Goal: Transaction & Acquisition: Register for event/course

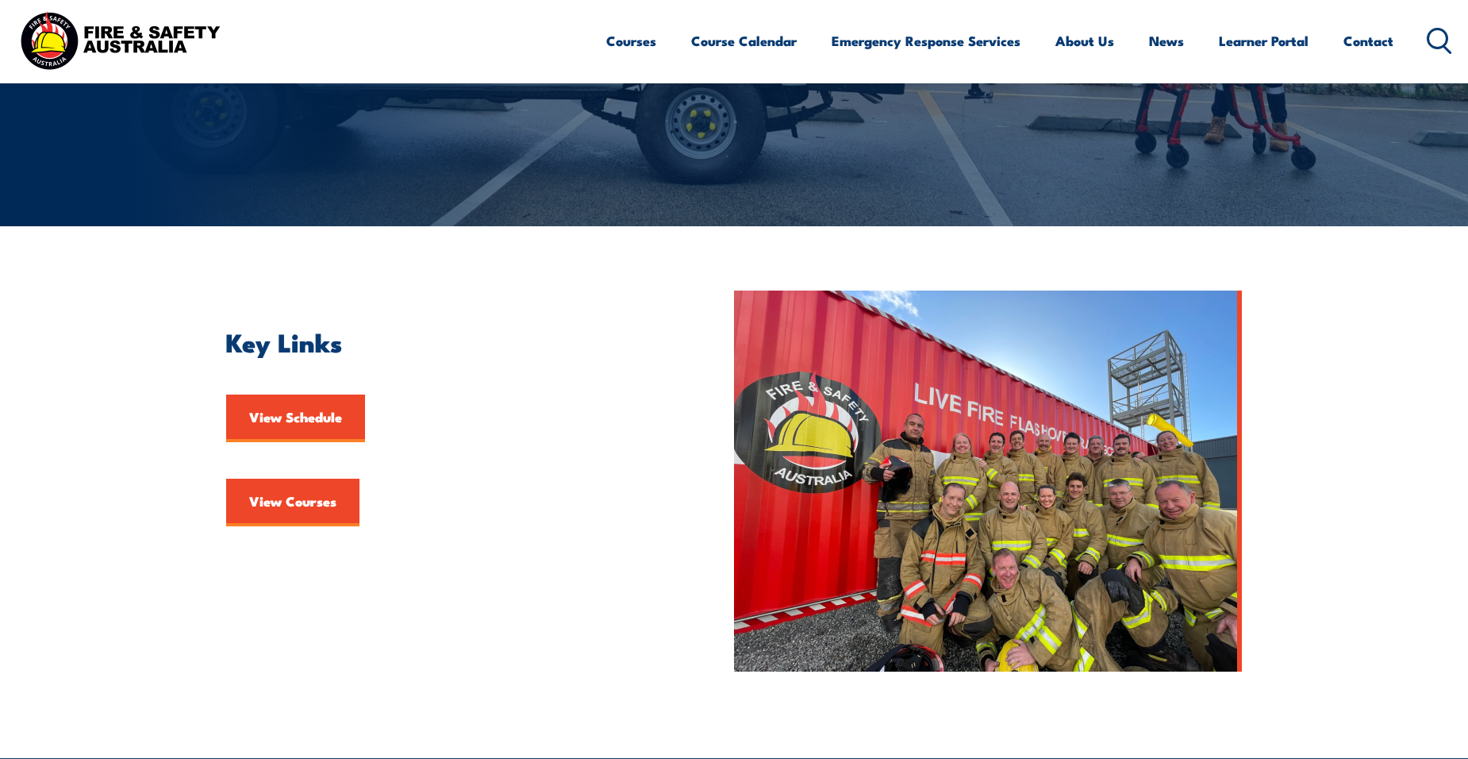
scroll to position [238, 0]
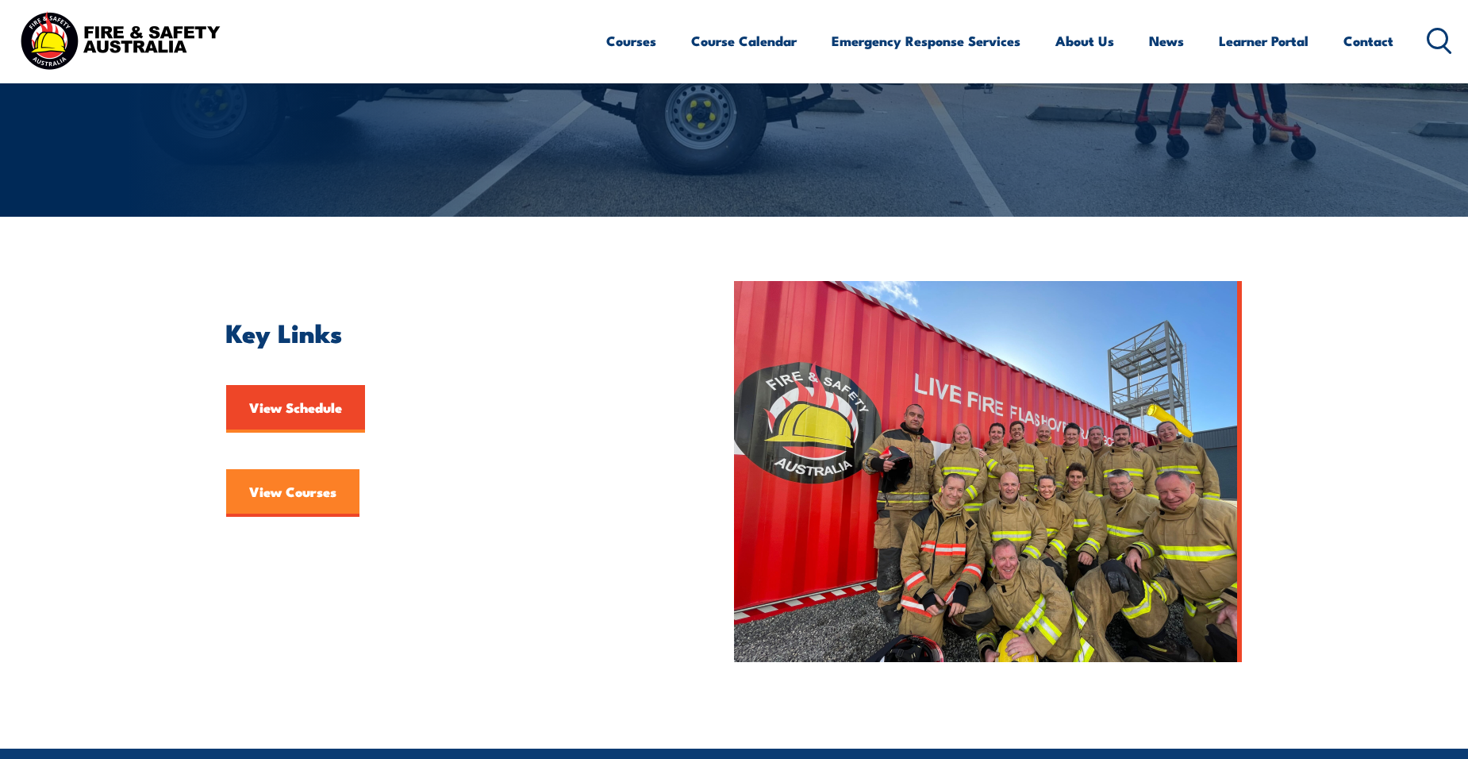
click at [313, 494] on link "View Courses" at bounding box center [292, 493] width 133 height 48
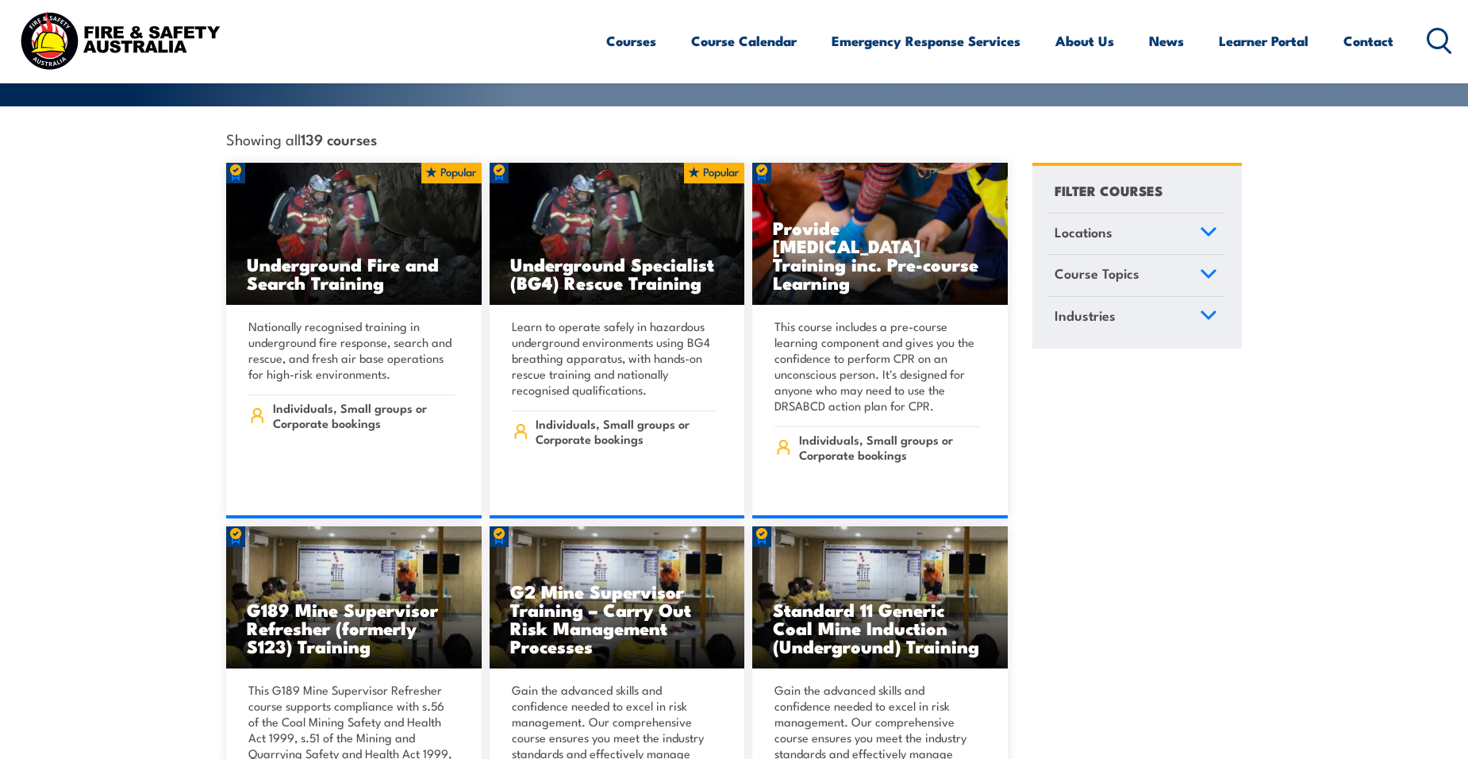
scroll to position [159, 0]
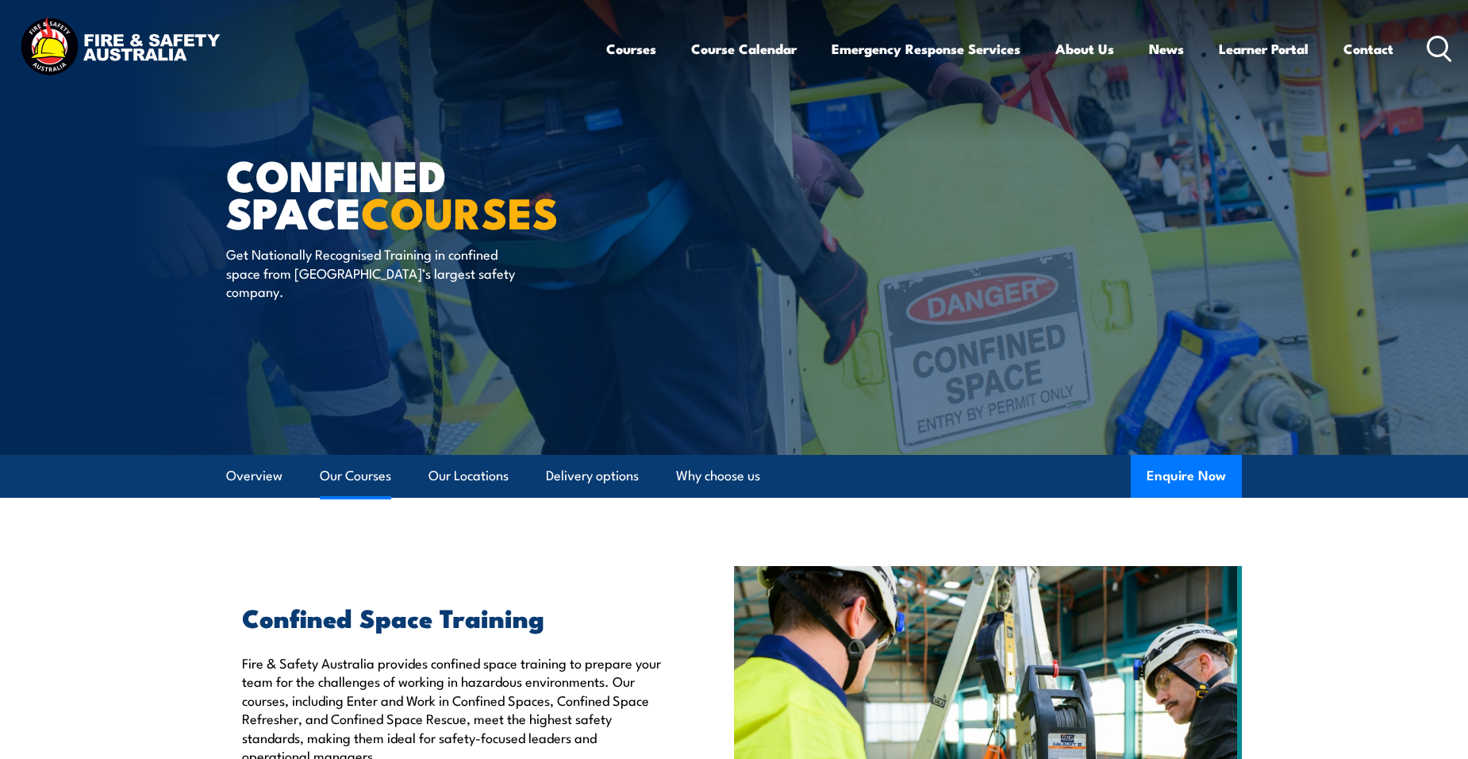
click at [370, 471] on link "Our Courses" at bounding box center [355, 476] width 71 height 42
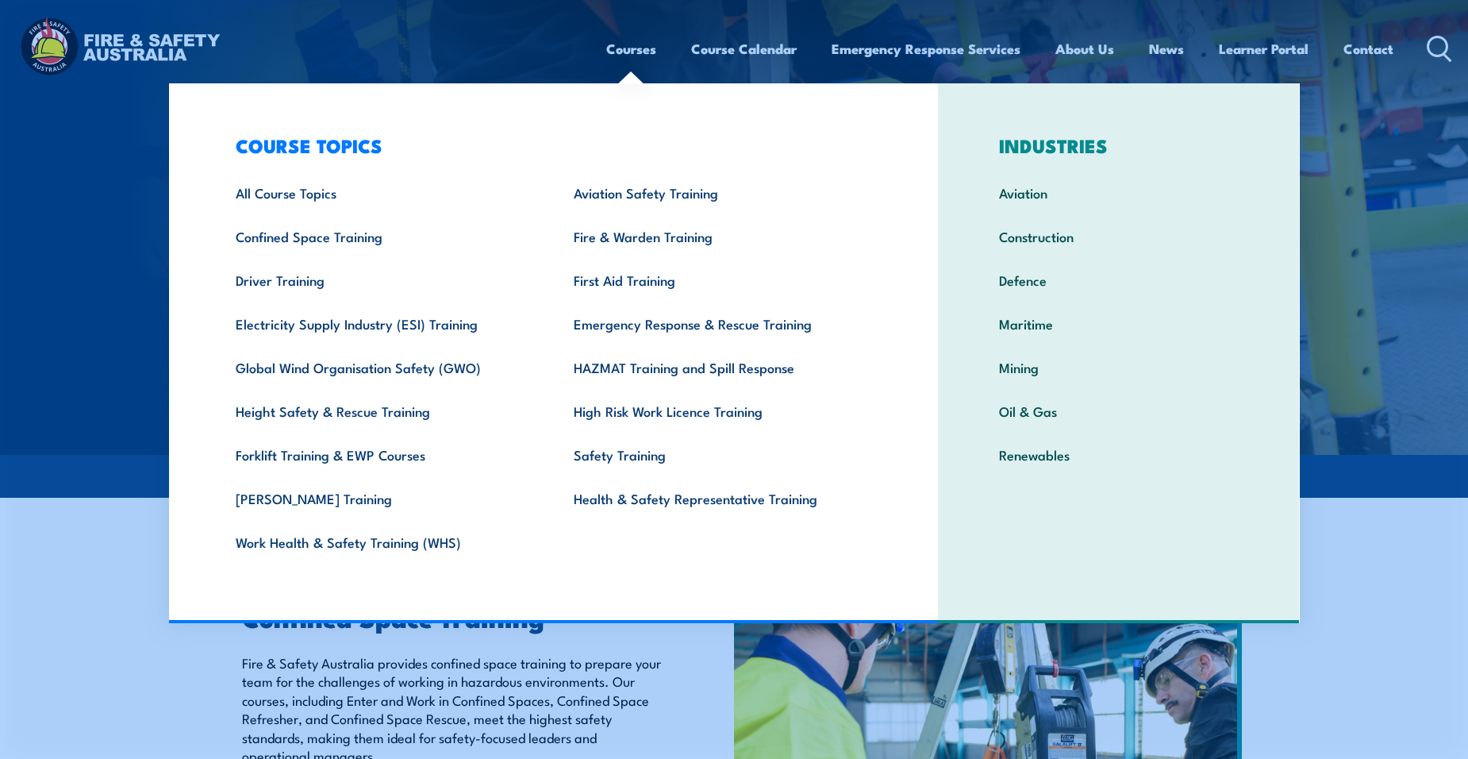
click at [625, 48] on link "Courses" at bounding box center [631, 49] width 50 height 42
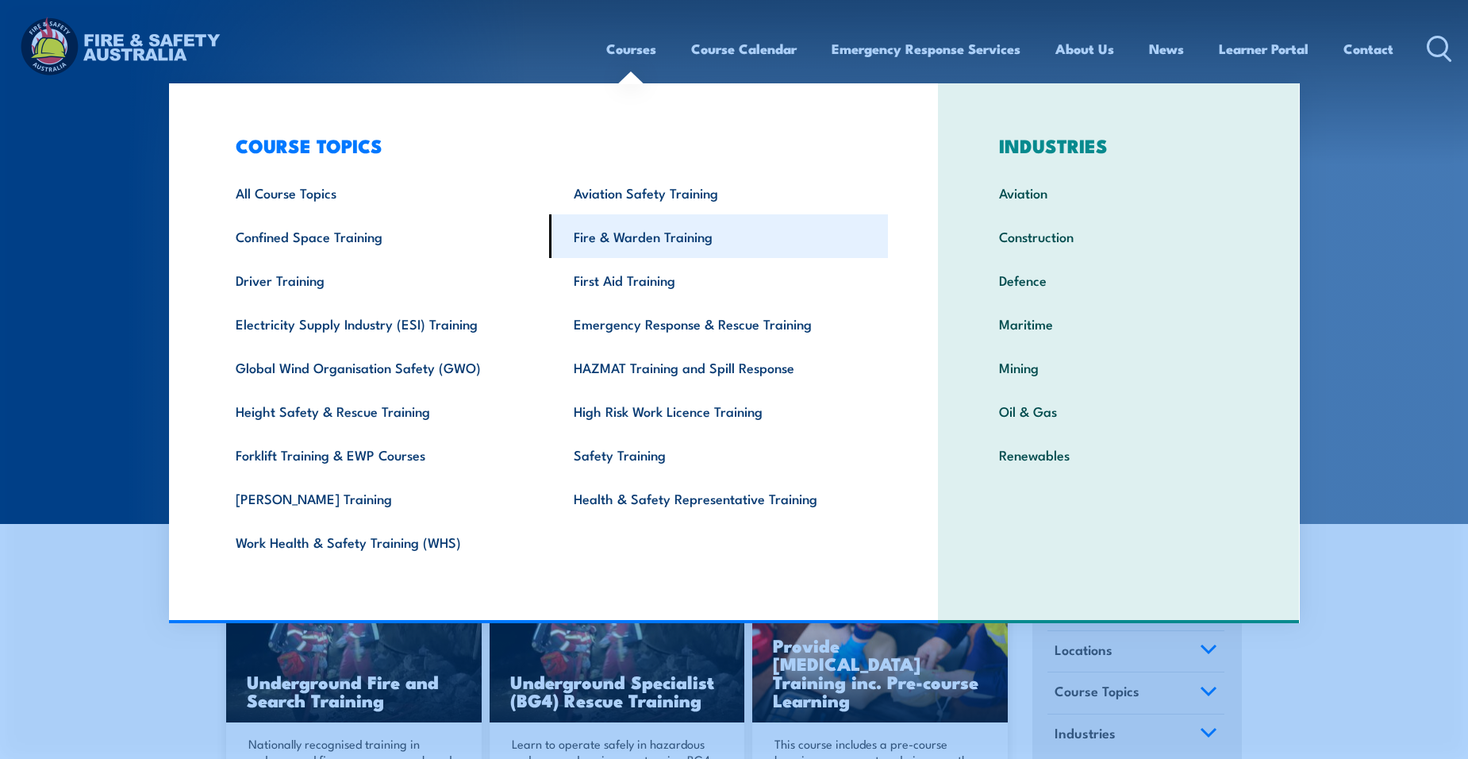
click at [650, 238] on link "Fire & Warden Training" at bounding box center [718, 236] width 339 height 44
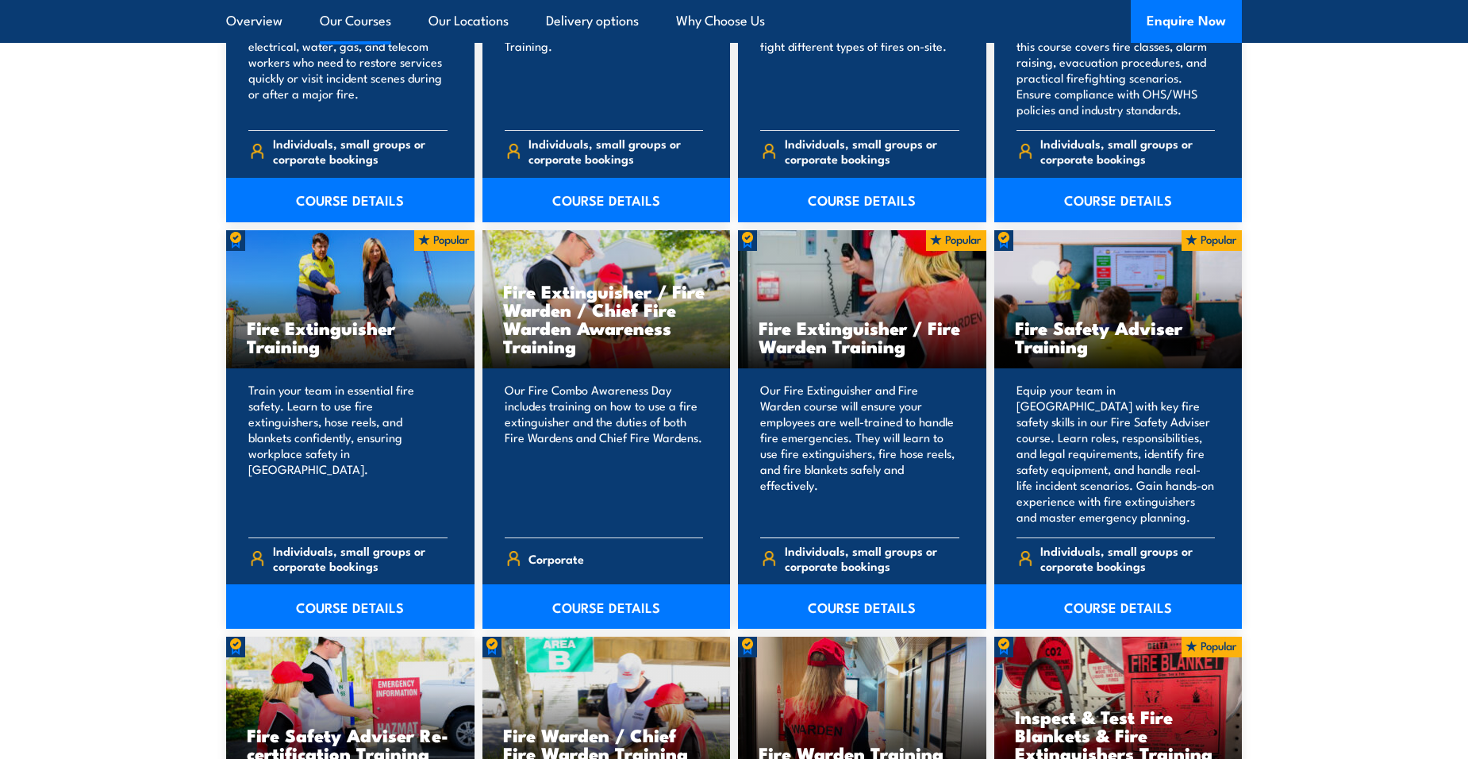
scroll to position [1587, 0]
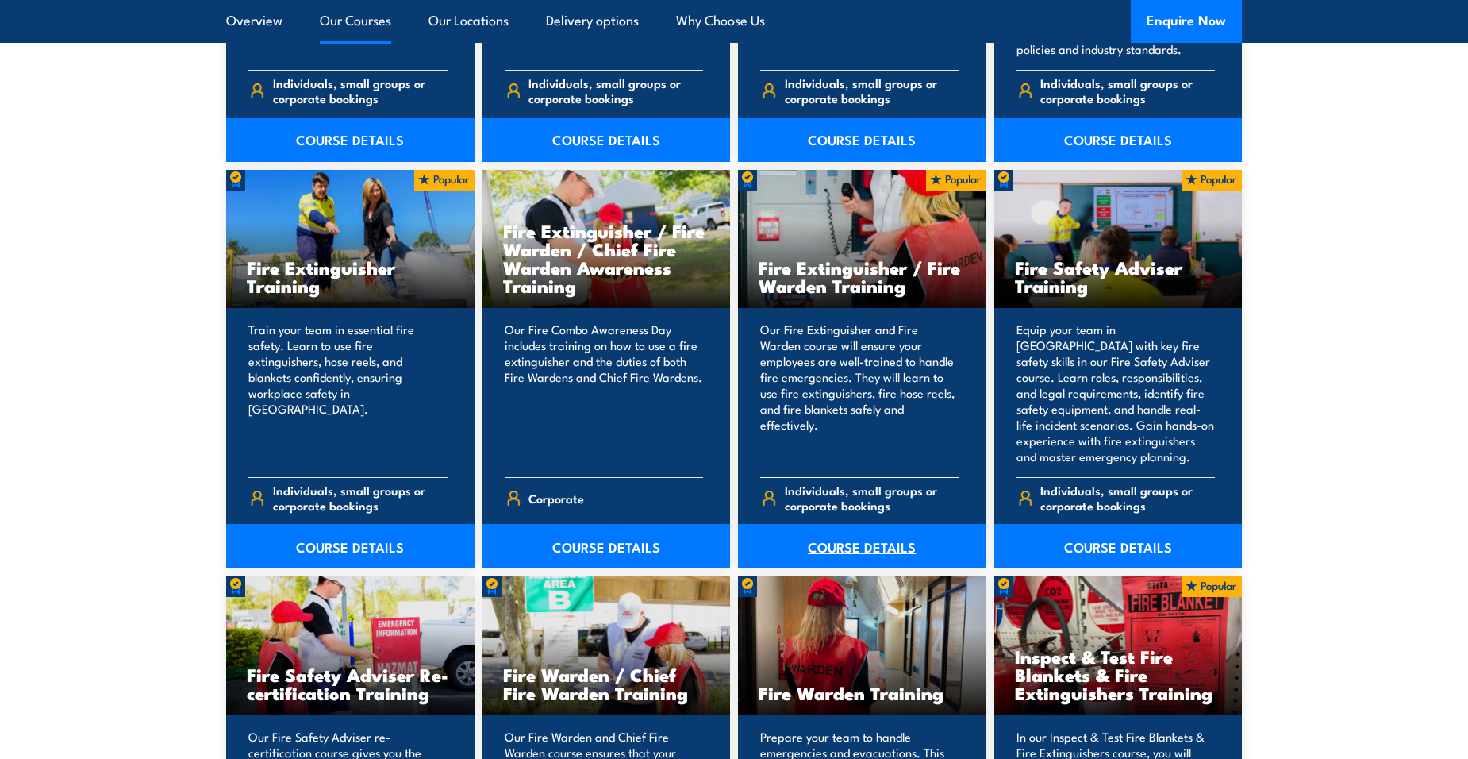
click at [841, 534] on link "COURSE DETAILS" at bounding box center [862, 546] width 248 height 44
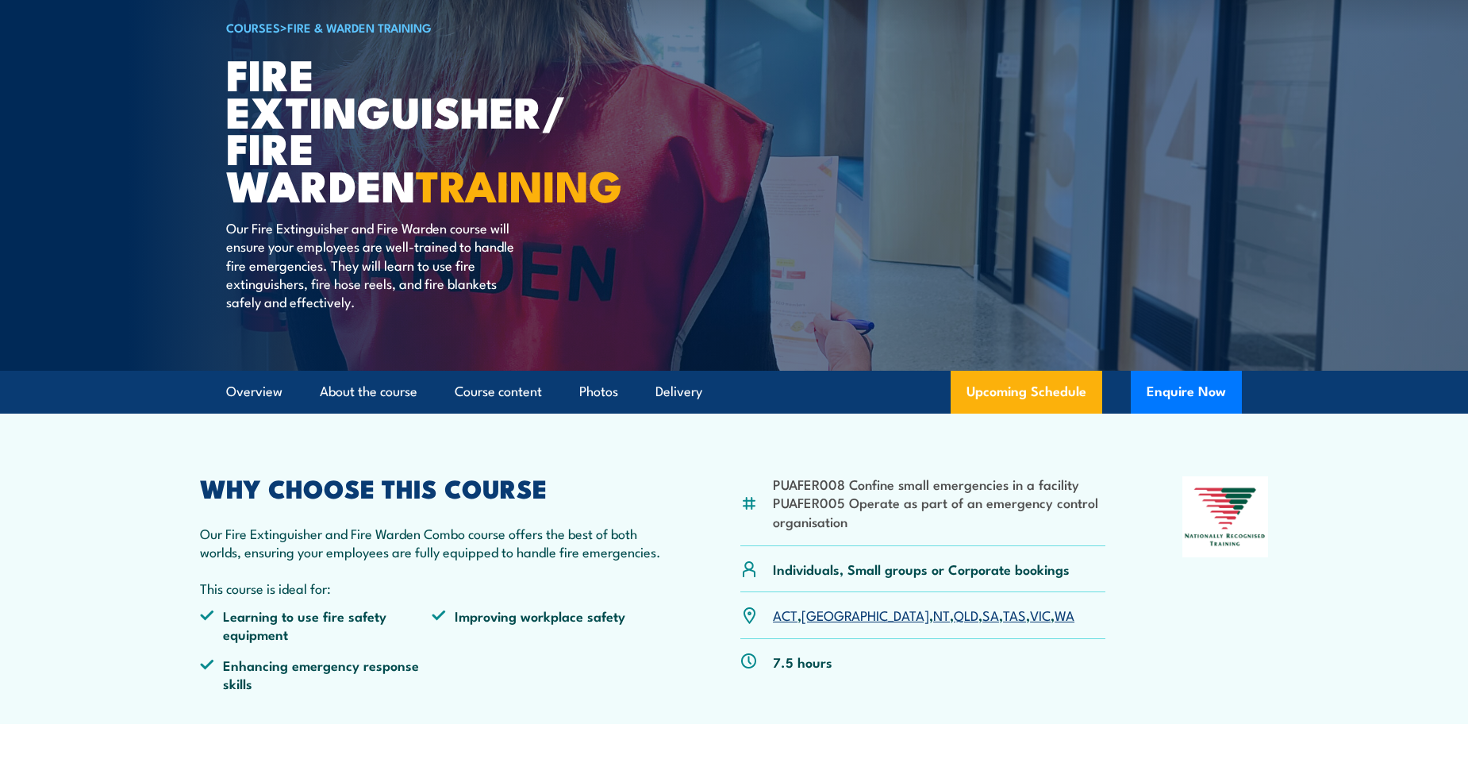
scroll to position [159, 0]
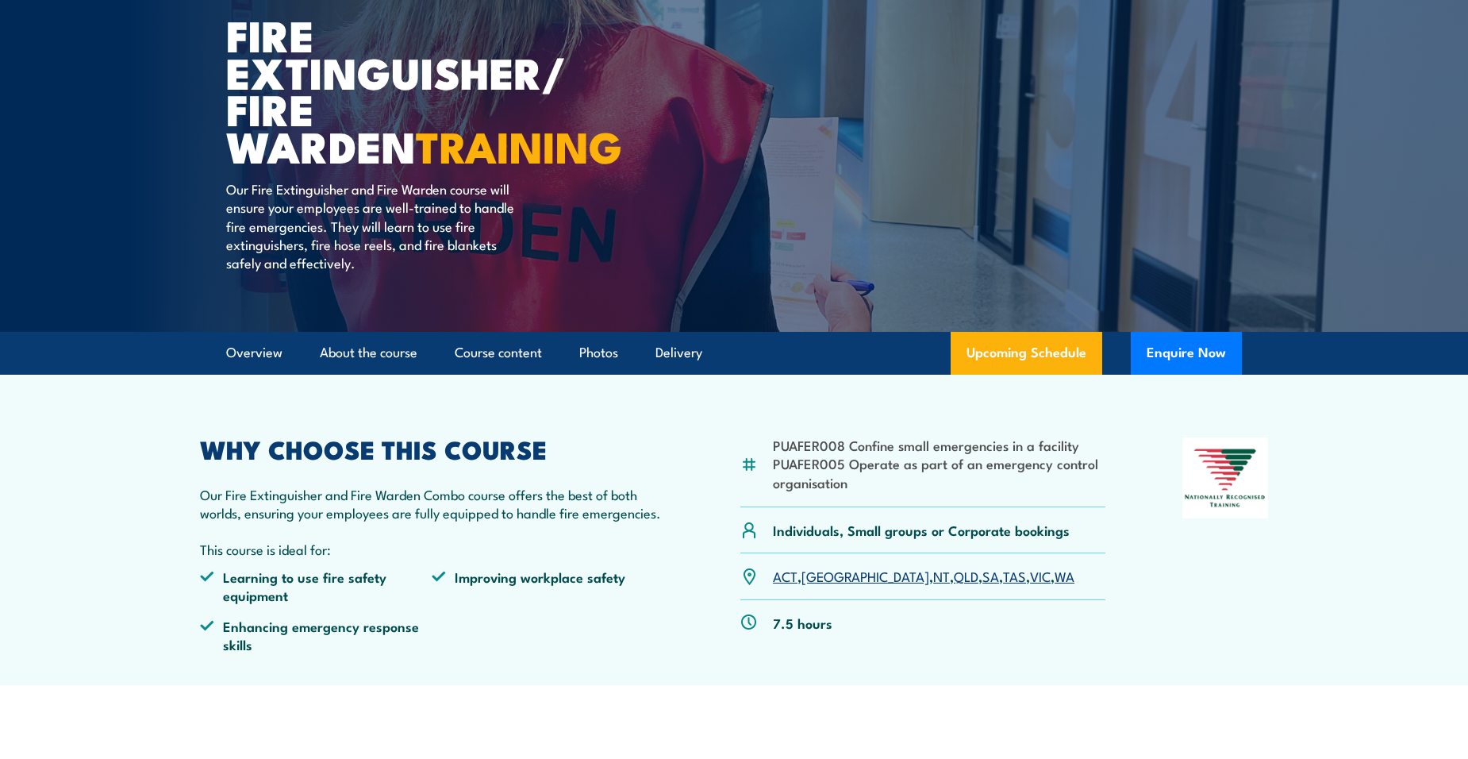
click at [816, 575] on link "NSW" at bounding box center [866, 575] width 128 height 19
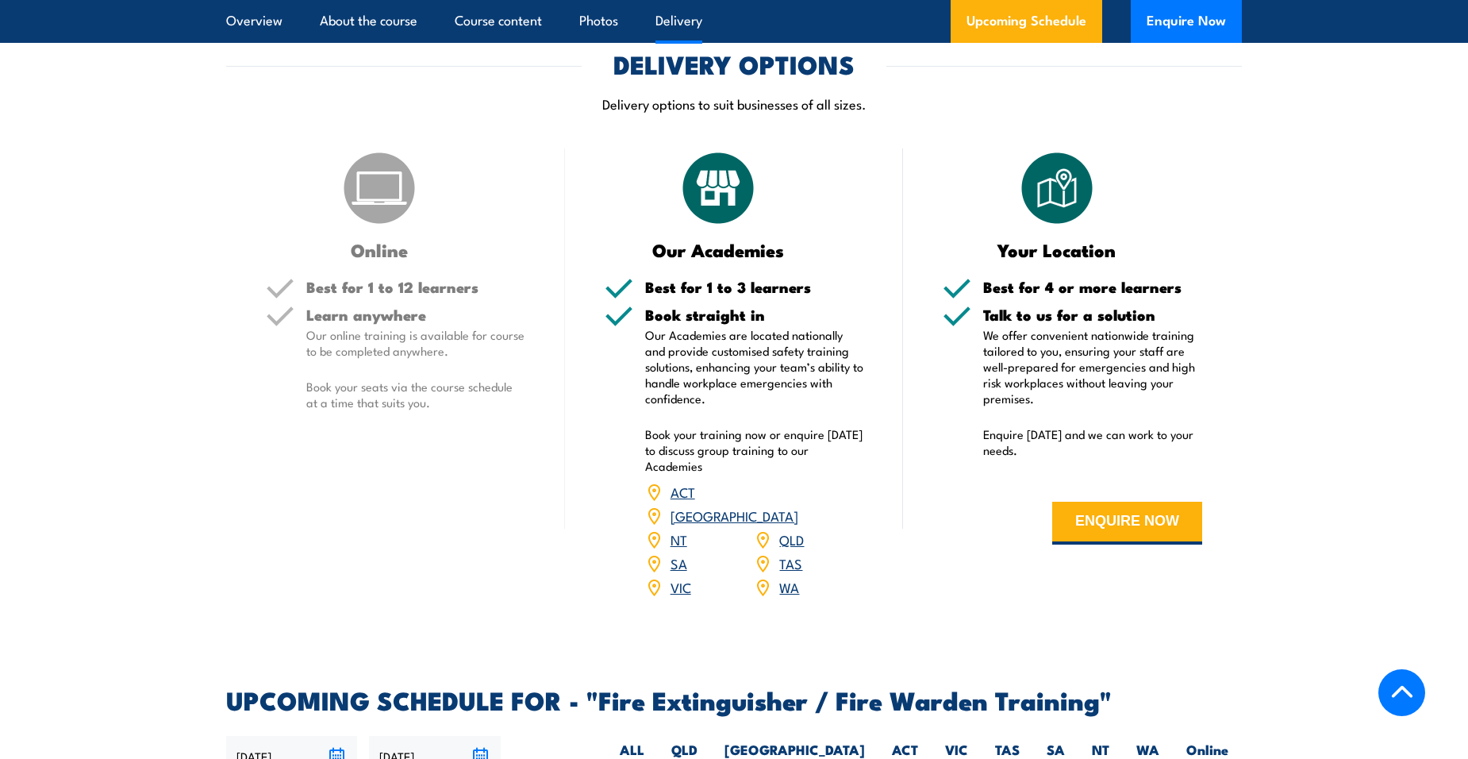
scroll to position [1892, 0]
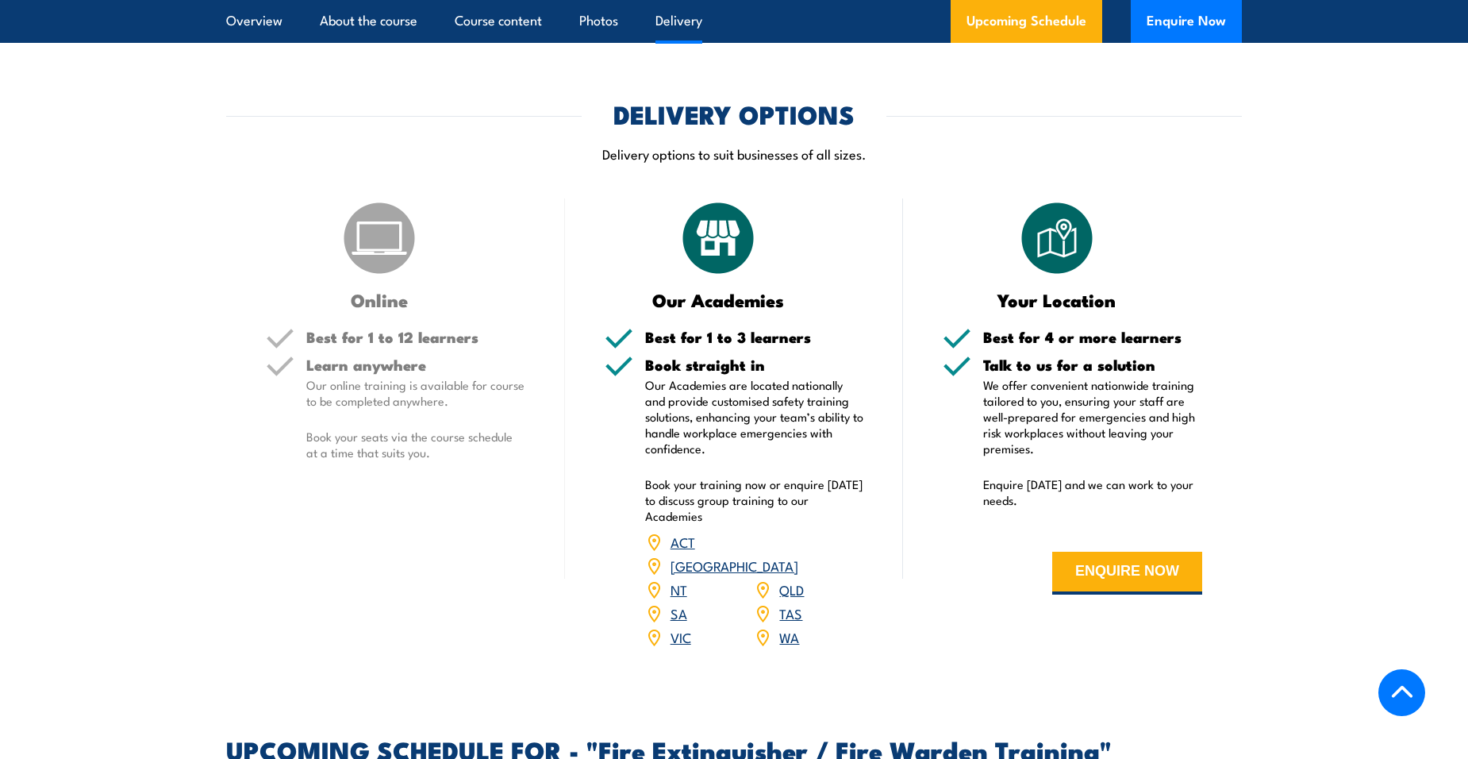
click at [791, 556] on link "[GEOGRAPHIC_DATA]" at bounding box center [735, 565] width 128 height 19
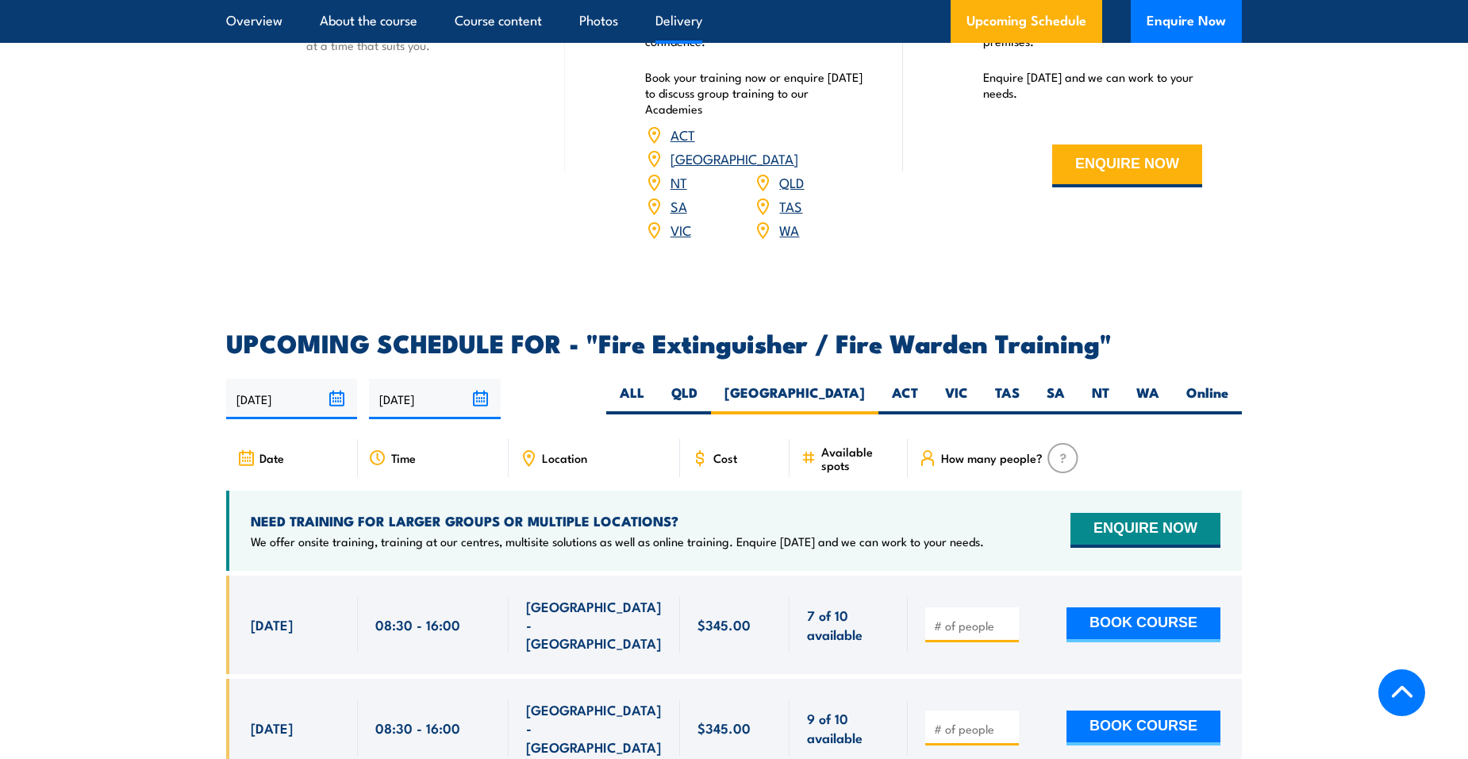
scroll to position [2289, 0]
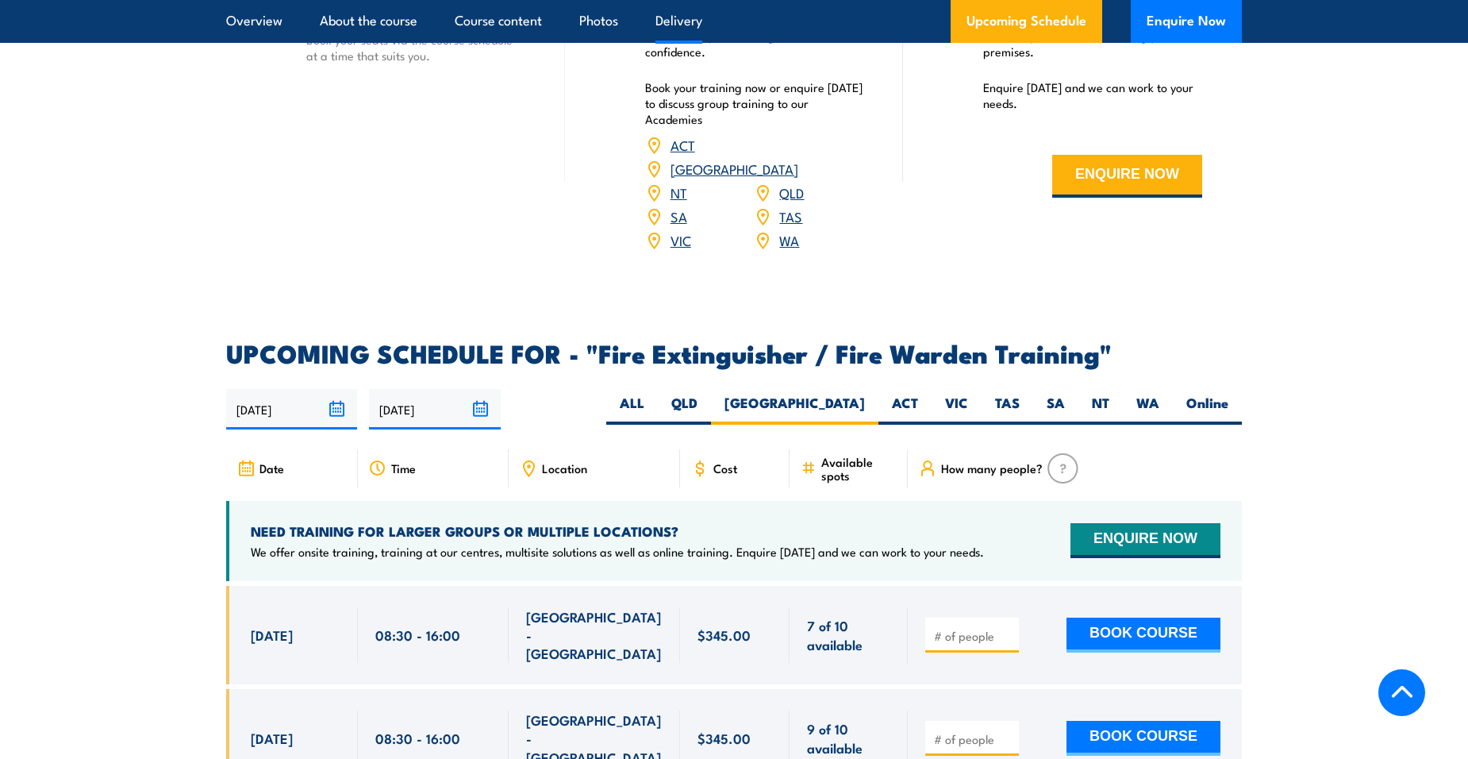
click at [798, 159] on link "[GEOGRAPHIC_DATA]" at bounding box center [735, 168] width 128 height 19
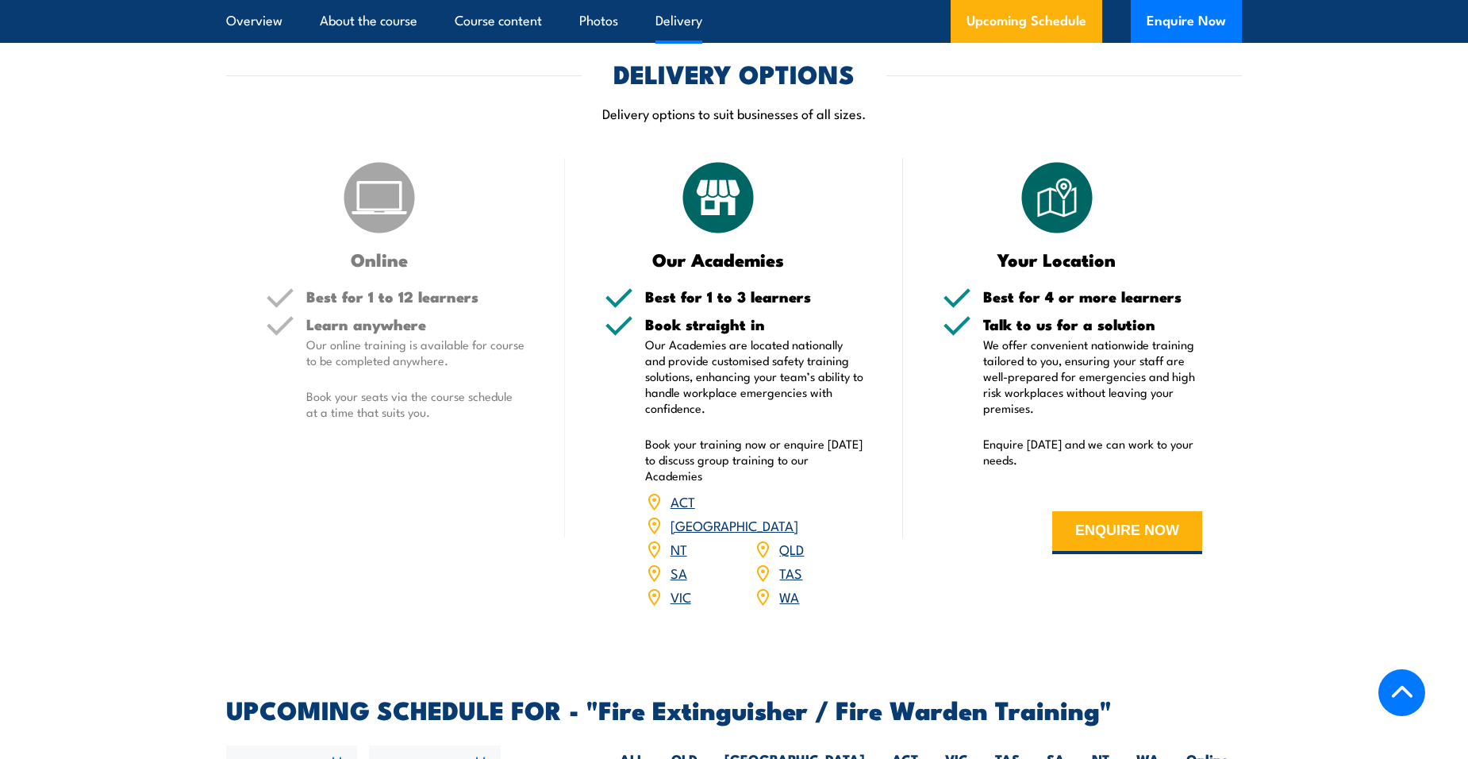
scroll to position [1971, 0]
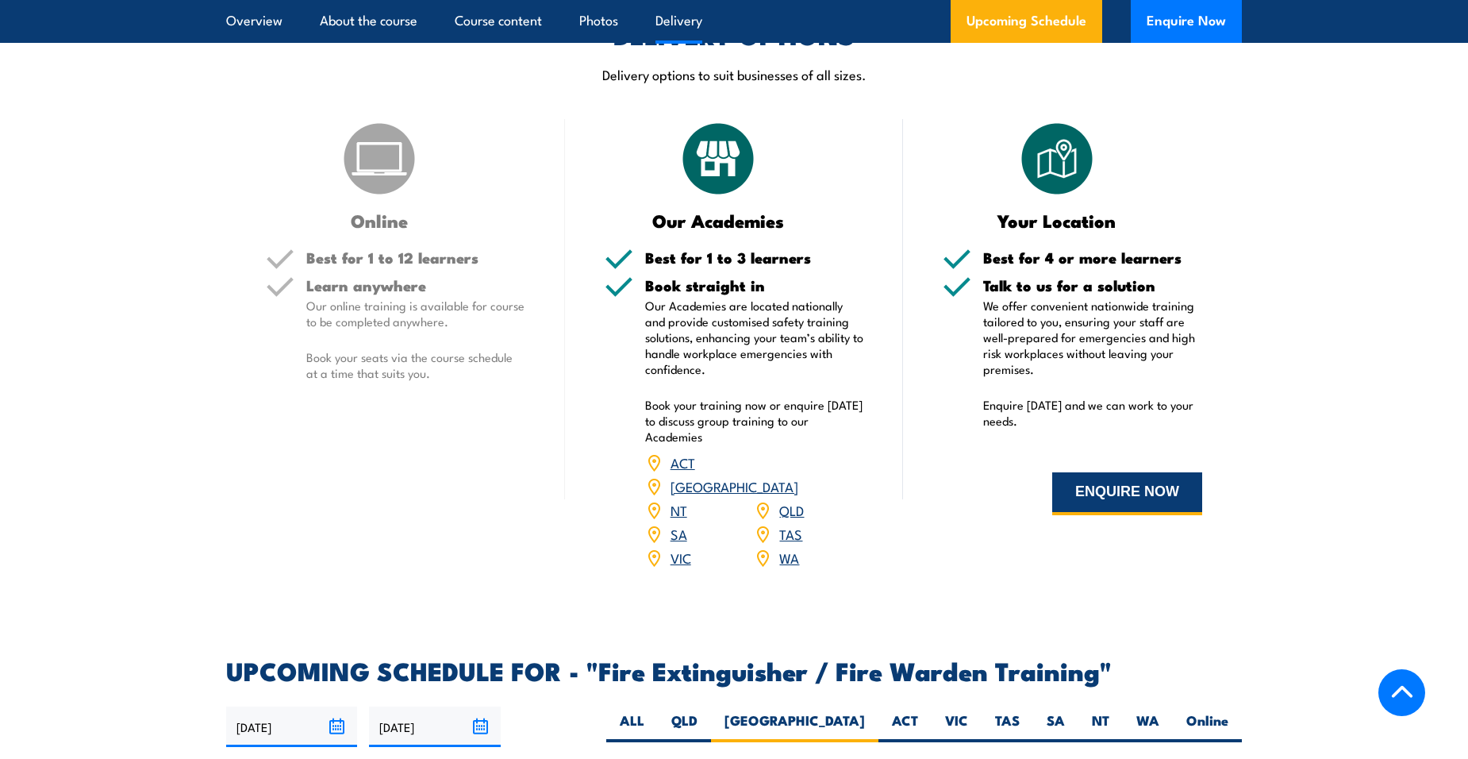
click at [1102, 491] on button "ENQUIRE NOW" at bounding box center [1127, 493] width 150 height 43
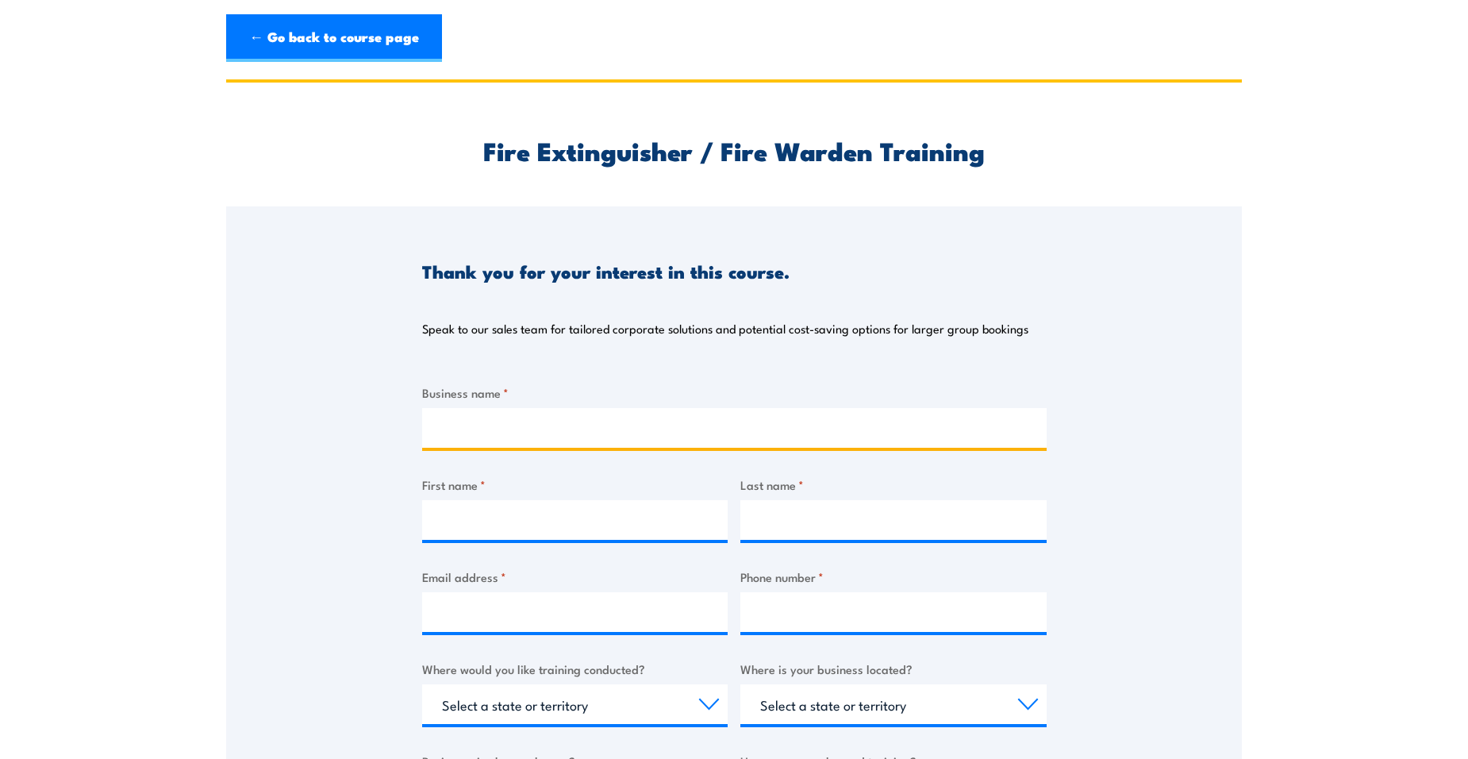
click at [438, 431] on input "Business name *" at bounding box center [734, 428] width 625 height 40
type input "CPB Contractors"
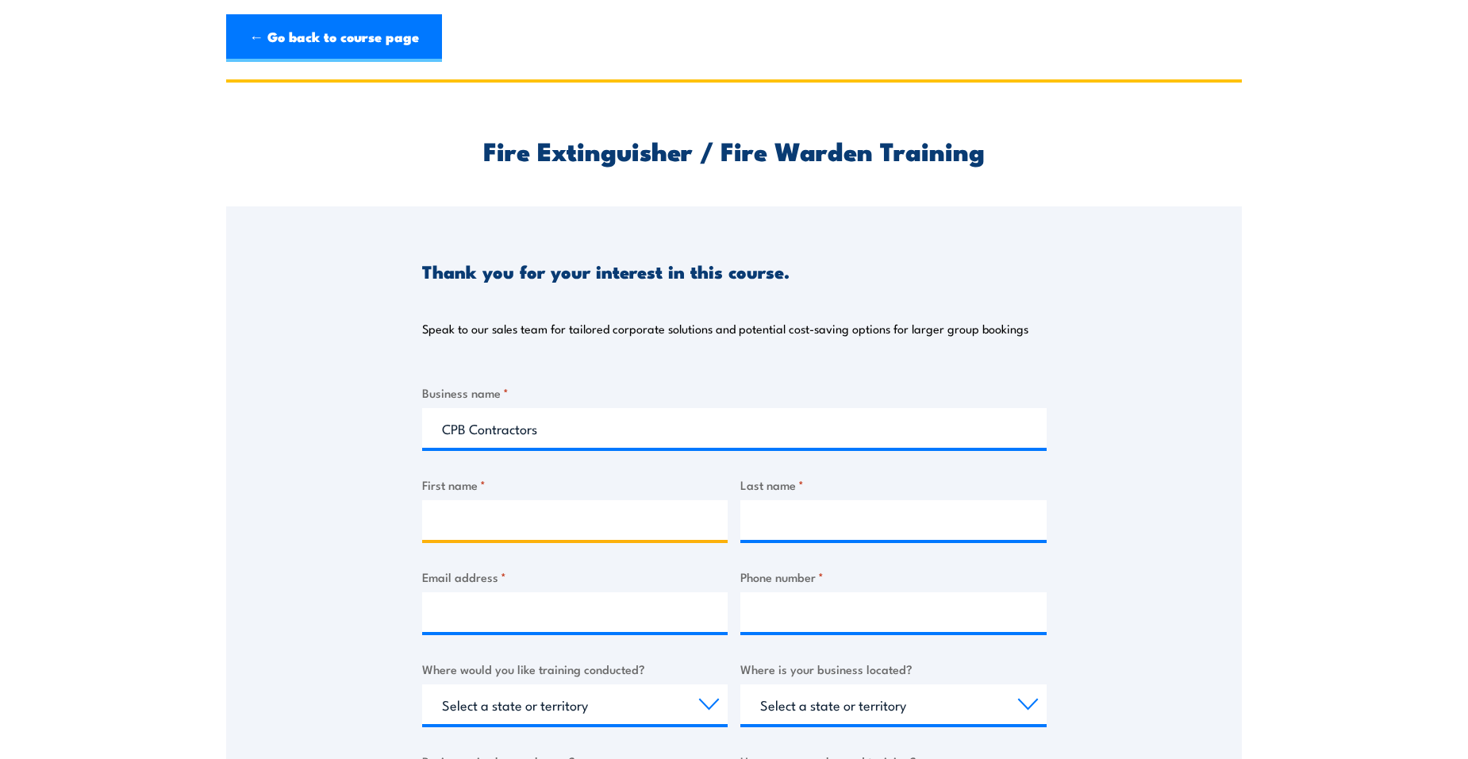
click at [485, 513] on input "First name *" at bounding box center [575, 520] width 306 height 40
type input "Jennifer"
type input "Fleming"
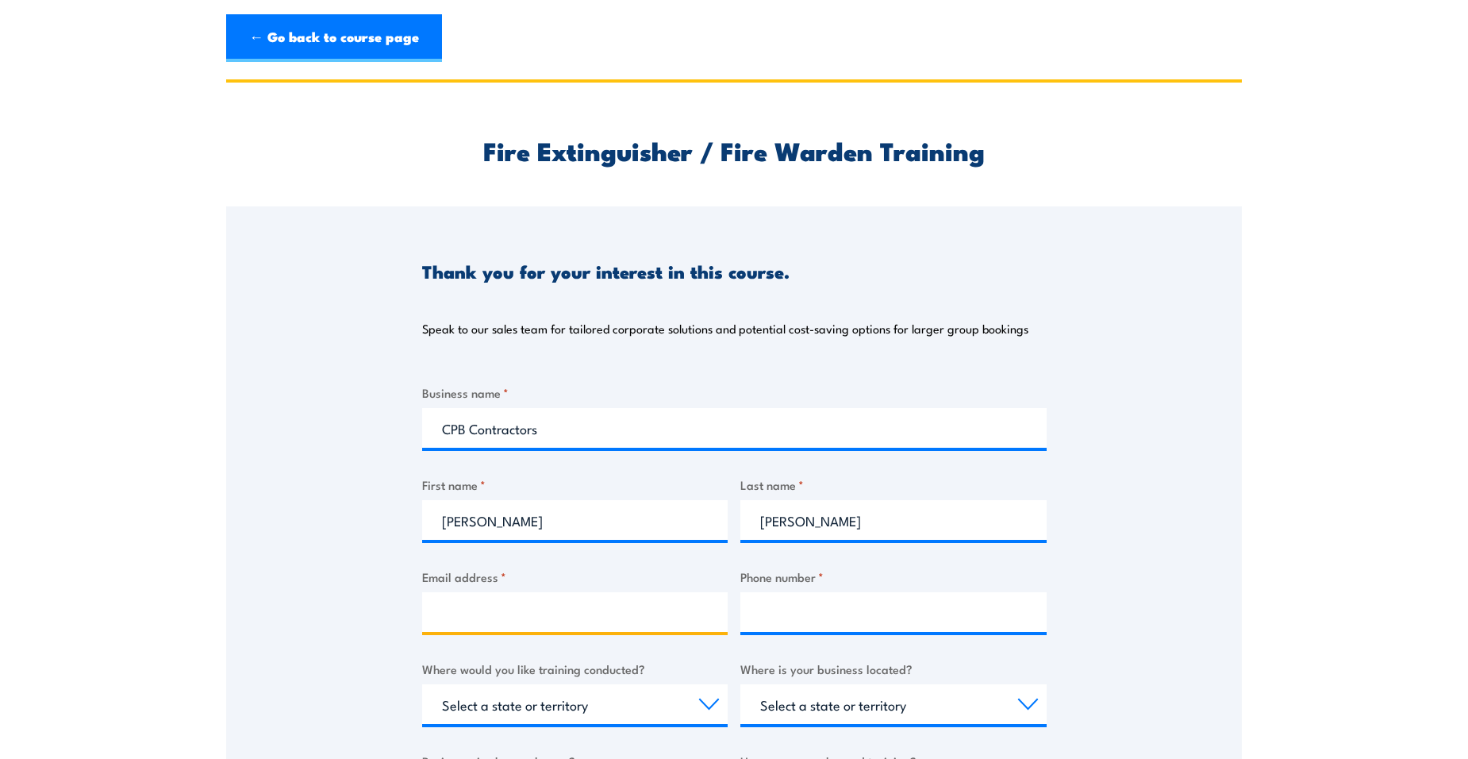
type input "jennifer.fleming@cpbcon.com.au"
type input "0424839285"
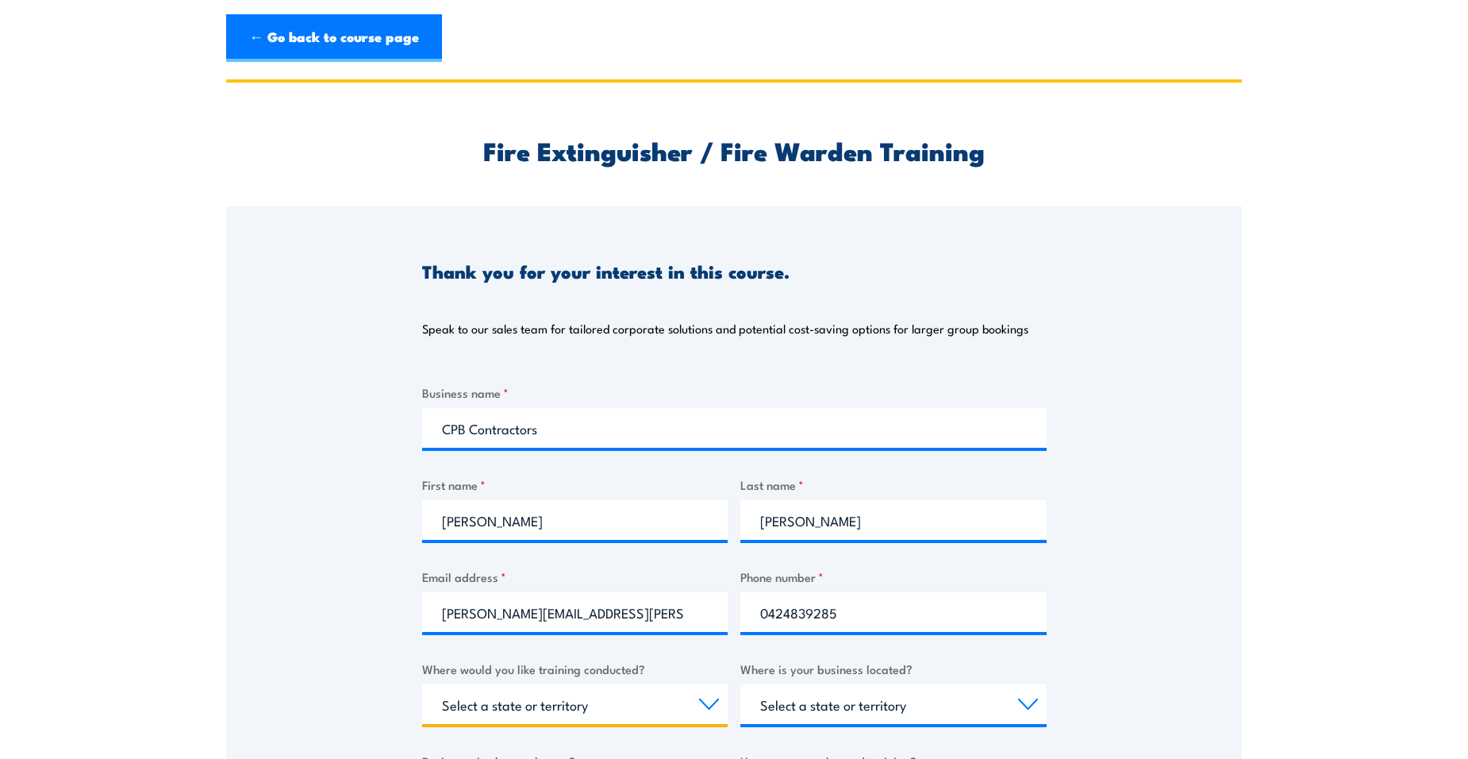
select select "[GEOGRAPHIC_DATA]"
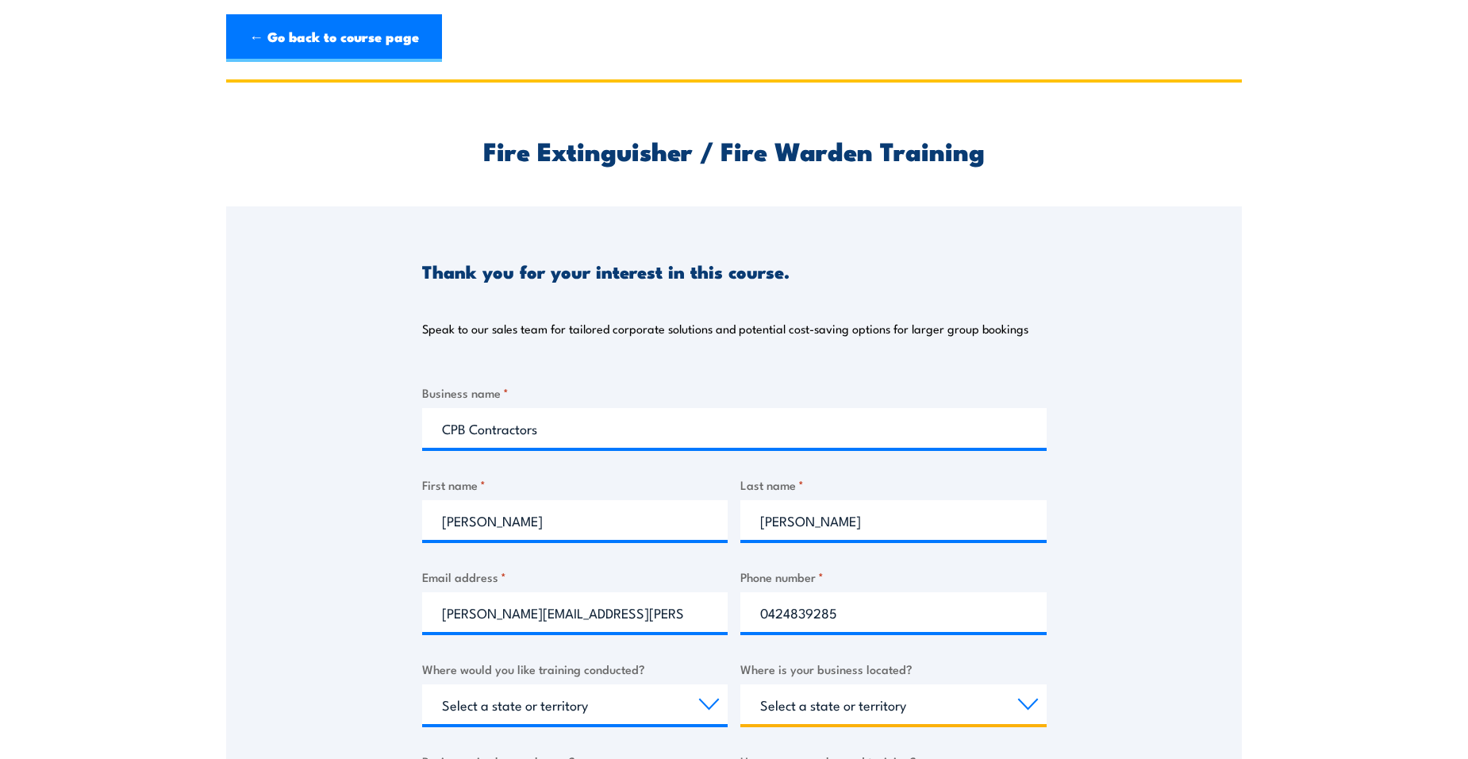
select select "[GEOGRAPHIC_DATA]"
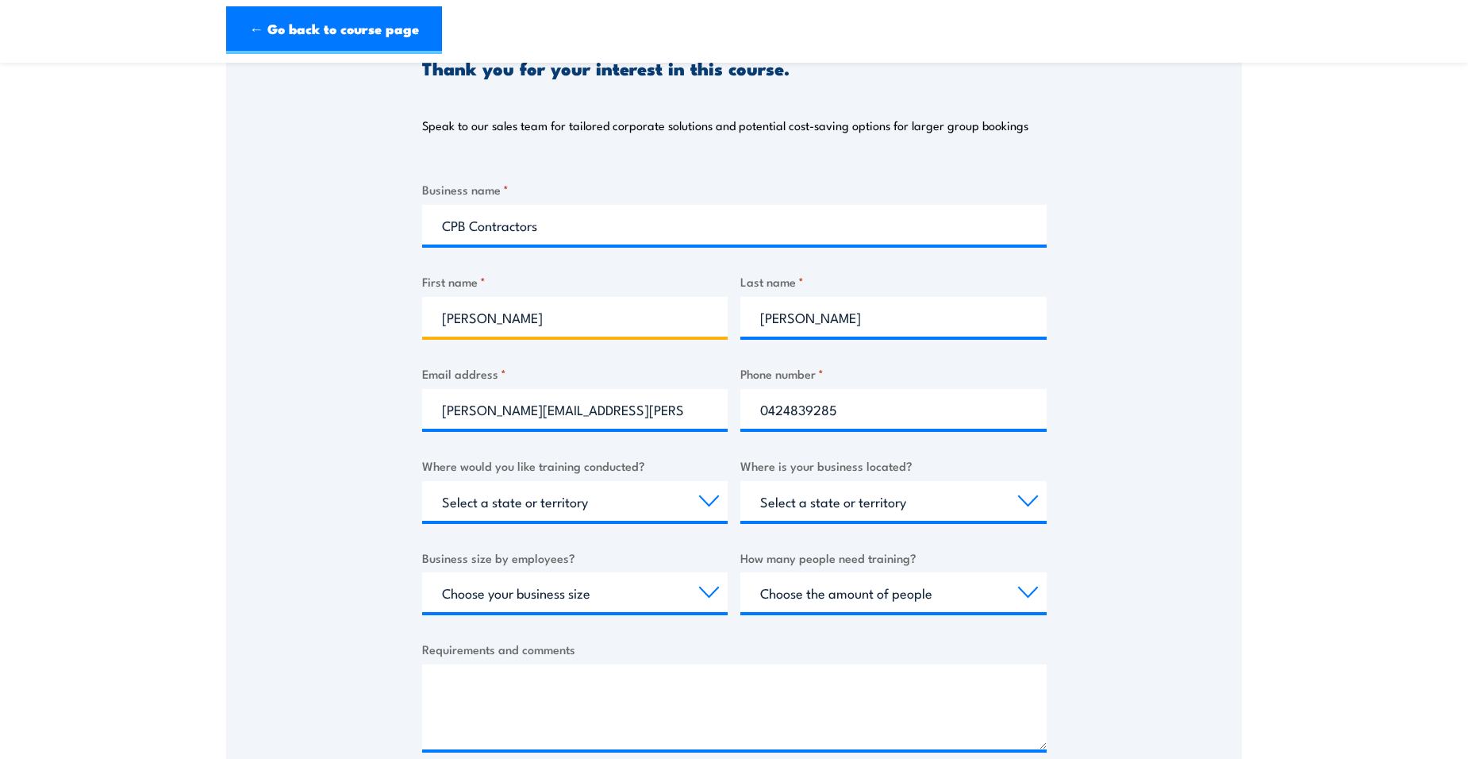
scroll to position [238, 0]
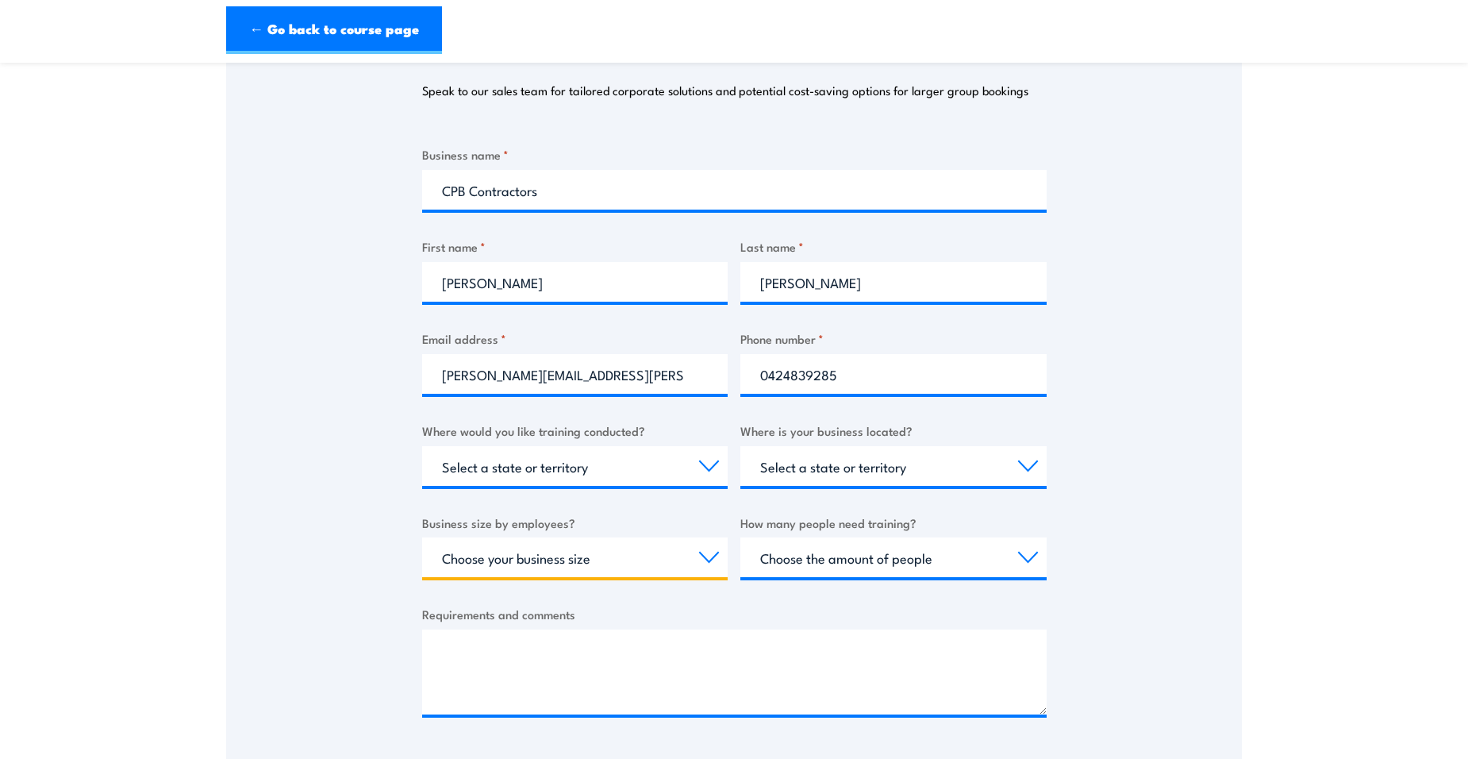
click at [702, 556] on select "Choose your business size 1 to 19 20 to 199 200+" at bounding box center [575, 557] width 306 height 40
click at [422, 537] on select "Choose your business size 1 to 19 20 to 199 200+" at bounding box center [575, 557] width 306 height 40
click at [519, 565] on select "Choose your business size 1 to 19 20 to 199 200+" at bounding box center [575, 557] width 306 height 40
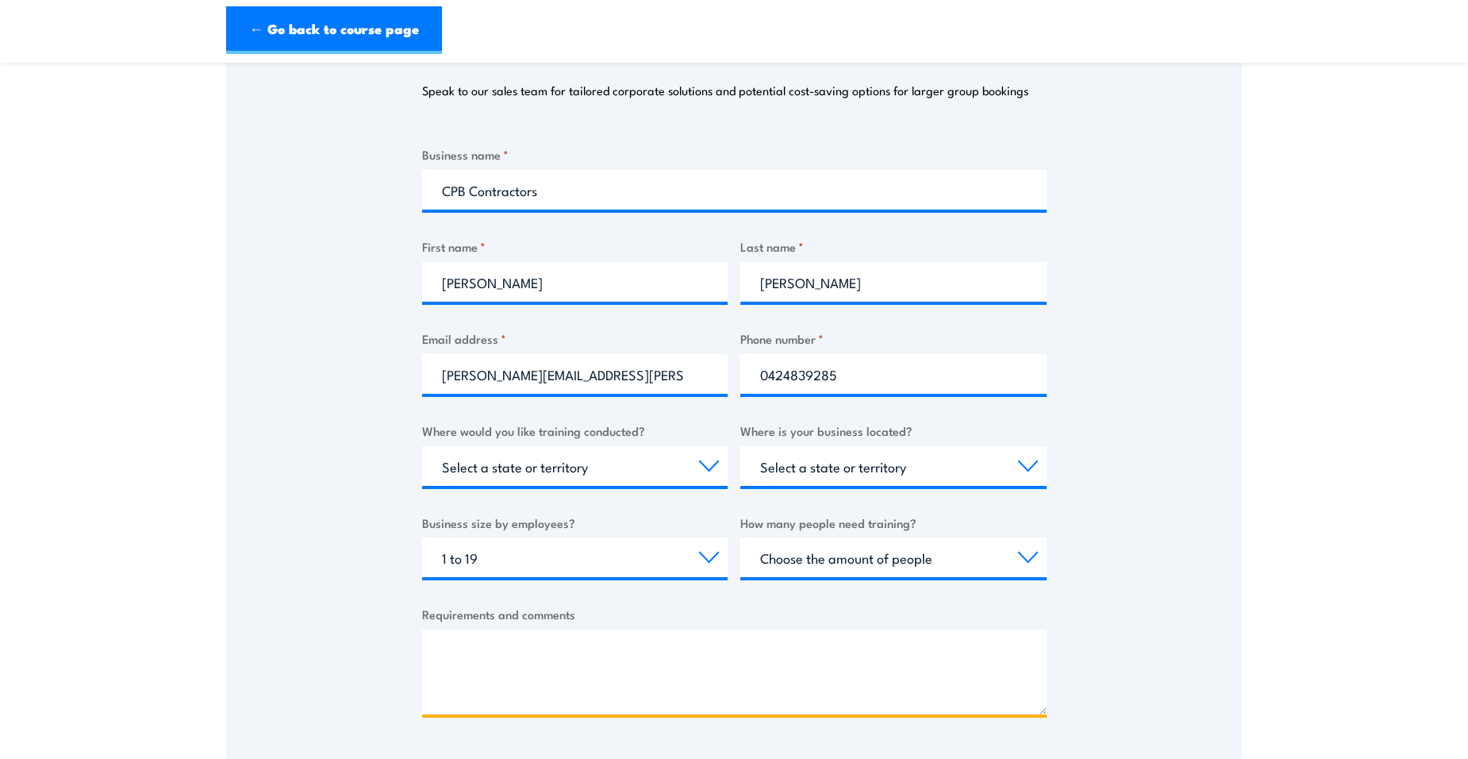
click at [935, 648] on textarea "Requirements and comments" at bounding box center [734, 671] width 625 height 85
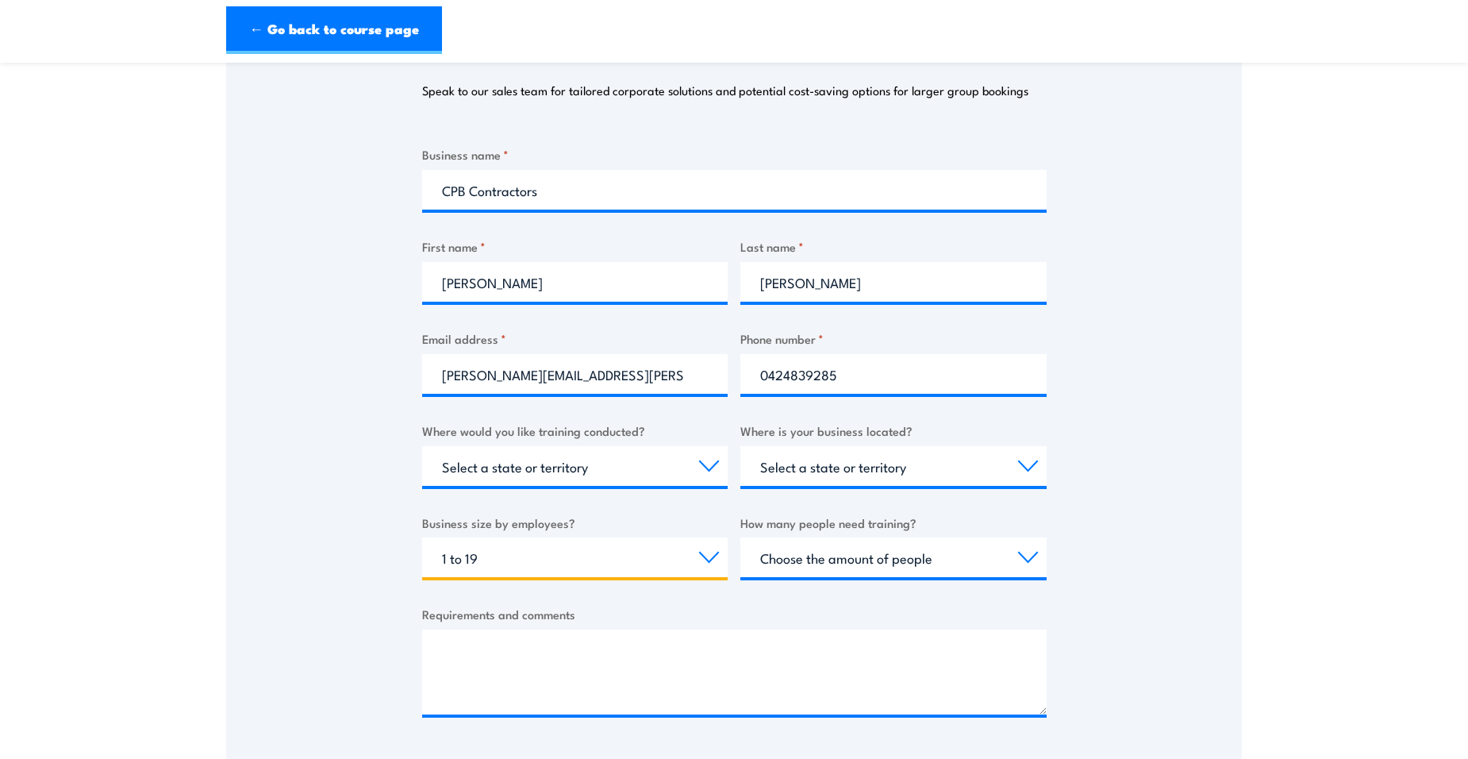
click at [717, 556] on select "Choose your business size 1 to 19 20 to 199 200+" at bounding box center [575, 557] width 306 height 40
select select "20 to 199"
click at [422, 537] on select "Choose your business size 1 to 19 20 to 199 200+" at bounding box center [575, 557] width 306 height 40
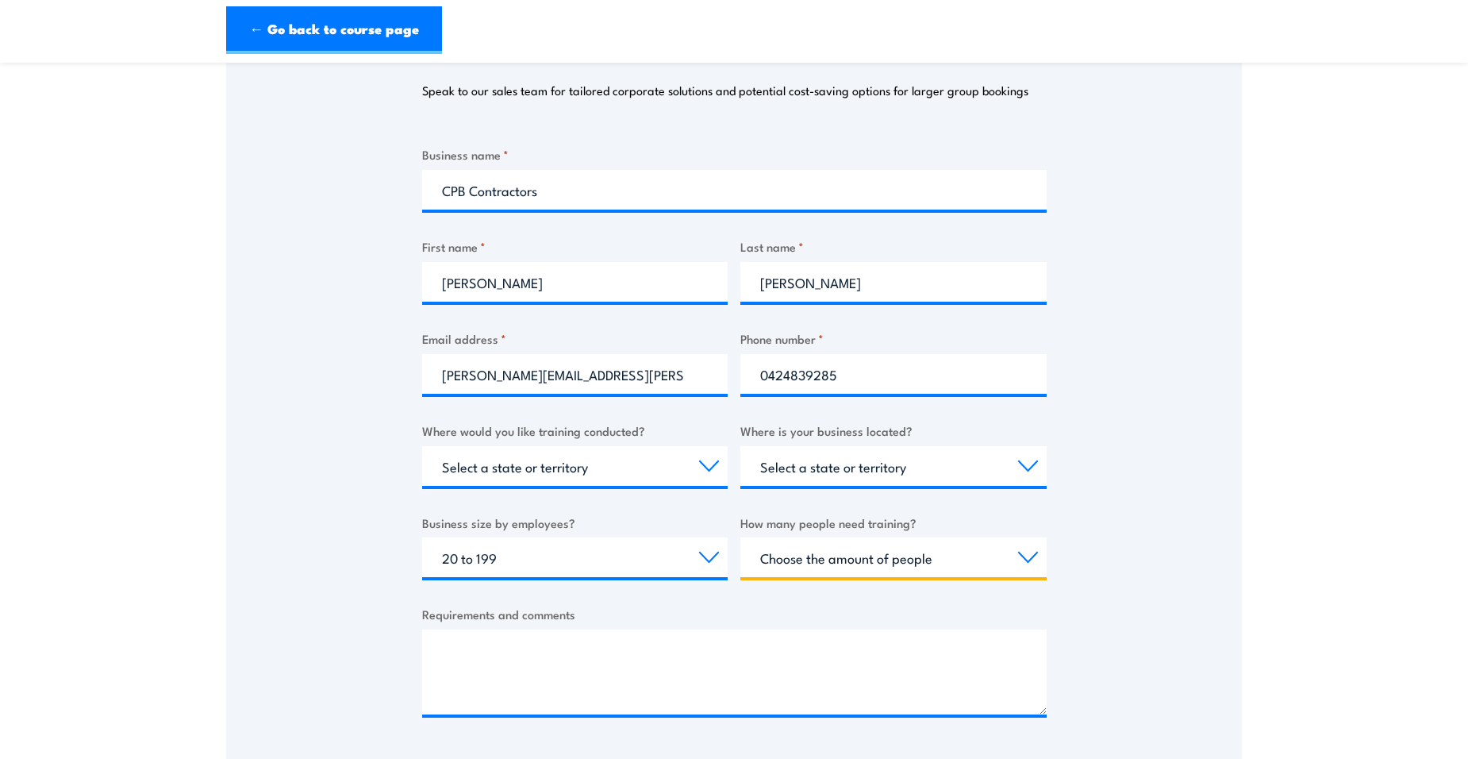
click at [886, 555] on select "Choose the amount of people 1 to 4 5 to 19 20+" at bounding box center [893, 557] width 306 height 40
select select "5 to 19"
click at [740, 537] on select "Choose the amount of people 1 to 4 5 to 19 20+" at bounding box center [893, 557] width 306 height 40
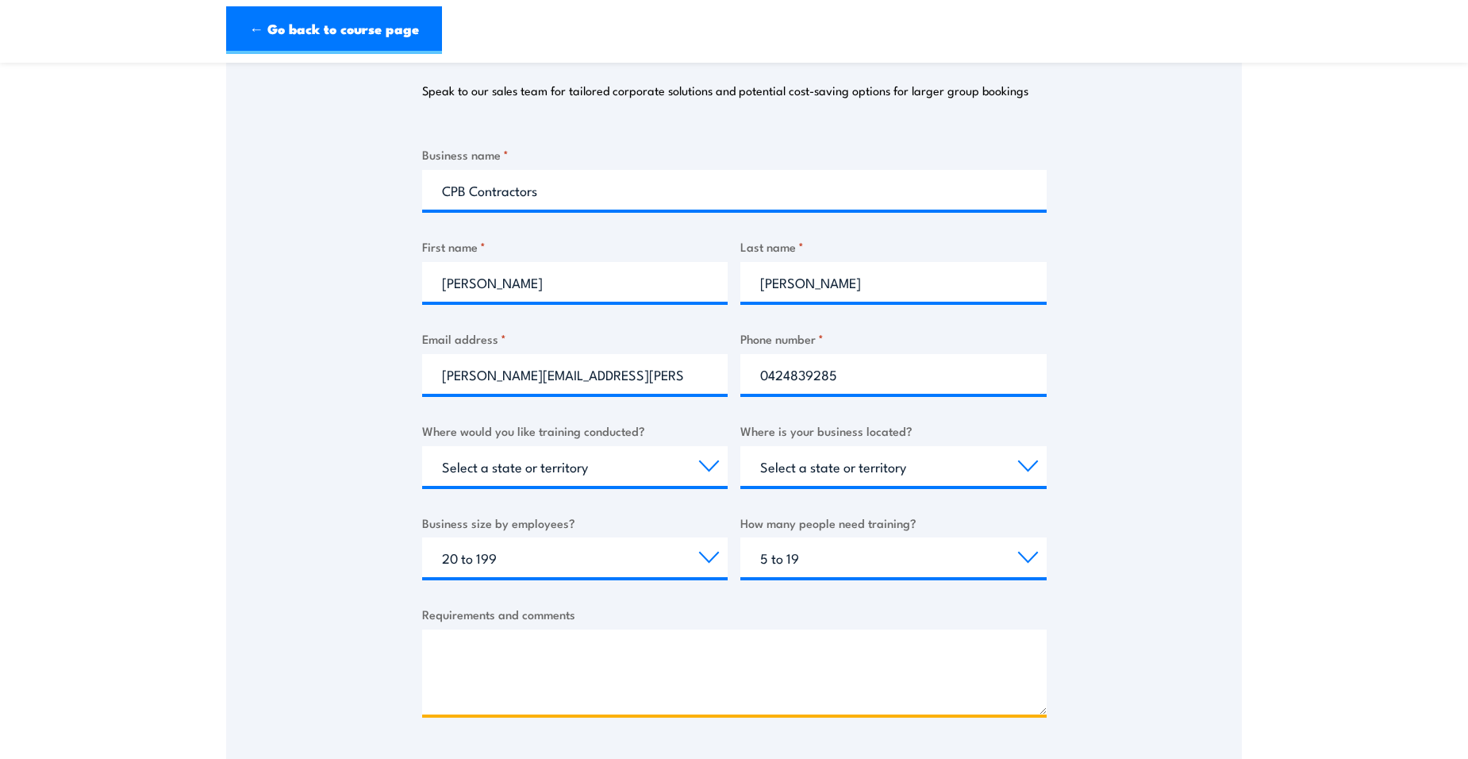
click at [581, 652] on textarea "Requirements and comments" at bounding box center [734, 671] width 625 height 85
type textarea "h"
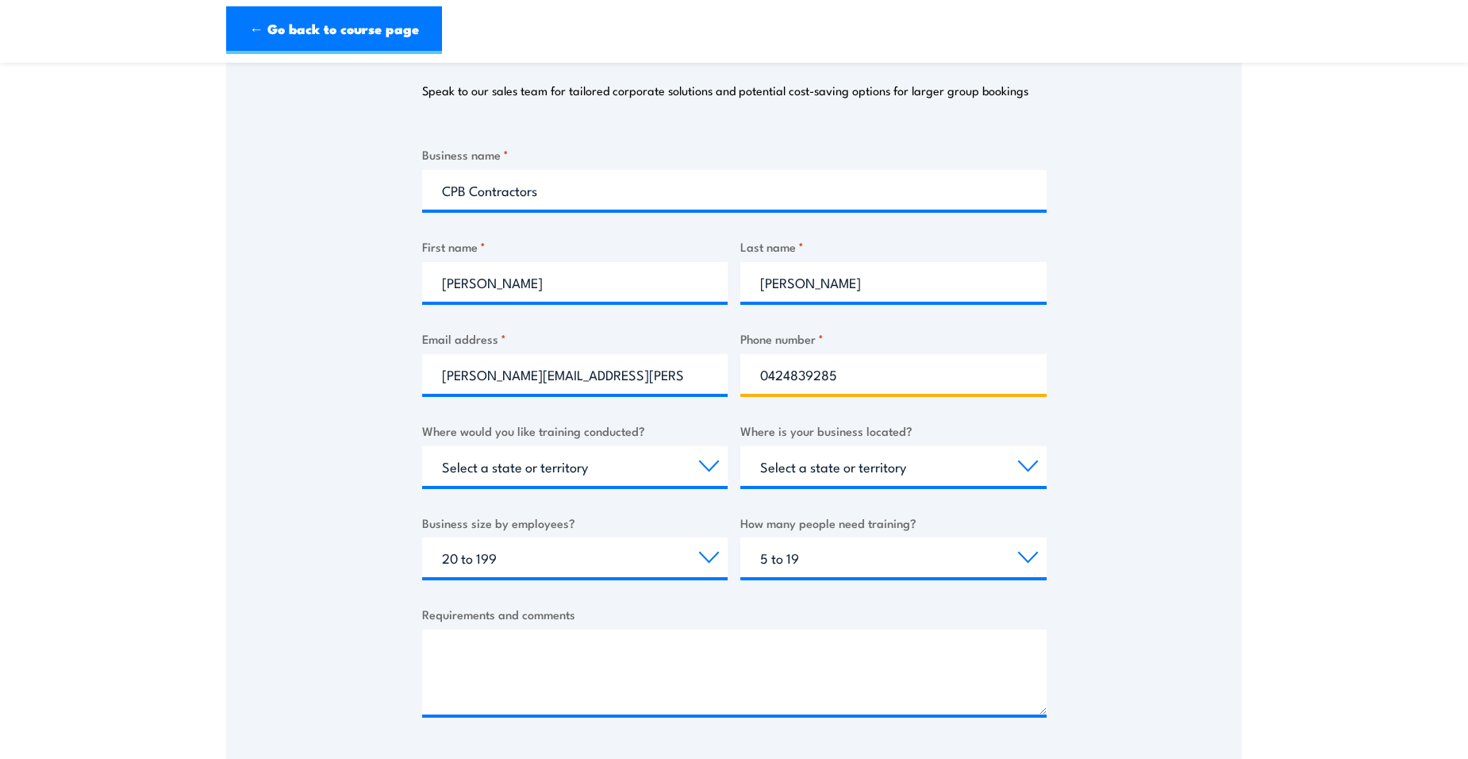
click at [792, 376] on input "0424839285" at bounding box center [893, 374] width 306 height 40
click at [817, 375] on input "0424 839285" at bounding box center [893, 374] width 306 height 40
type input "0424 839 285"
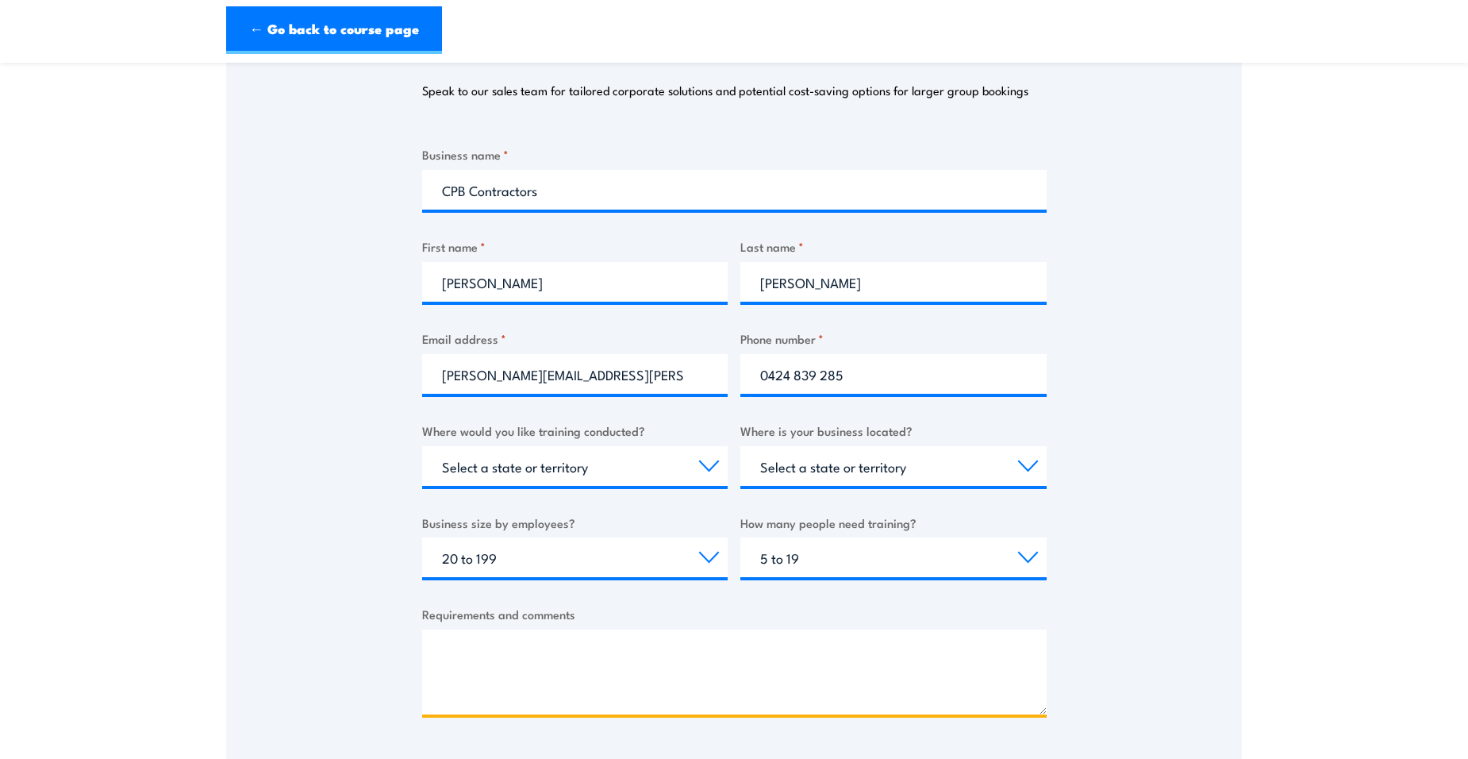
click at [587, 630] on textarea "Requirements and comments" at bounding box center [734, 671] width 625 height 85
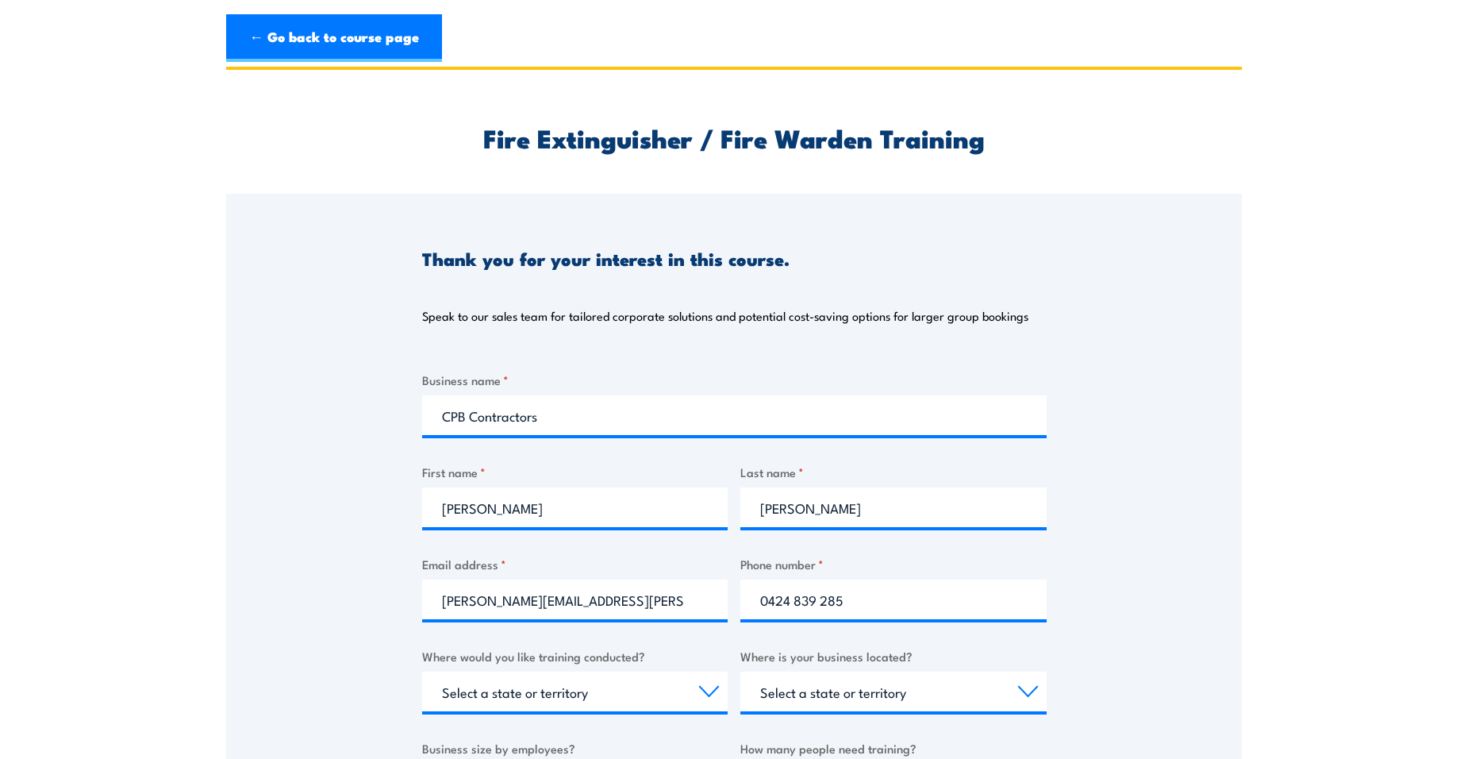
scroll to position [0, 0]
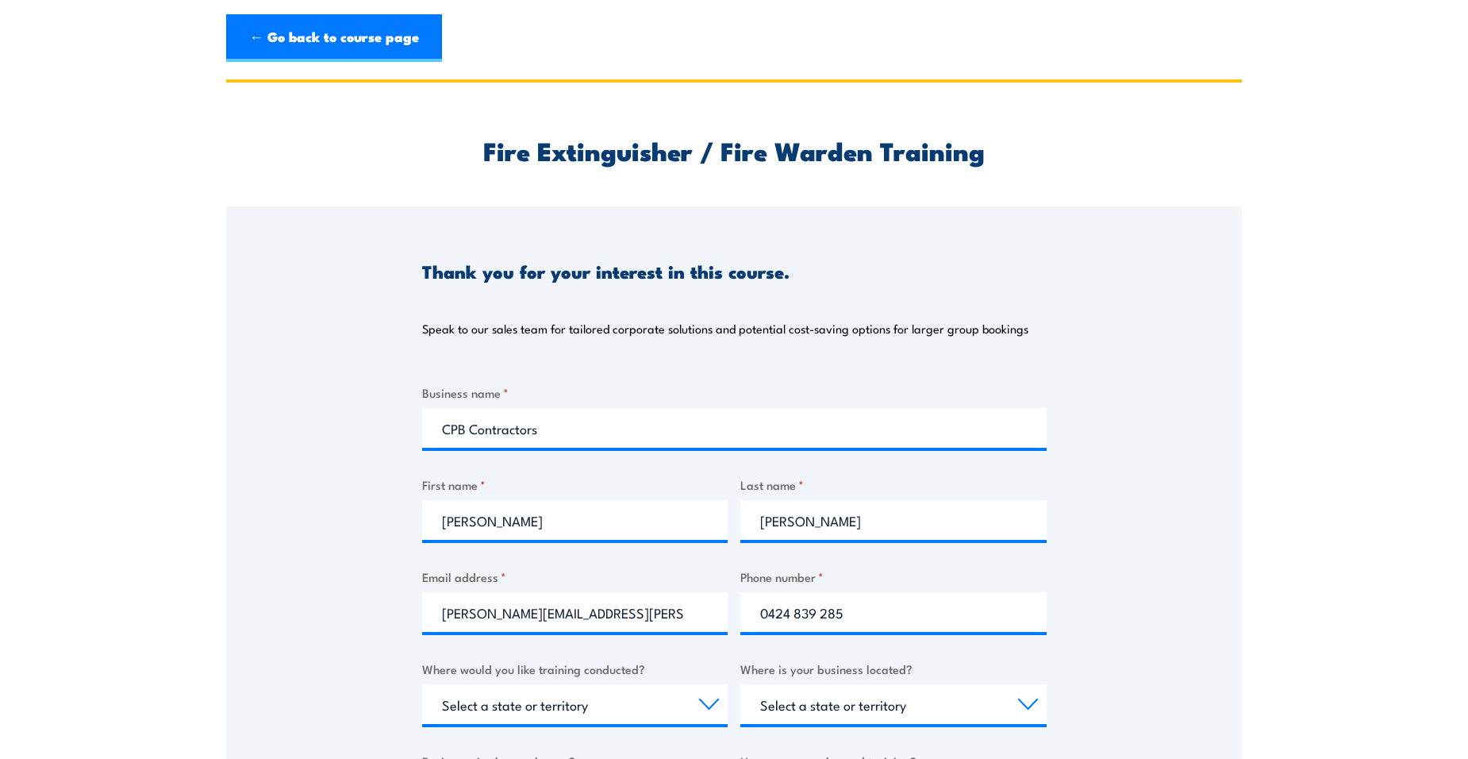
click at [314, 73] on header "← Go back to course page" at bounding box center [734, 38] width 1468 height 77
click at [321, 37] on link "← Go back to course page" at bounding box center [334, 38] width 216 height 48
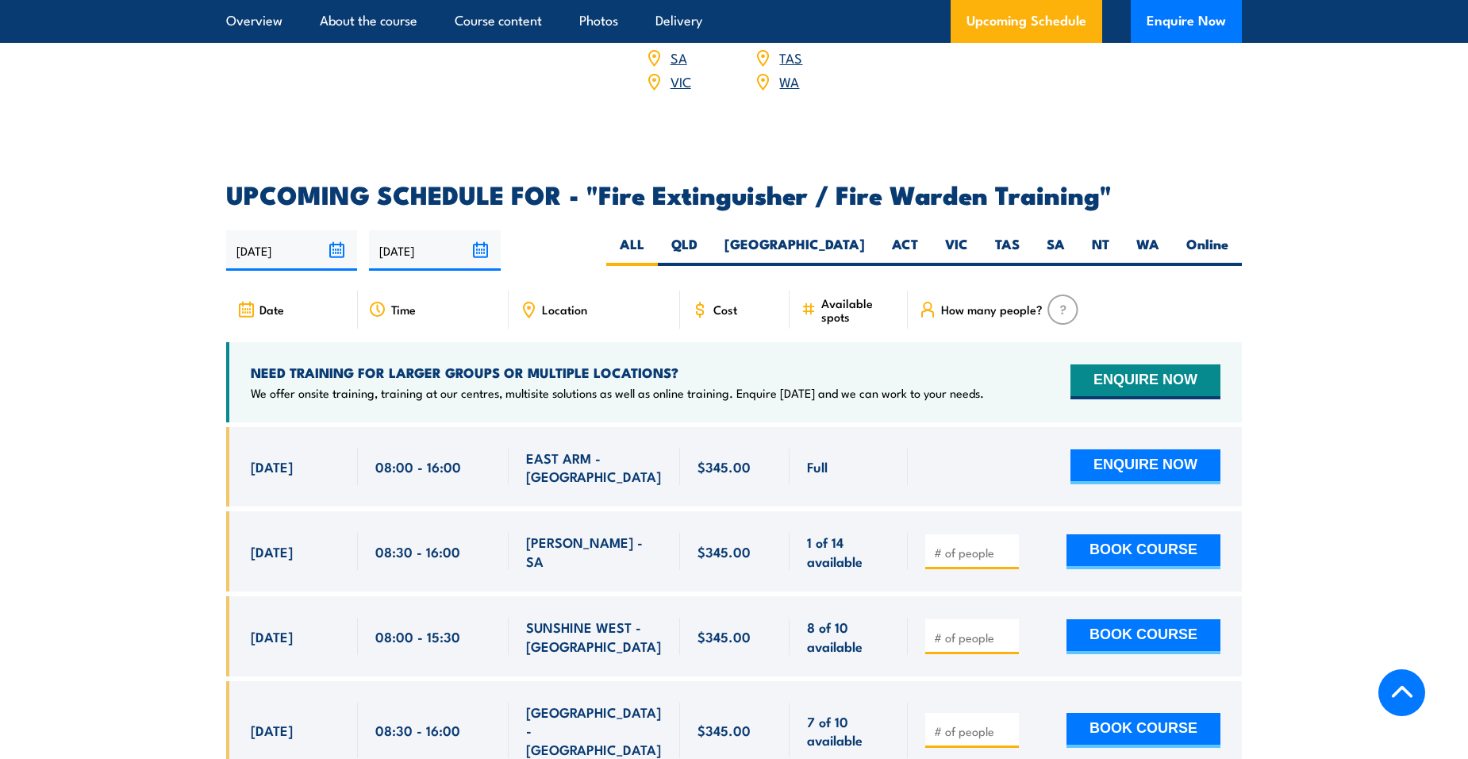
scroll to position [1733, 0]
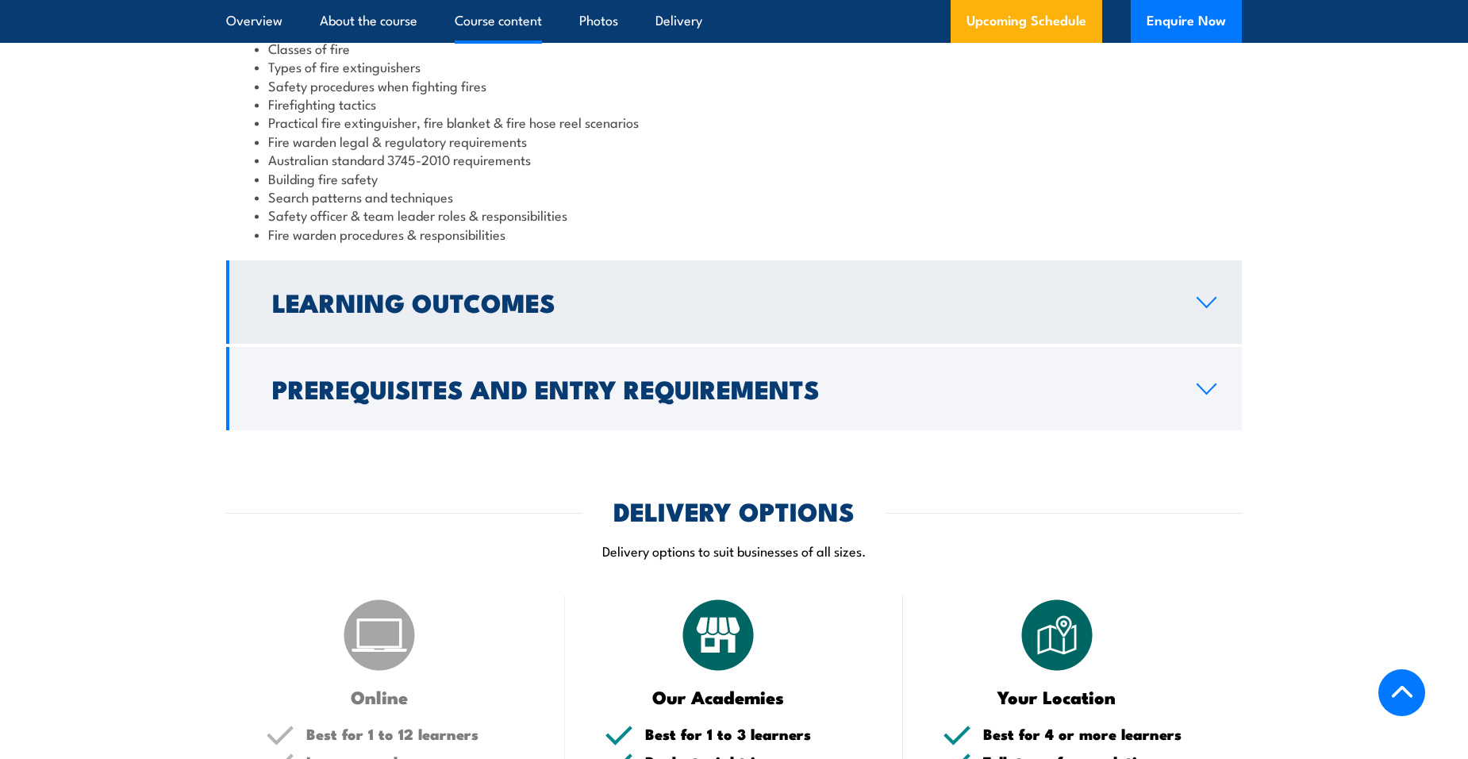
click at [556, 311] on h2 "Learning Outcomes" at bounding box center [721, 301] width 899 height 22
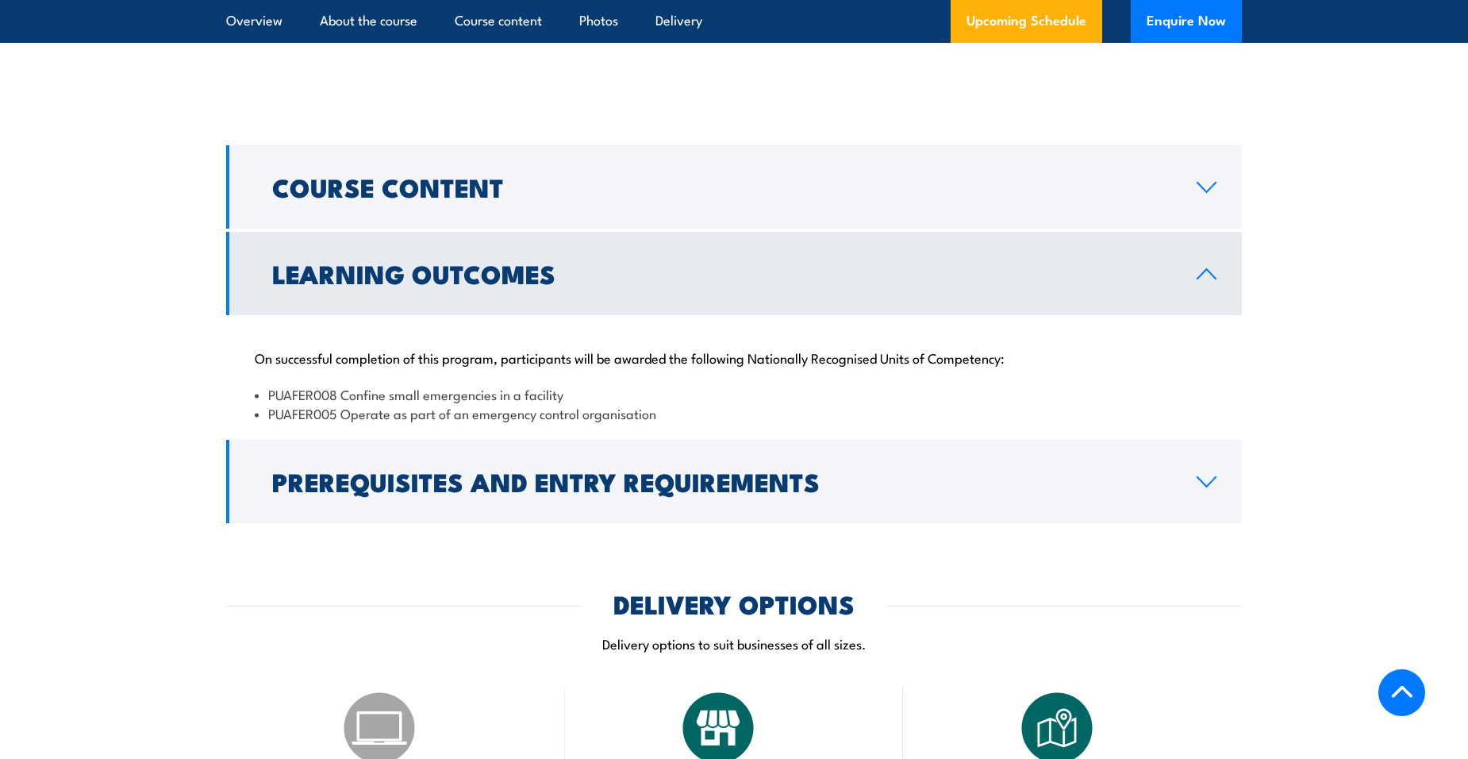
scroll to position [1236, 0]
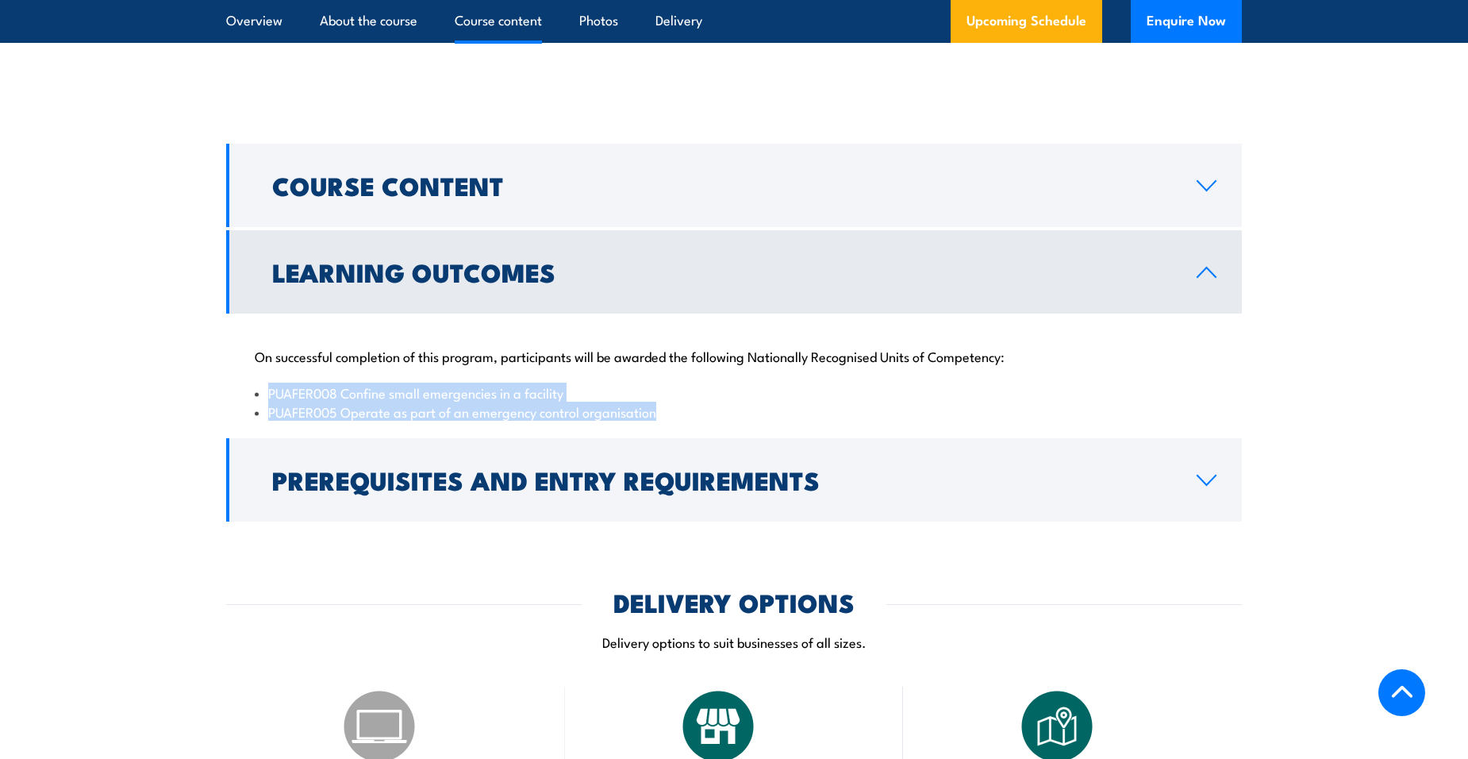
drag, startPoint x: 675, startPoint y: 412, endPoint x: 262, endPoint y: 390, distance: 414.0
click at [262, 390] on ul "PUAFER008 Confine small emergencies in a facility PUAFER005 Operate as part of …" at bounding box center [734, 401] width 959 height 37
copy ul "PUAFER008 Confine small emergencies in a facility PUAFER005 Operate as part of …"
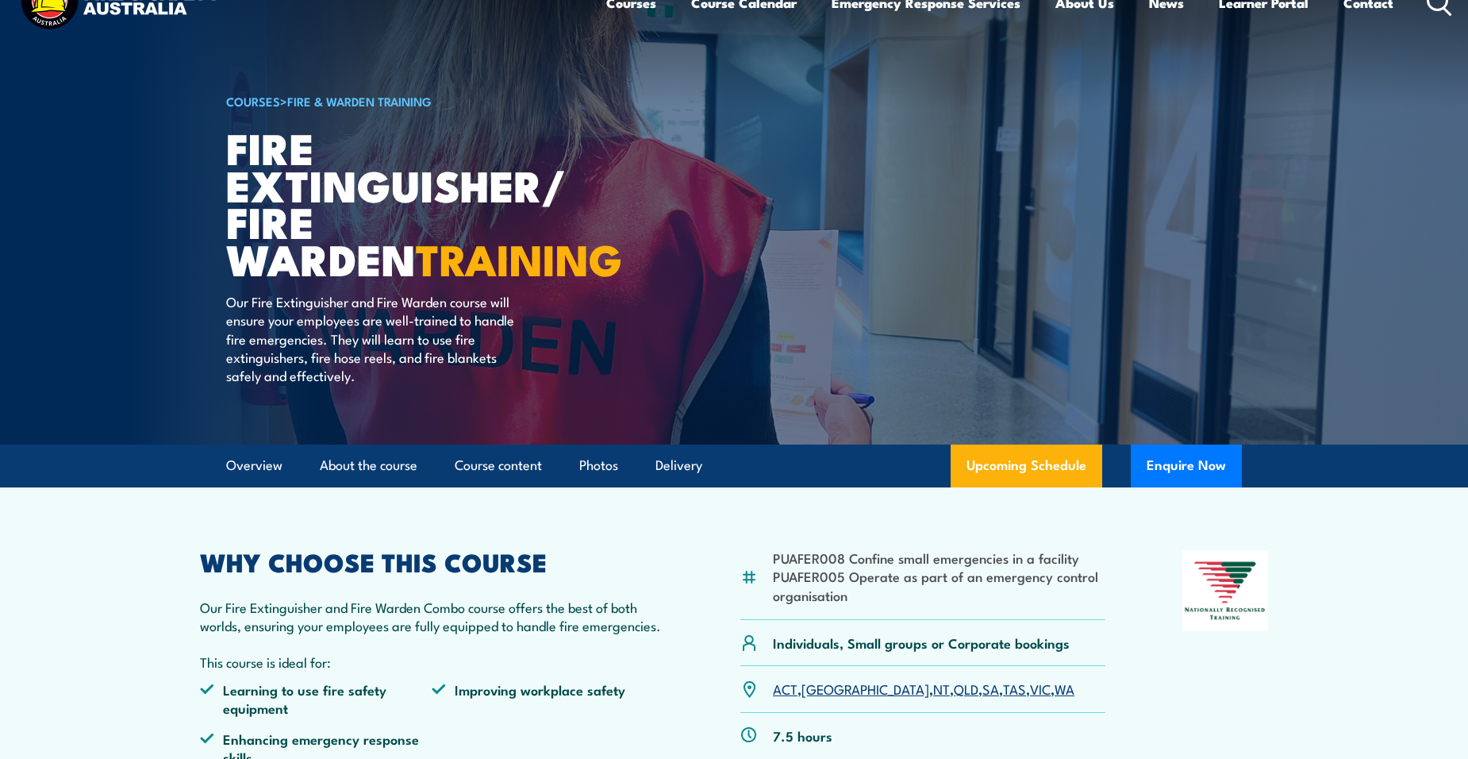
scroll to position [0, 0]
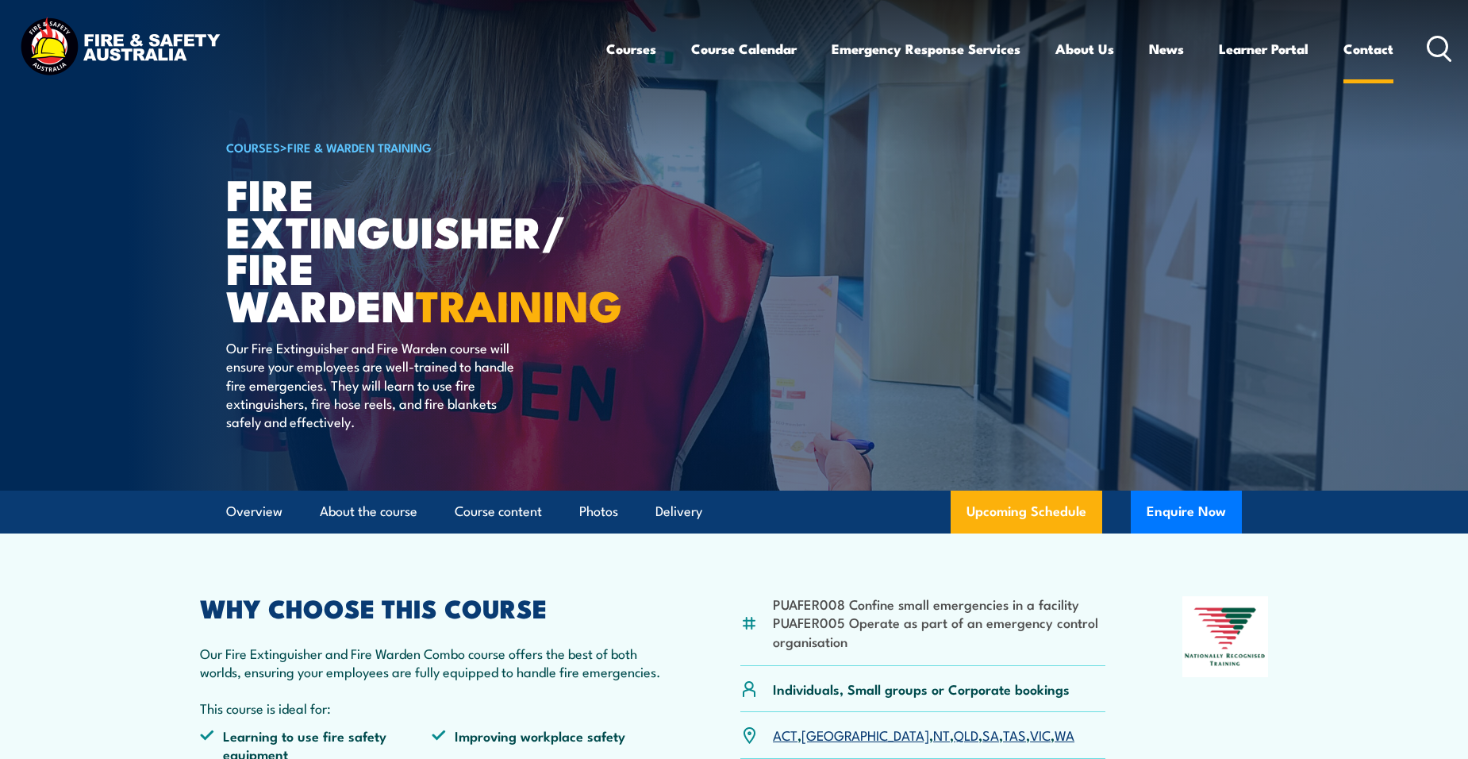
click at [1362, 49] on link "Contact" at bounding box center [1369, 49] width 50 height 42
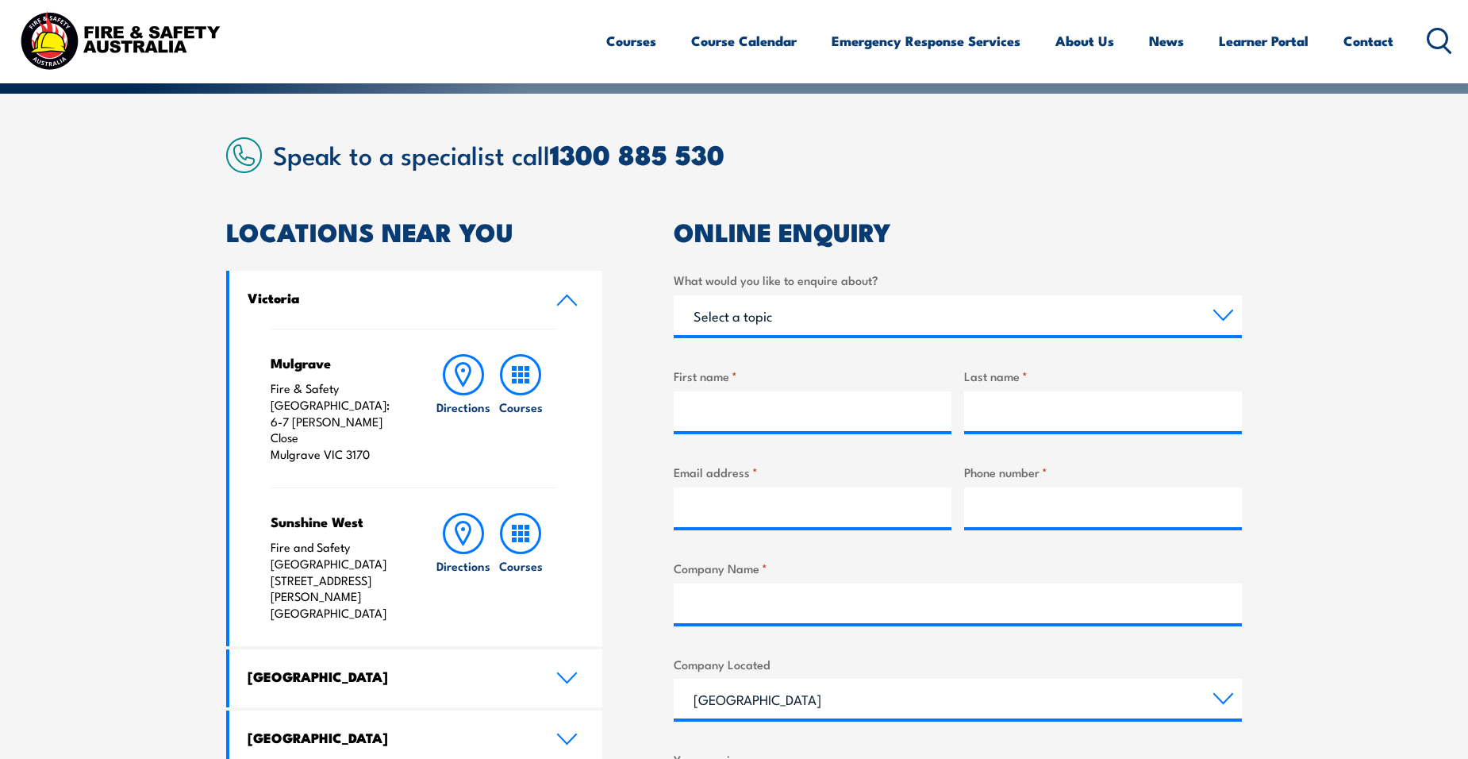
scroll to position [476, 0]
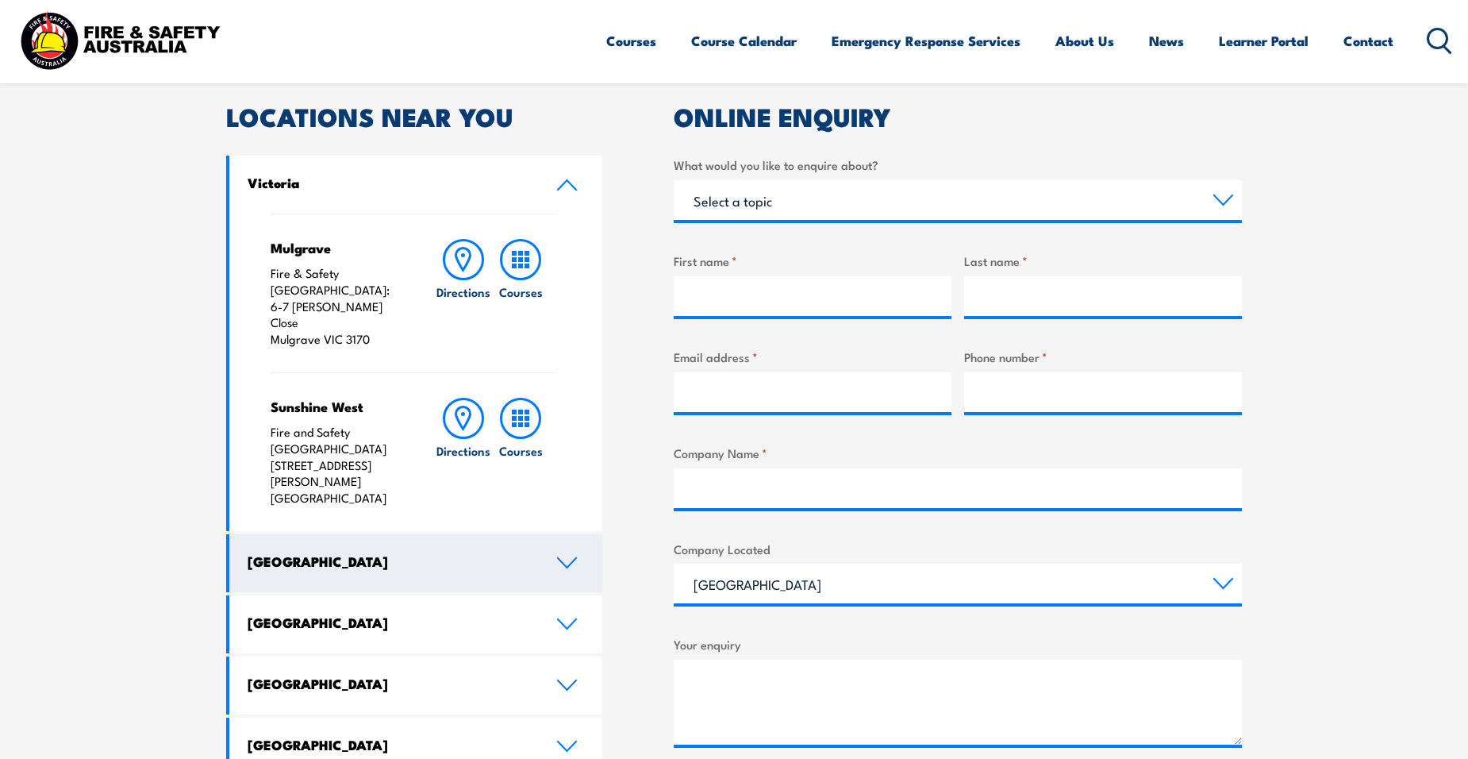
click at [563, 556] on icon at bounding box center [566, 562] width 21 height 13
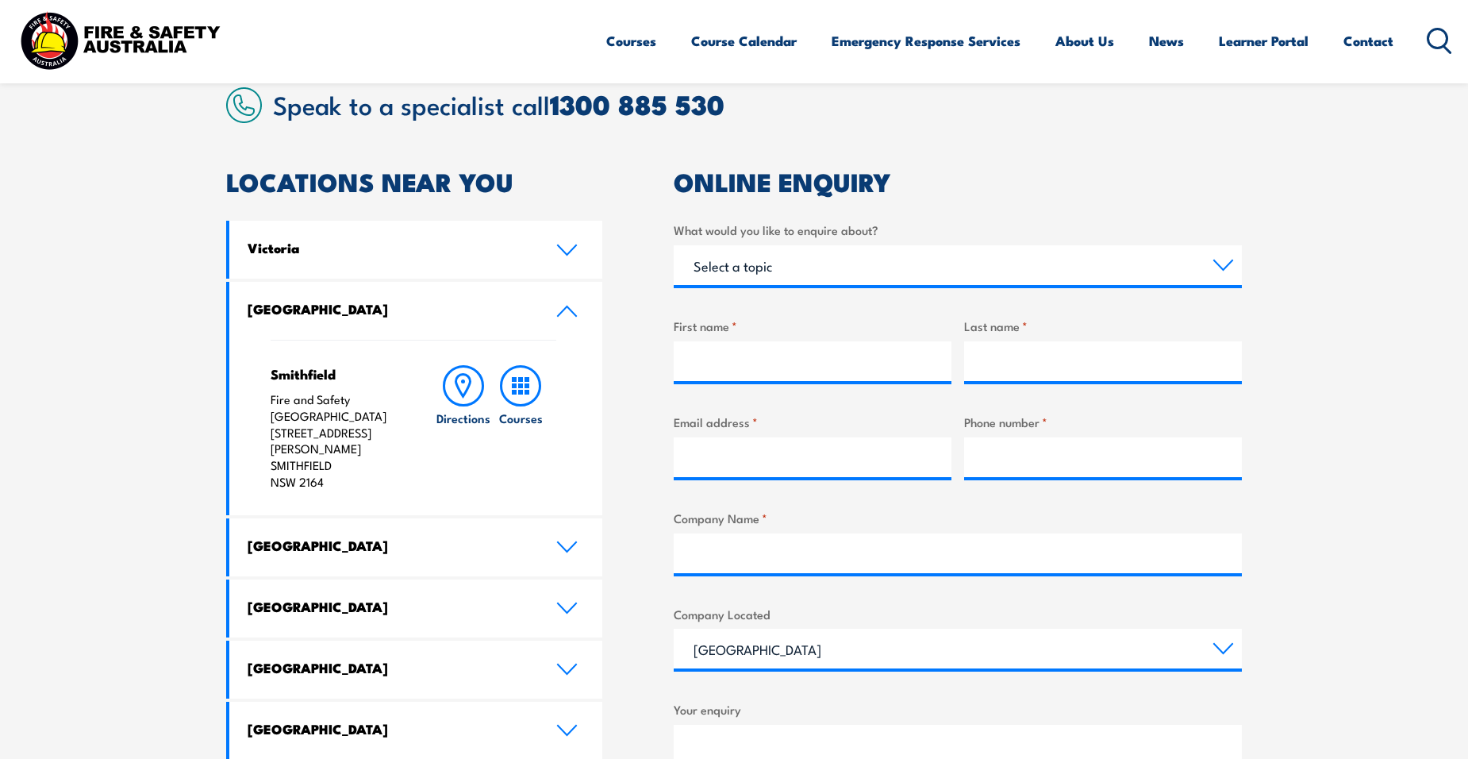
scroll to position [397, 0]
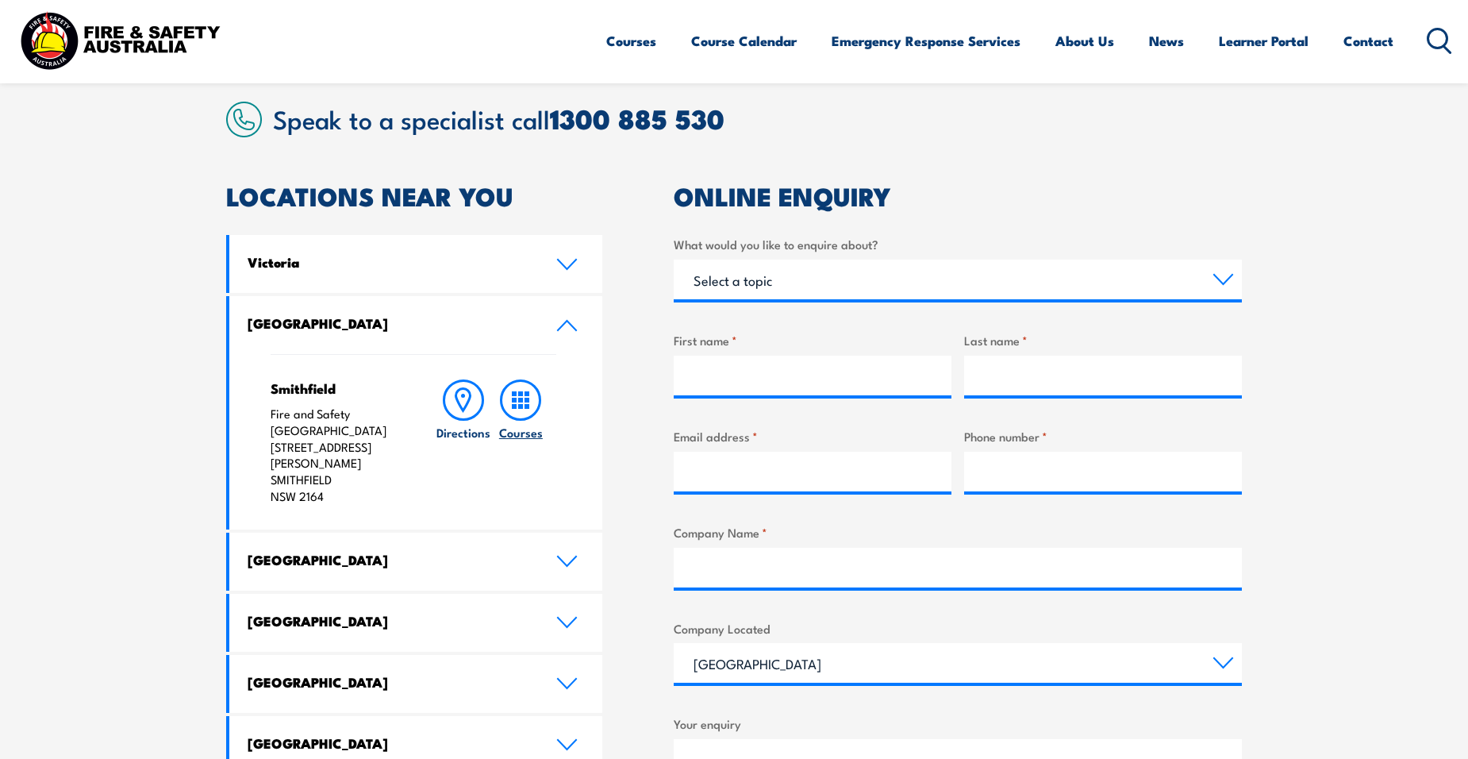
click at [517, 402] on icon at bounding box center [520, 399] width 41 height 41
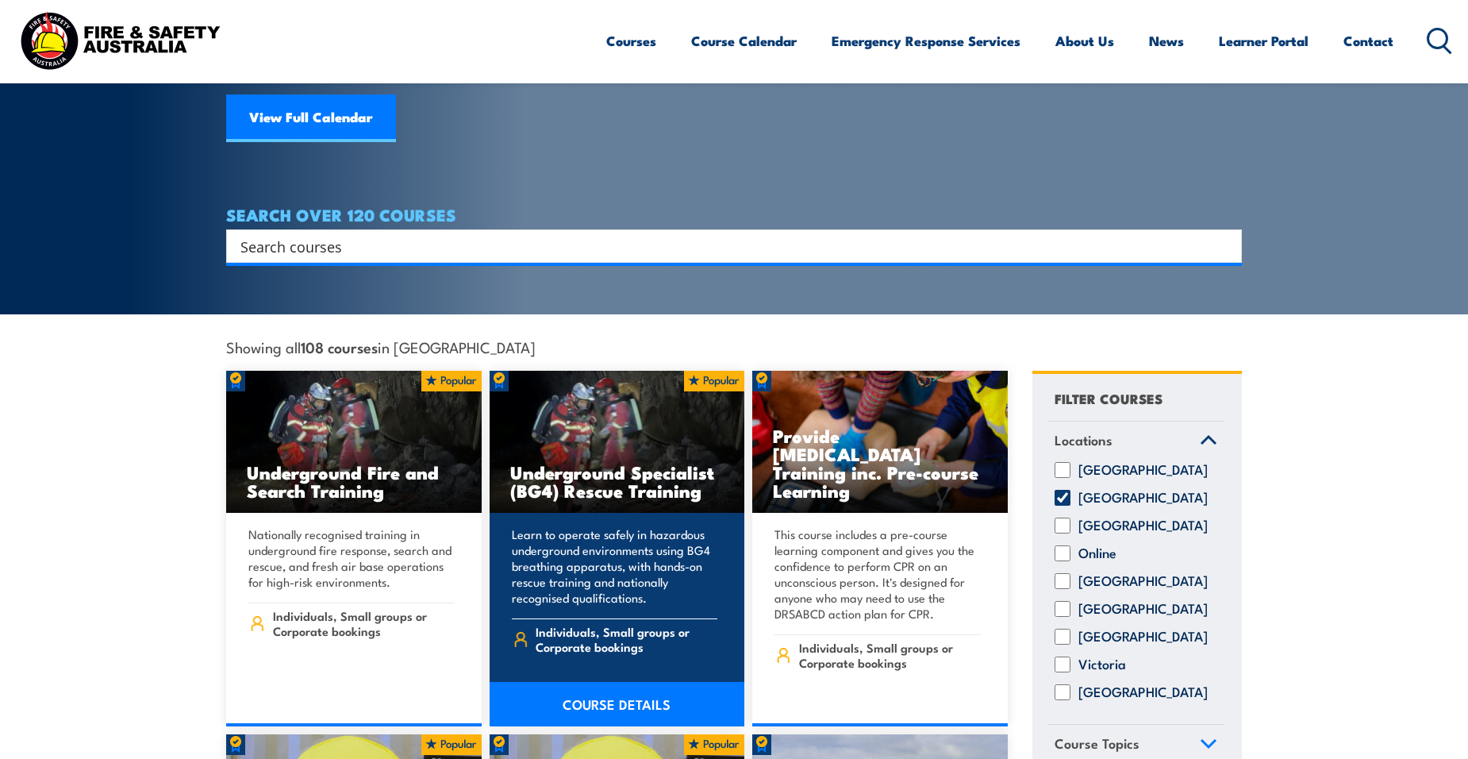
scroll to position [238, 0]
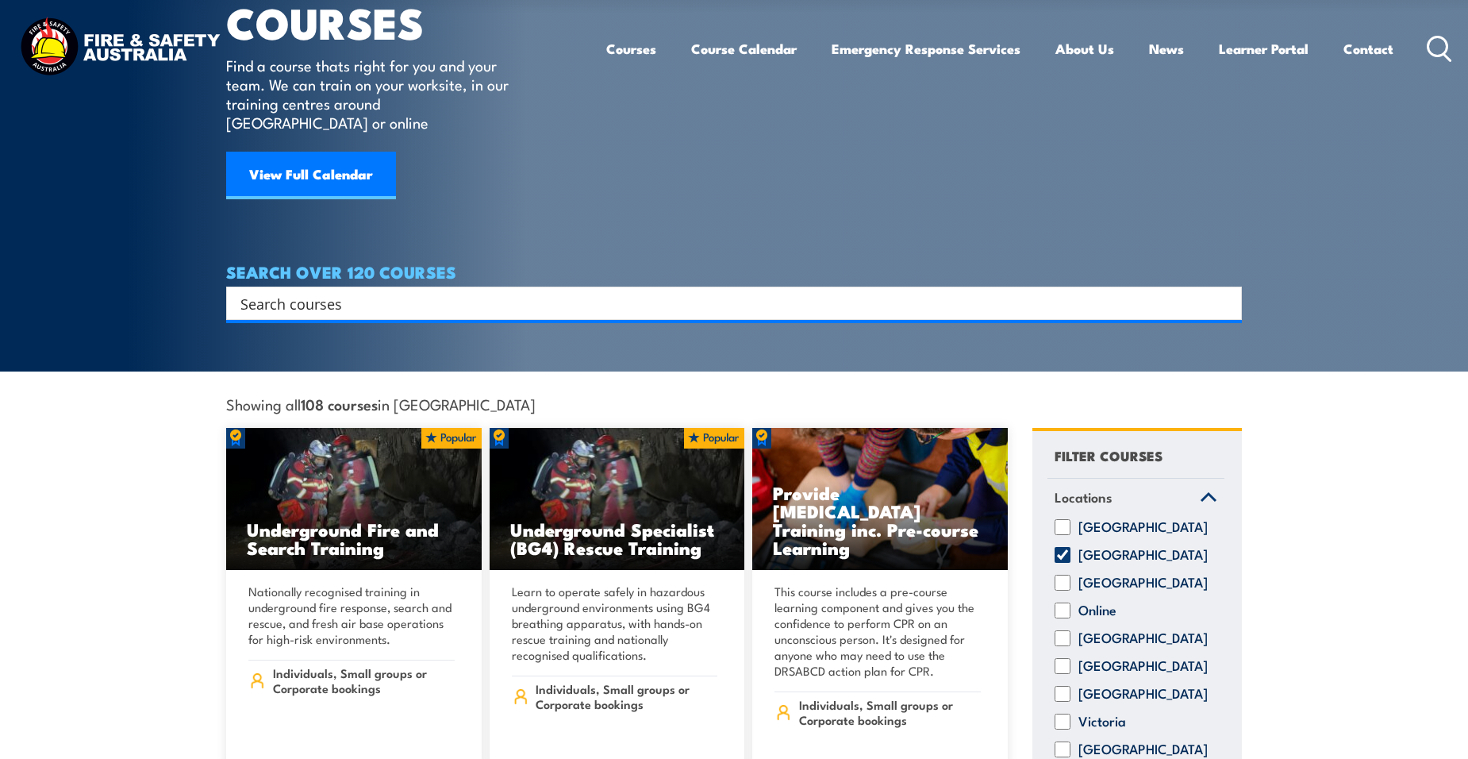
scroll to position [0, 0]
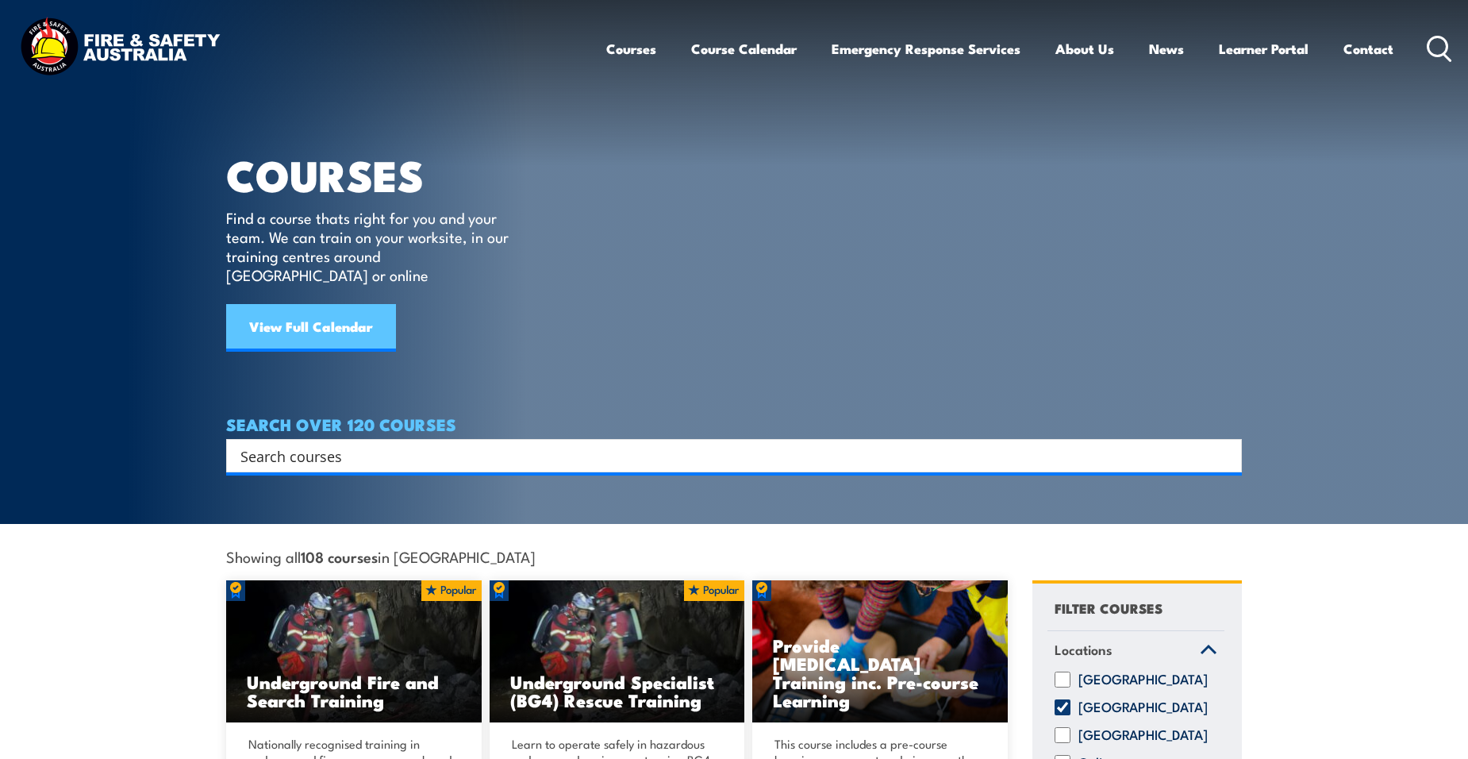
click at [333, 306] on link "View Full Calendar" at bounding box center [311, 328] width 170 height 48
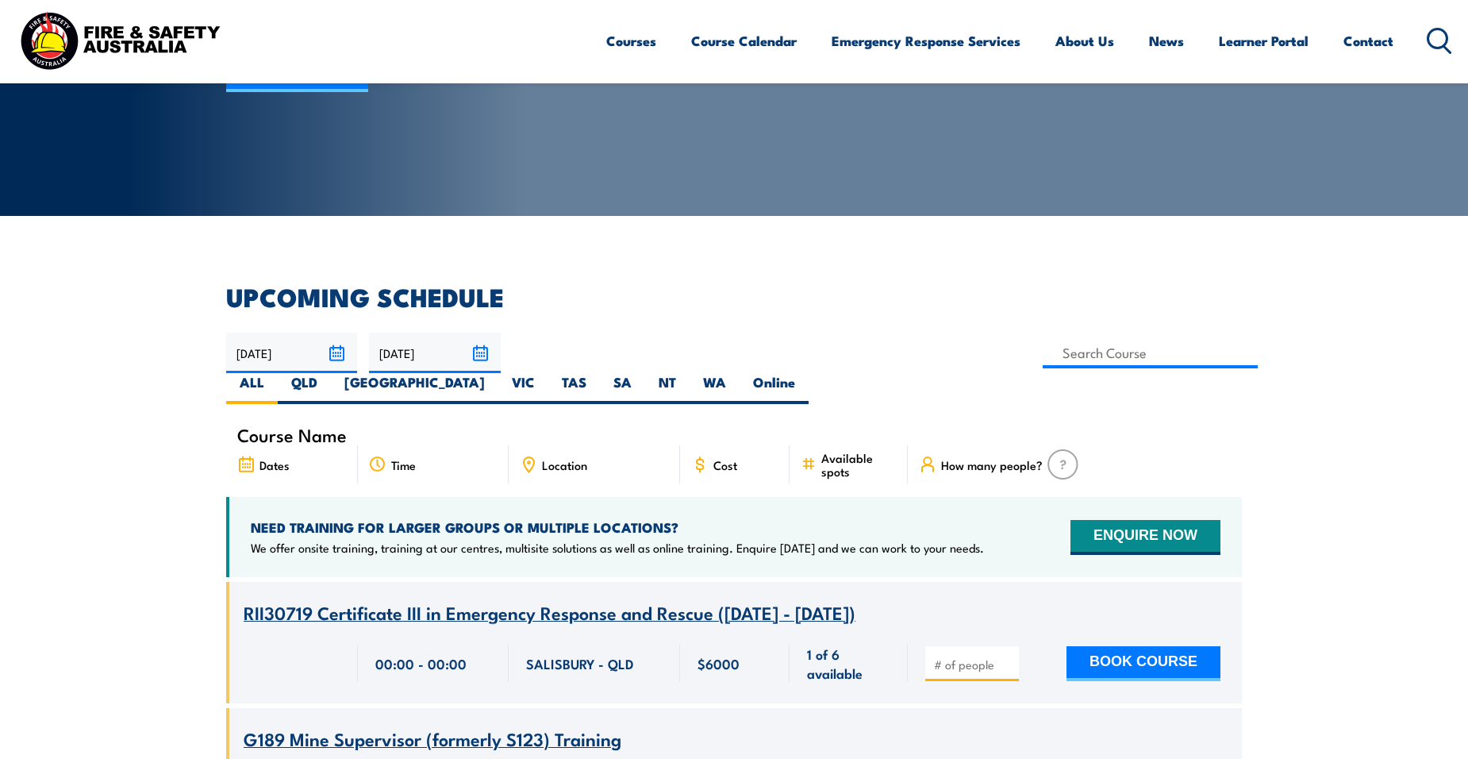
scroll to position [317, 0]
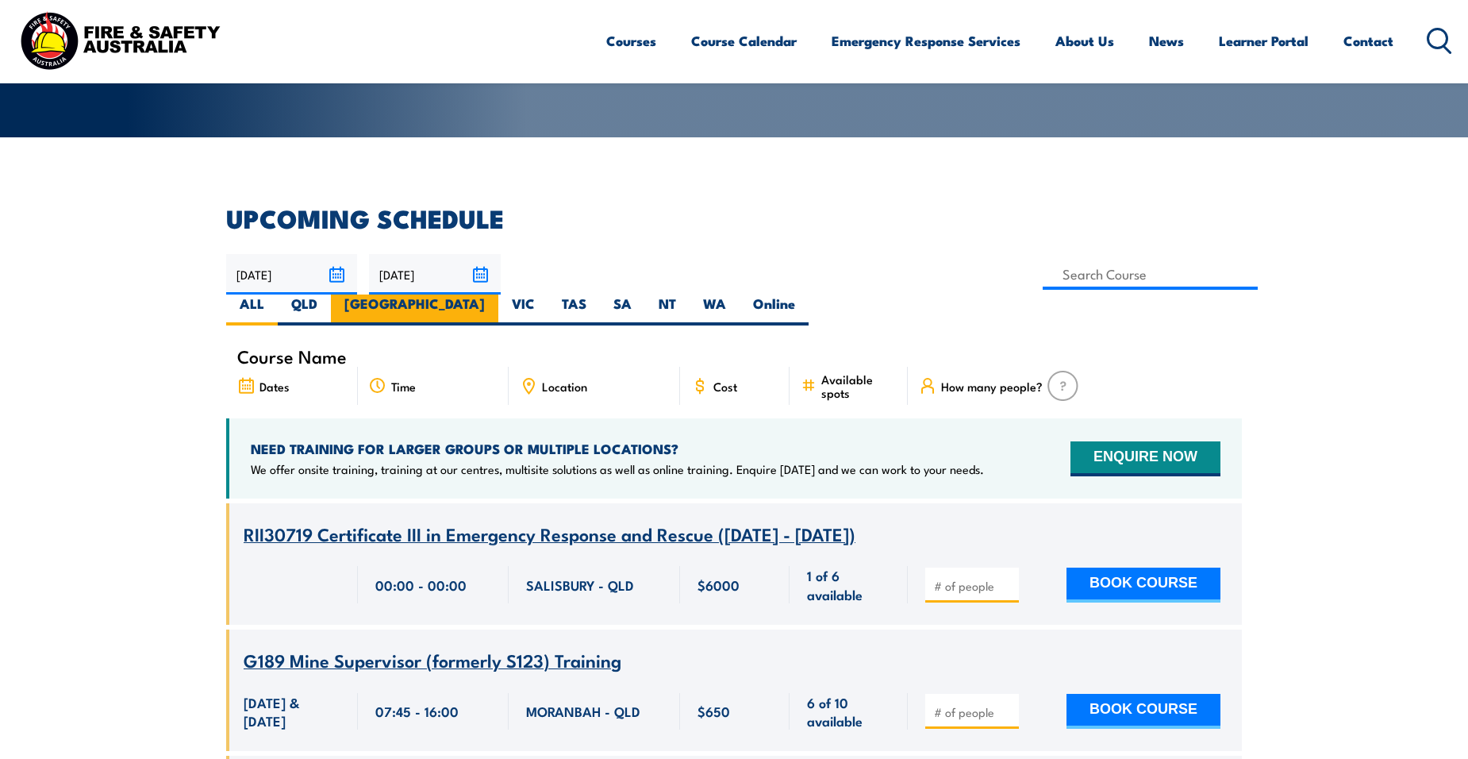
click at [498, 294] on label "[GEOGRAPHIC_DATA]" at bounding box center [414, 309] width 167 height 31
click at [495, 294] on input "[GEOGRAPHIC_DATA]" at bounding box center [490, 299] width 10 height 10
radio input "true"
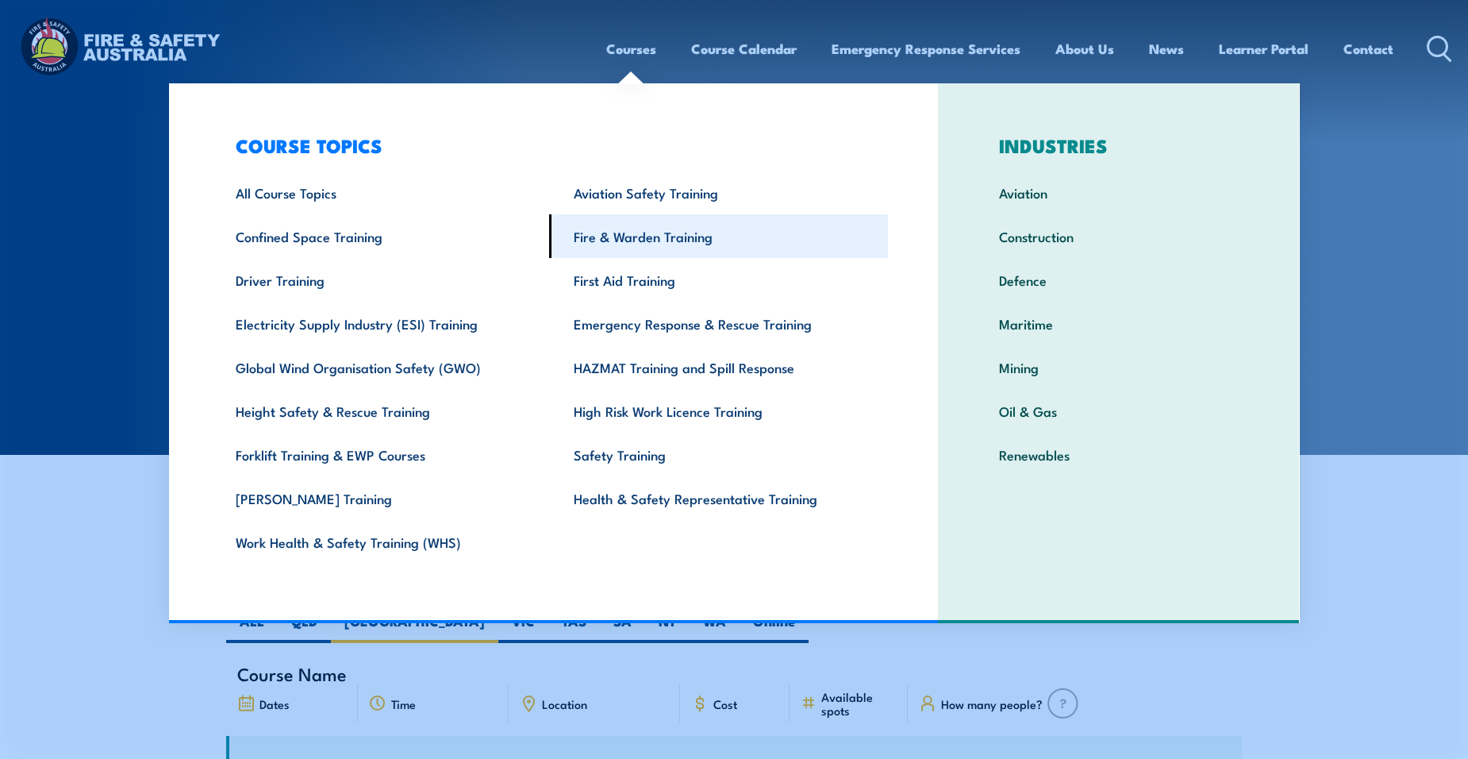
click at [631, 231] on link "Fire & Warden Training" at bounding box center [718, 236] width 339 height 44
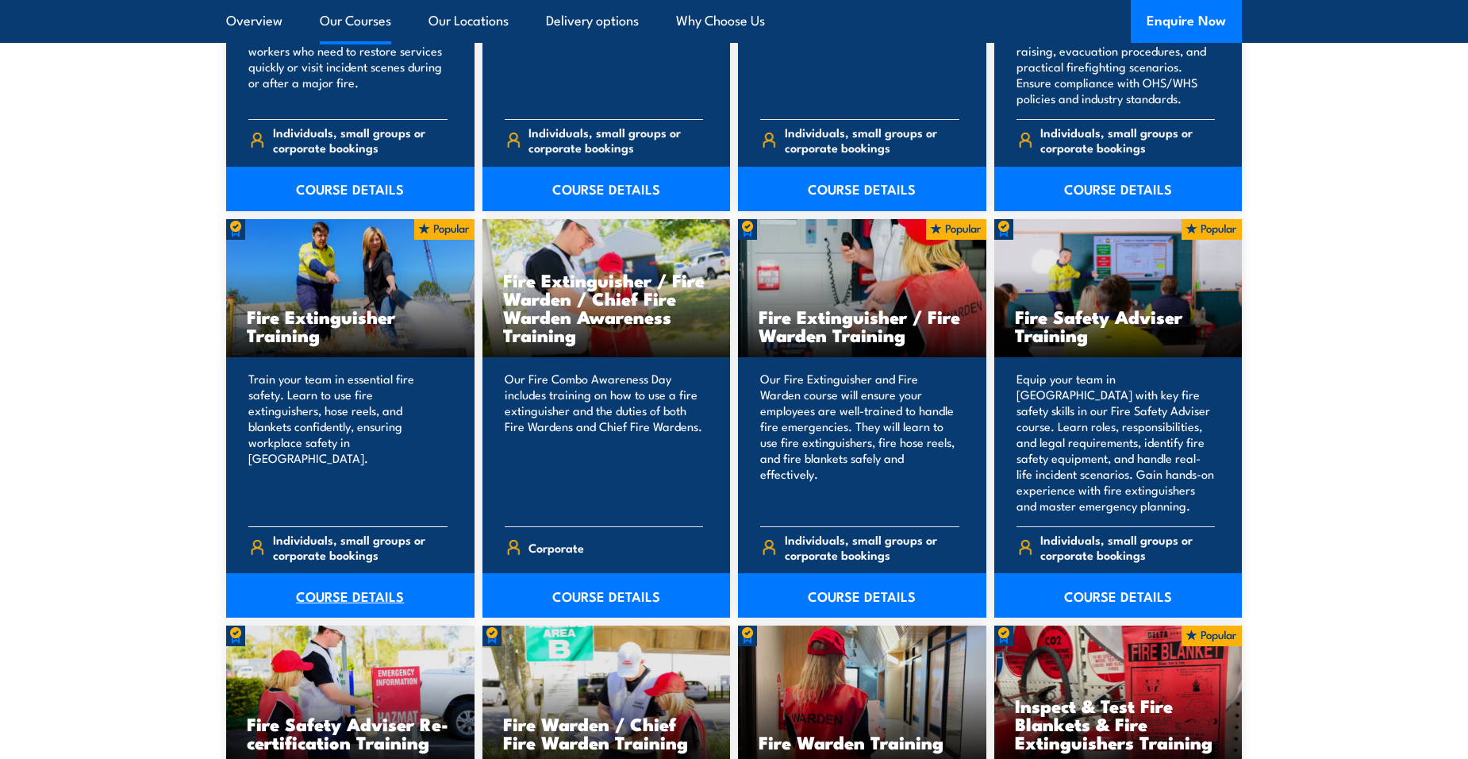
scroll to position [1587, 0]
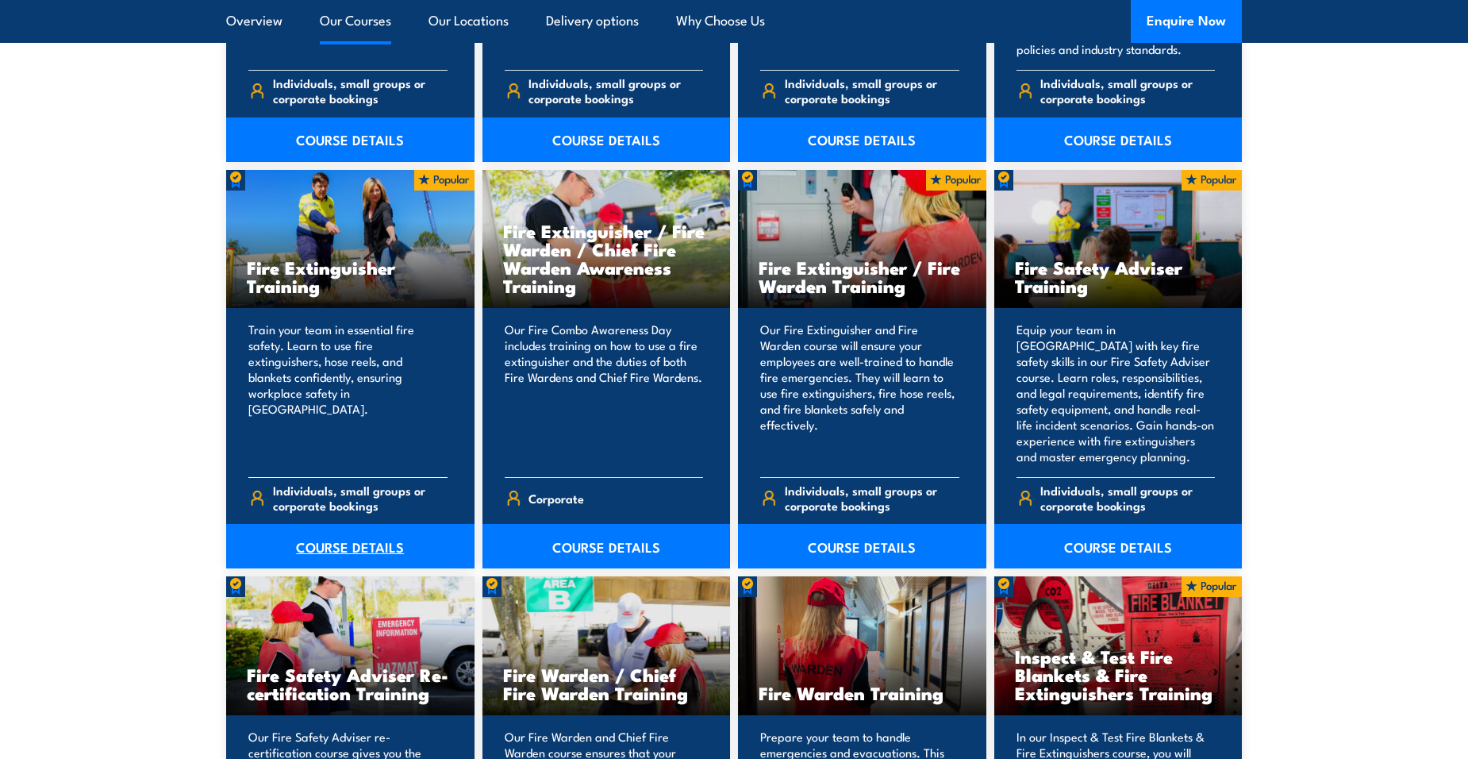
click at [333, 545] on link "COURSE DETAILS" at bounding box center [350, 546] width 248 height 44
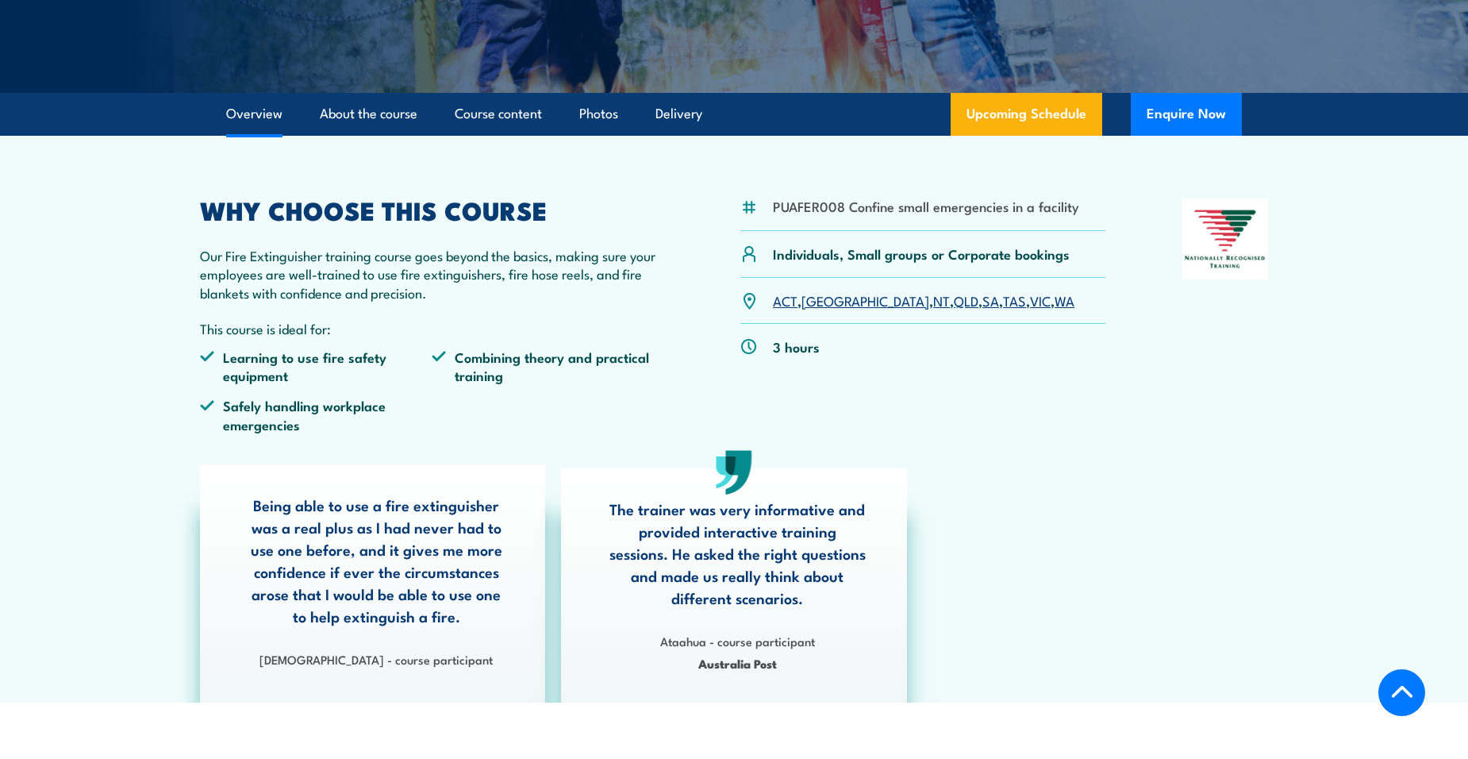
scroll to position [397, 0]
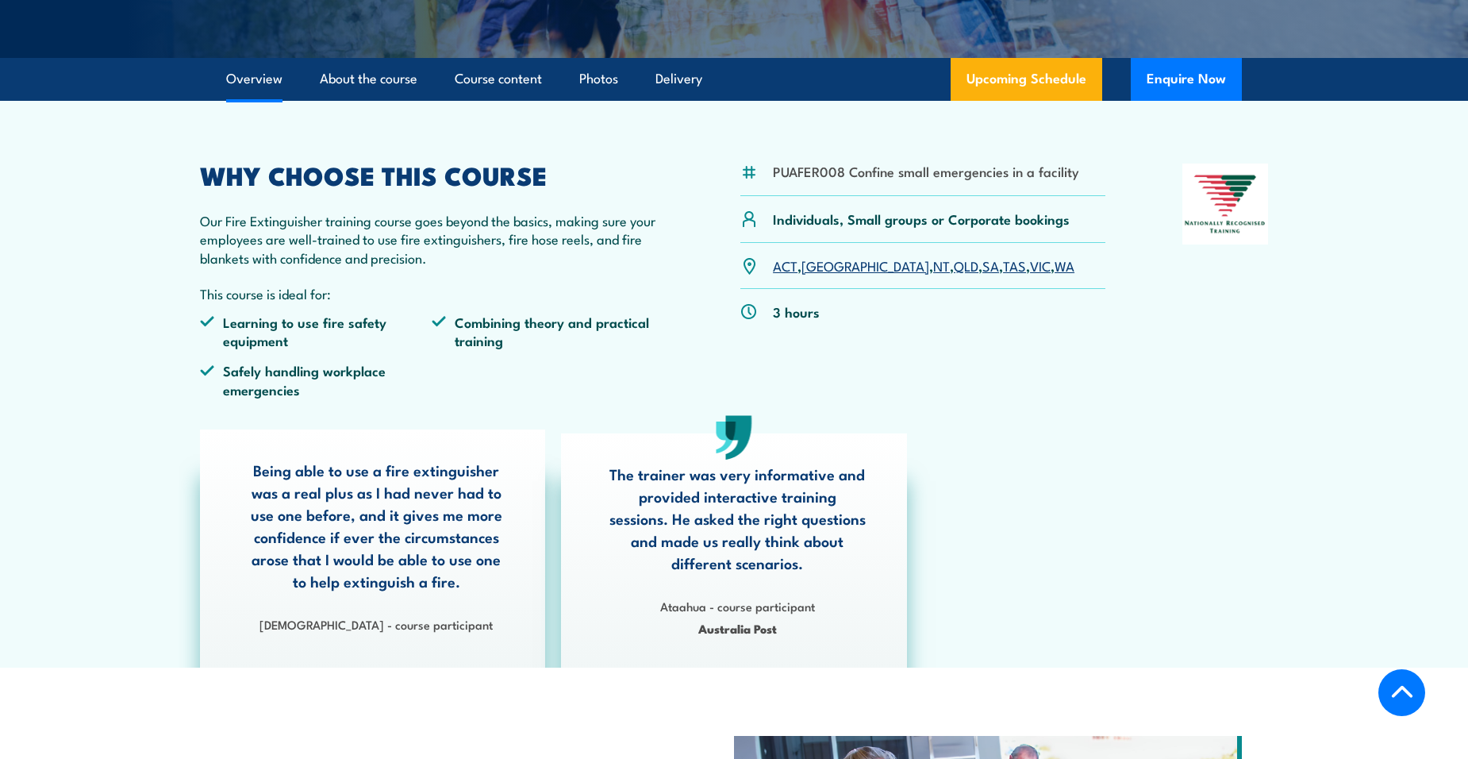
click at [824, 263] on link "[GEOGRAPHIC_DATA]" at bounding box center [866, 265] width 128 height 19
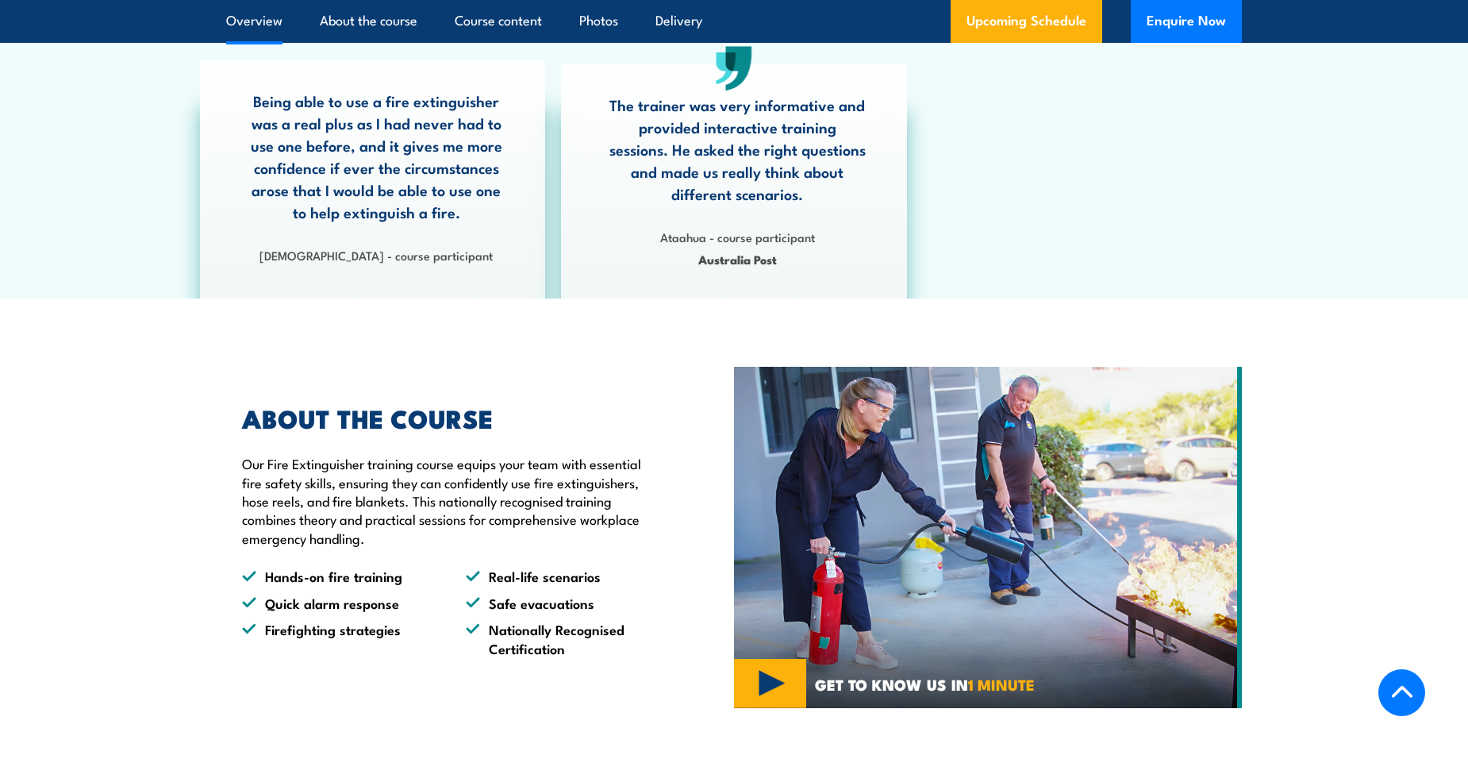
scroll to position [794, 0]
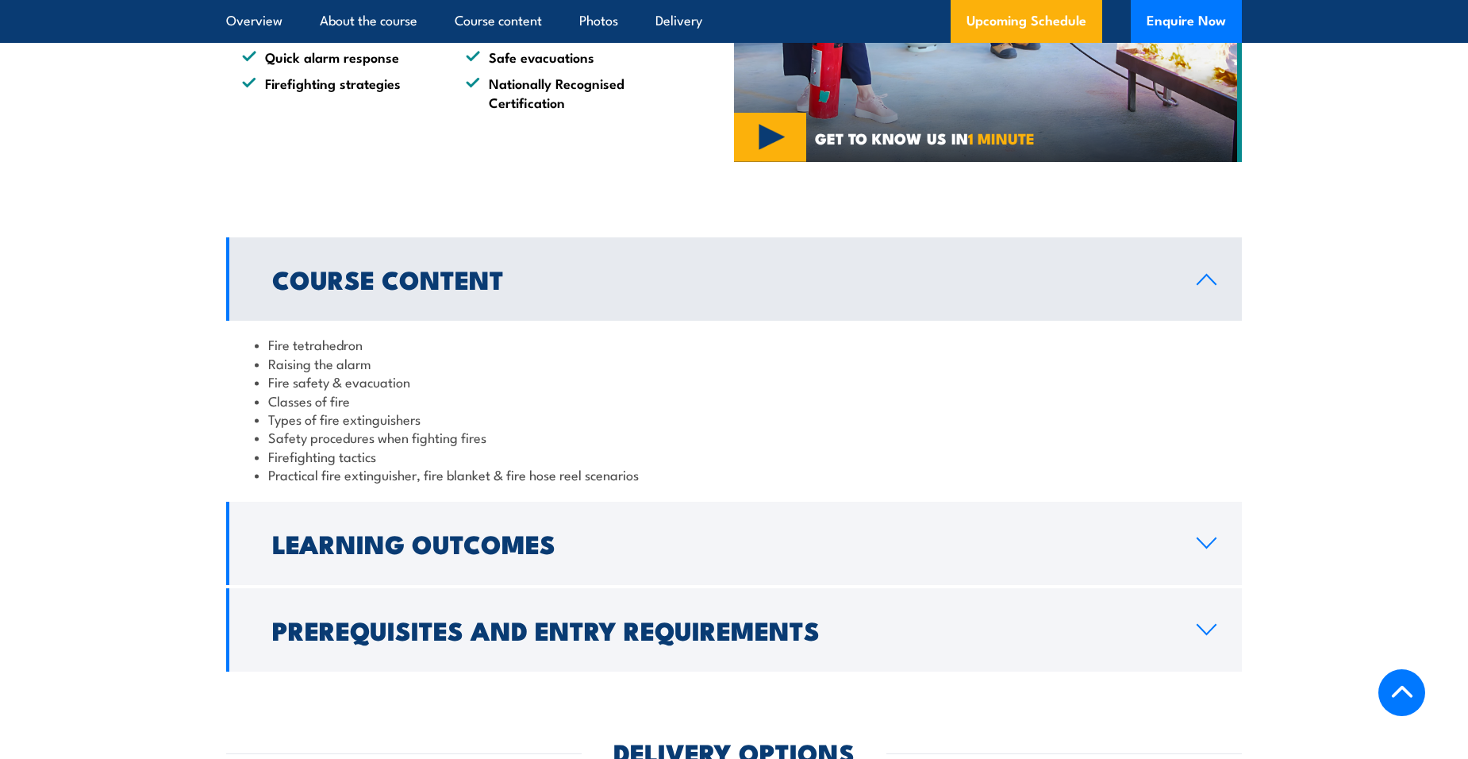
scroll to position [1349, 0]
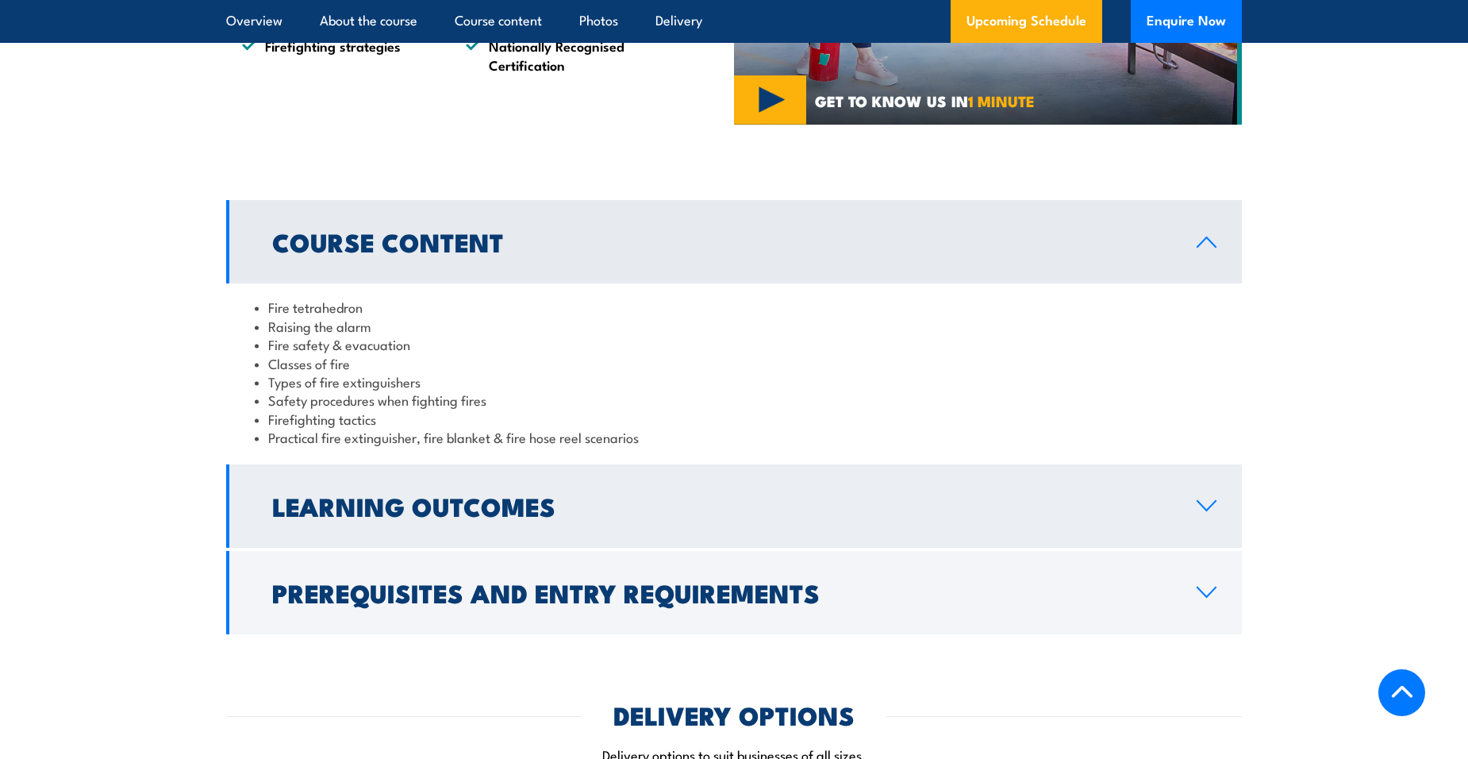
click at [882, 480] on link "Learning Outcomes" at bounding box center [734, 505] width 1016 height 83
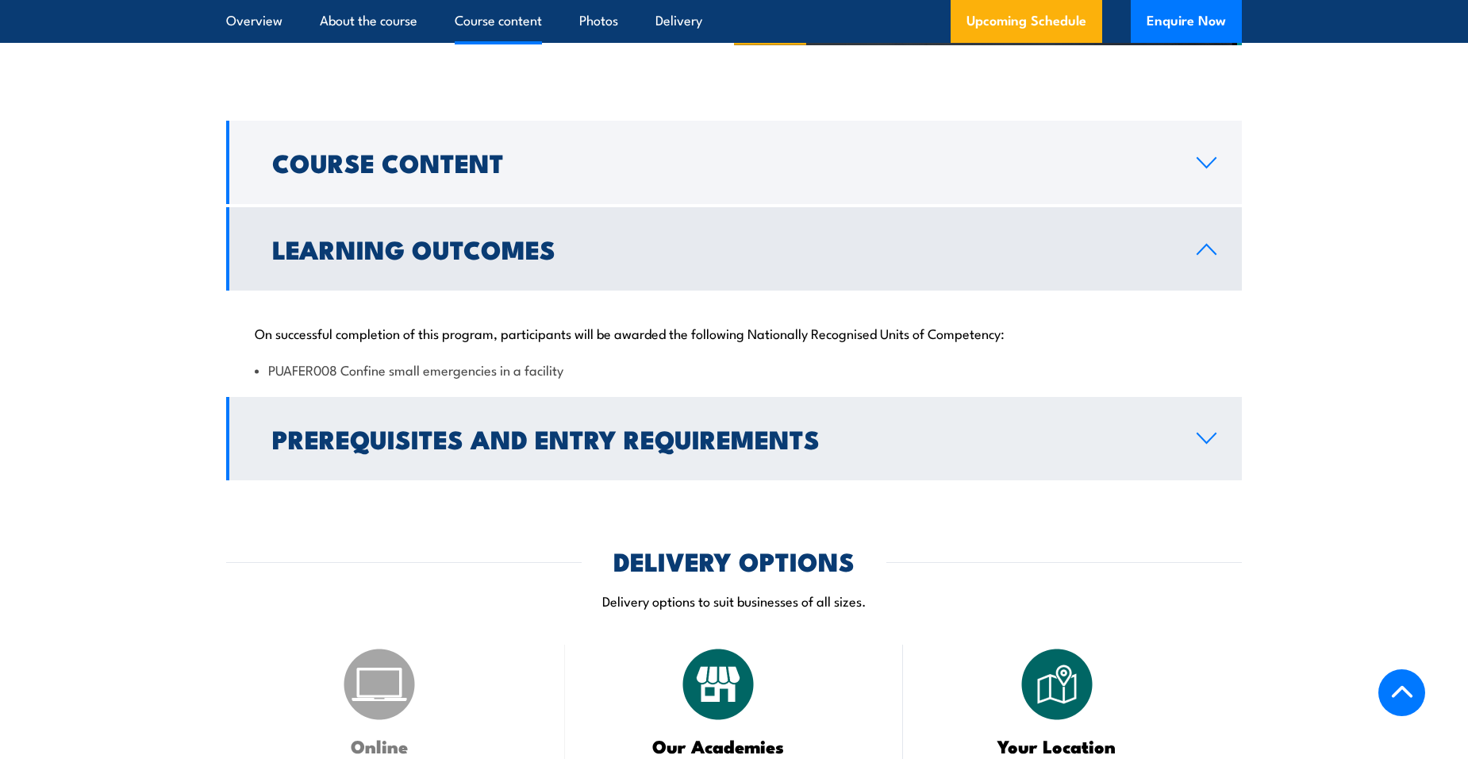
scroll to position [1508, 0]
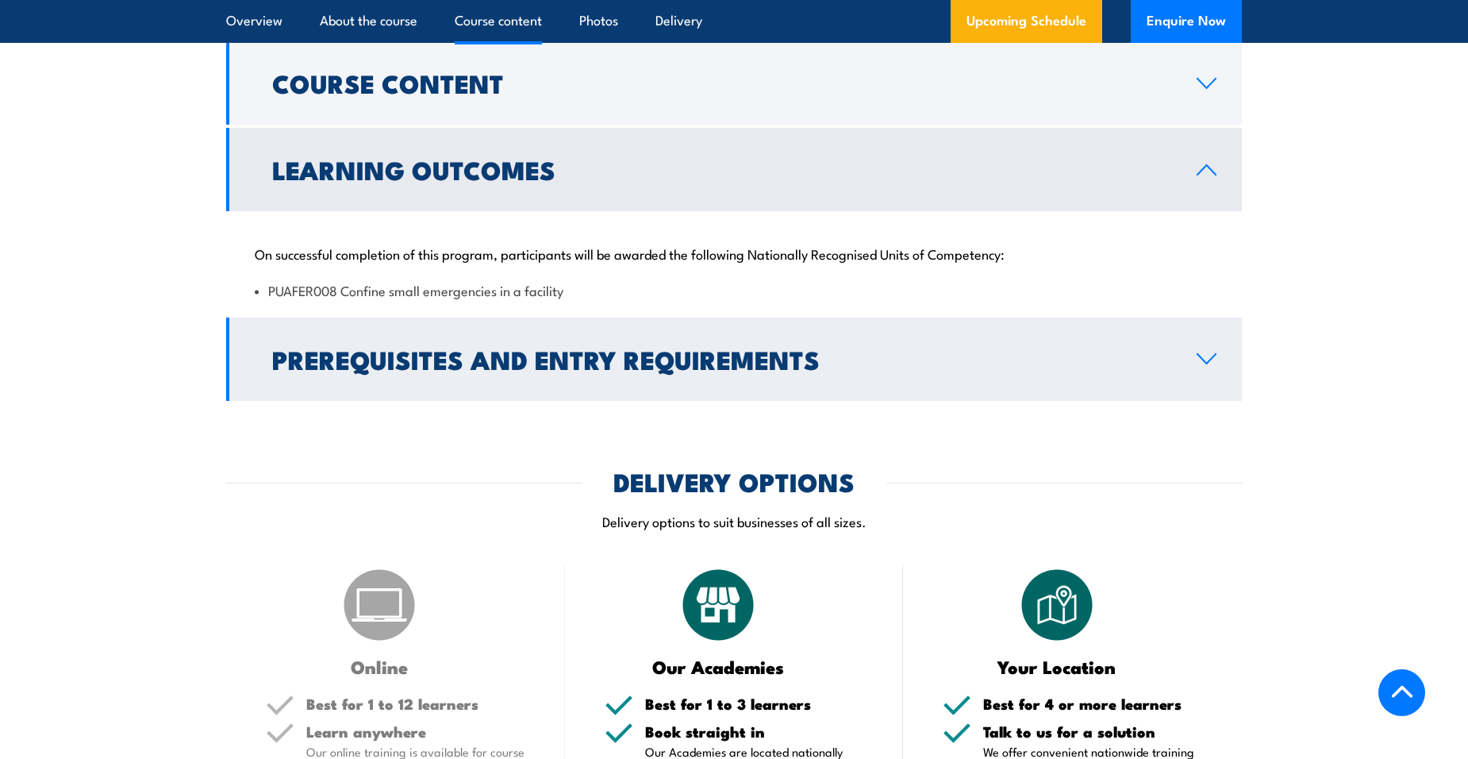
click at [1218, 356] on link "Prerequisites and Entry Requirements" at bounding box center [734, 358] width 1016 height 83
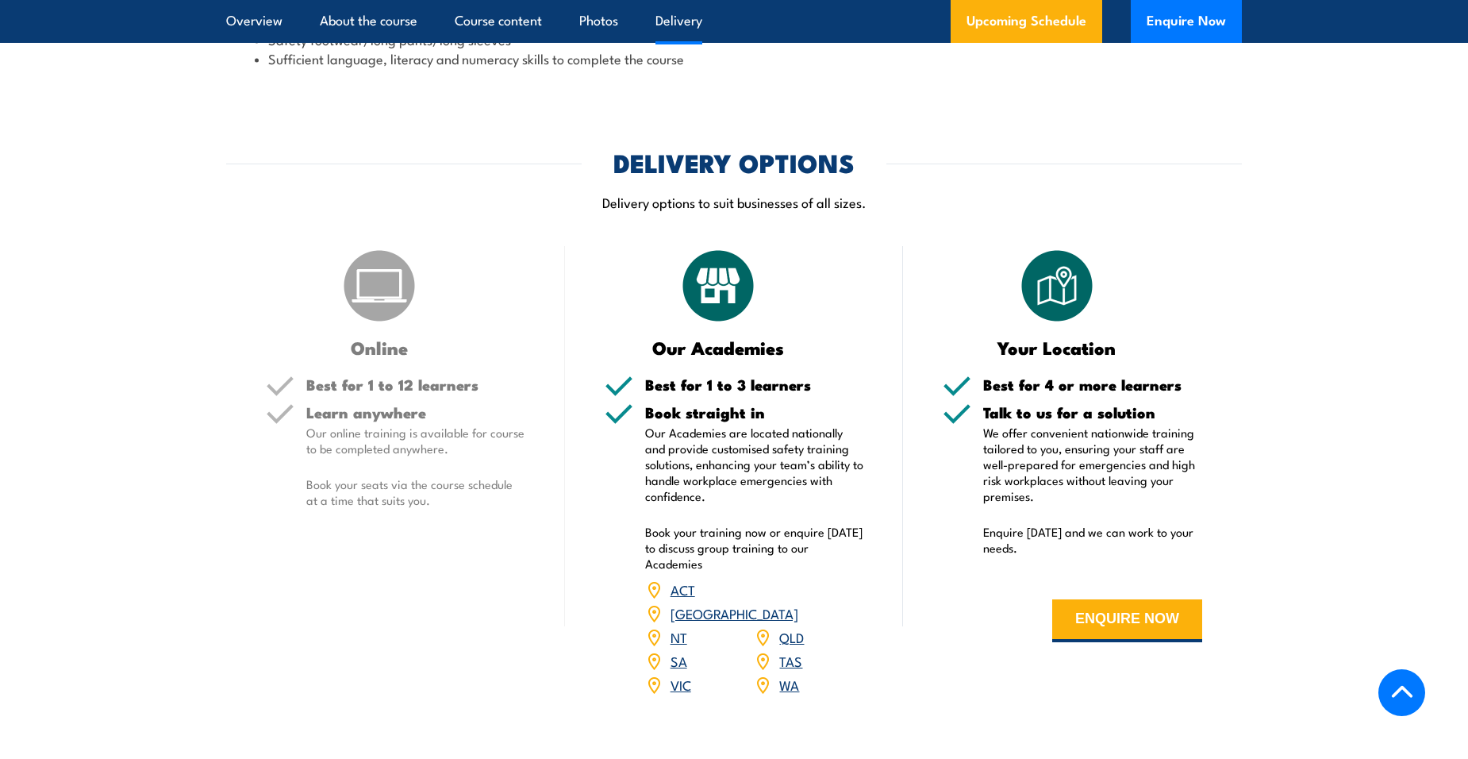
scroll to position [1905, 0]
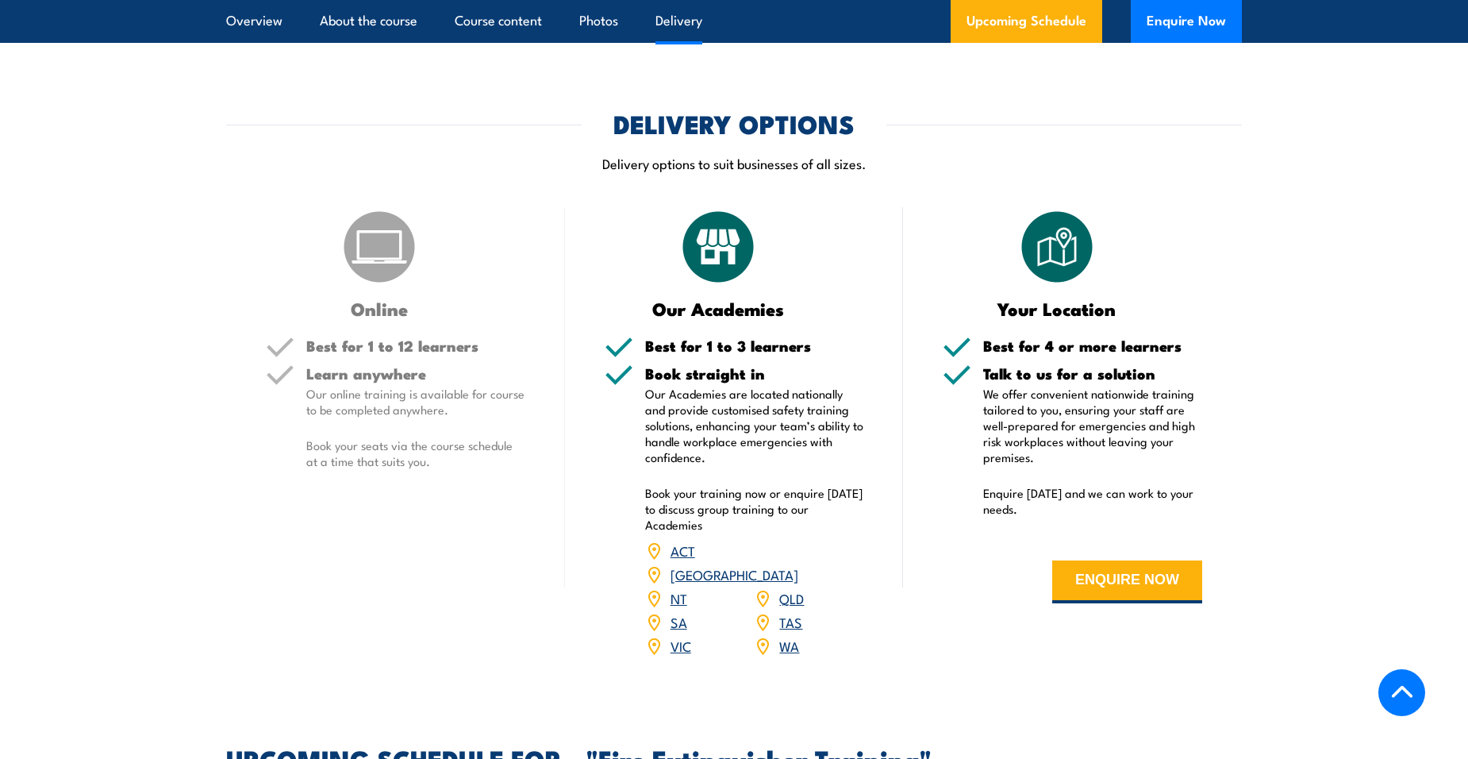
click at [798, 564] on link "[GEOGRAPHIC_DATA]" at bounding box center [735, 573] width 128 height 19
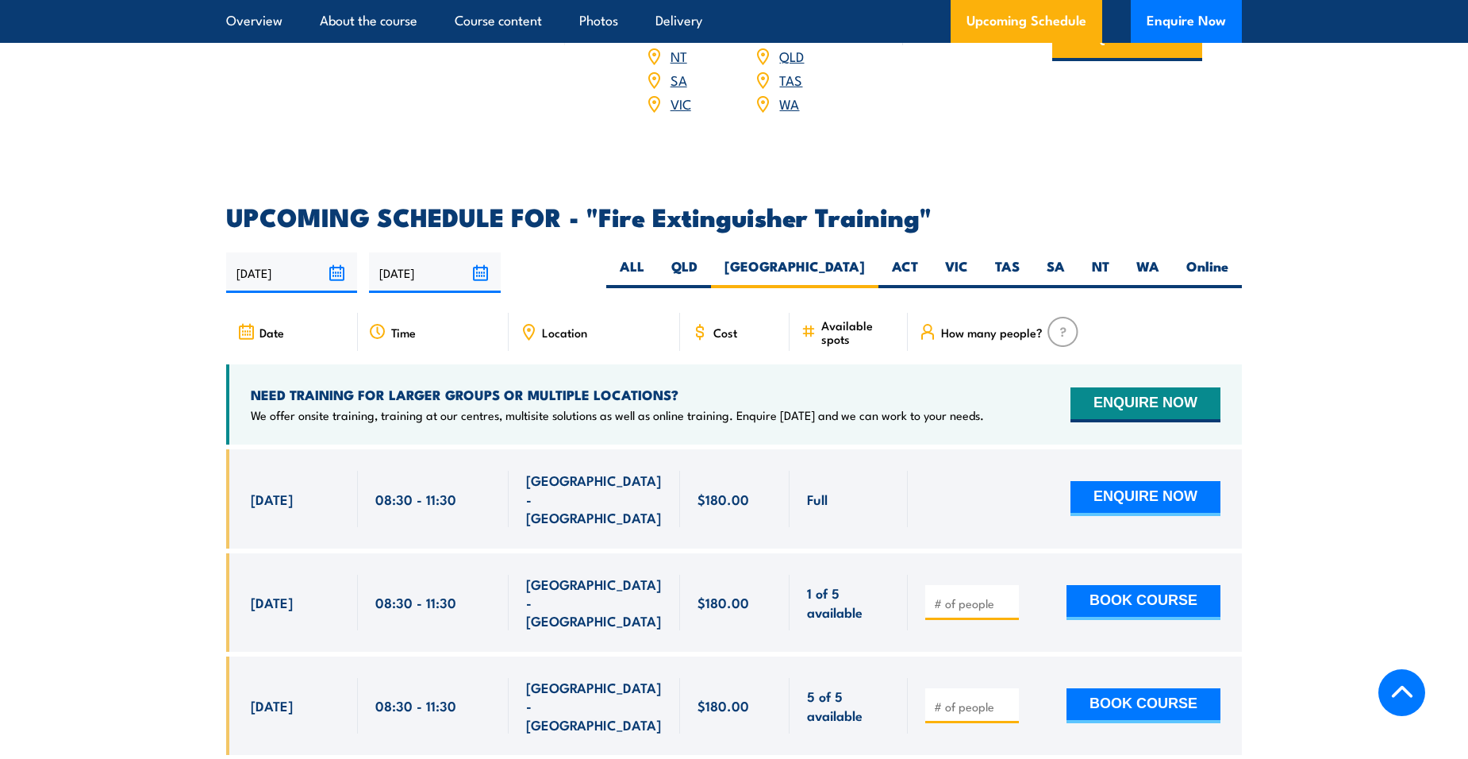
scroll to position [2469, 0]
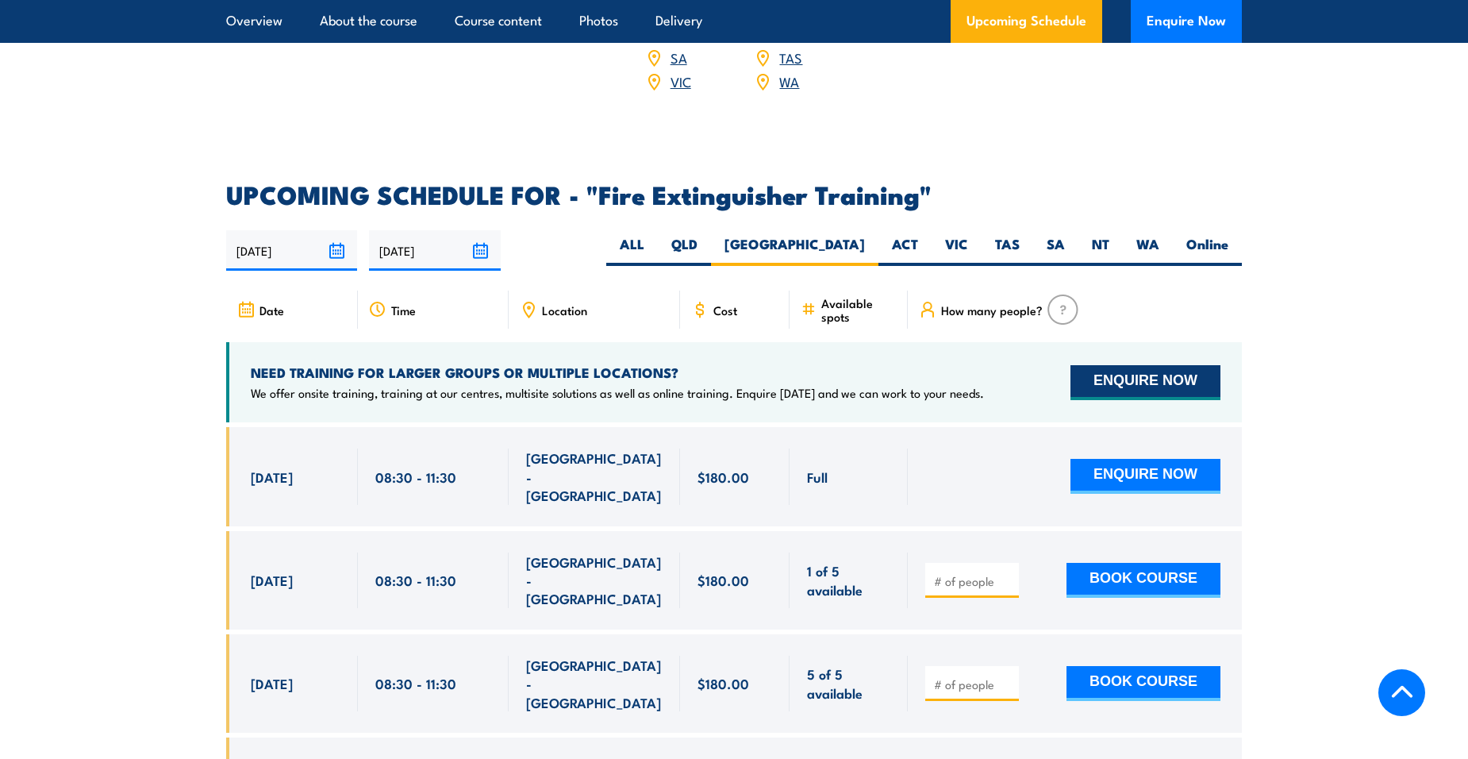
click at [1143, 365] on button "ENQUIRE NOW" at bounding box center [1146, 382] width 150 height 35
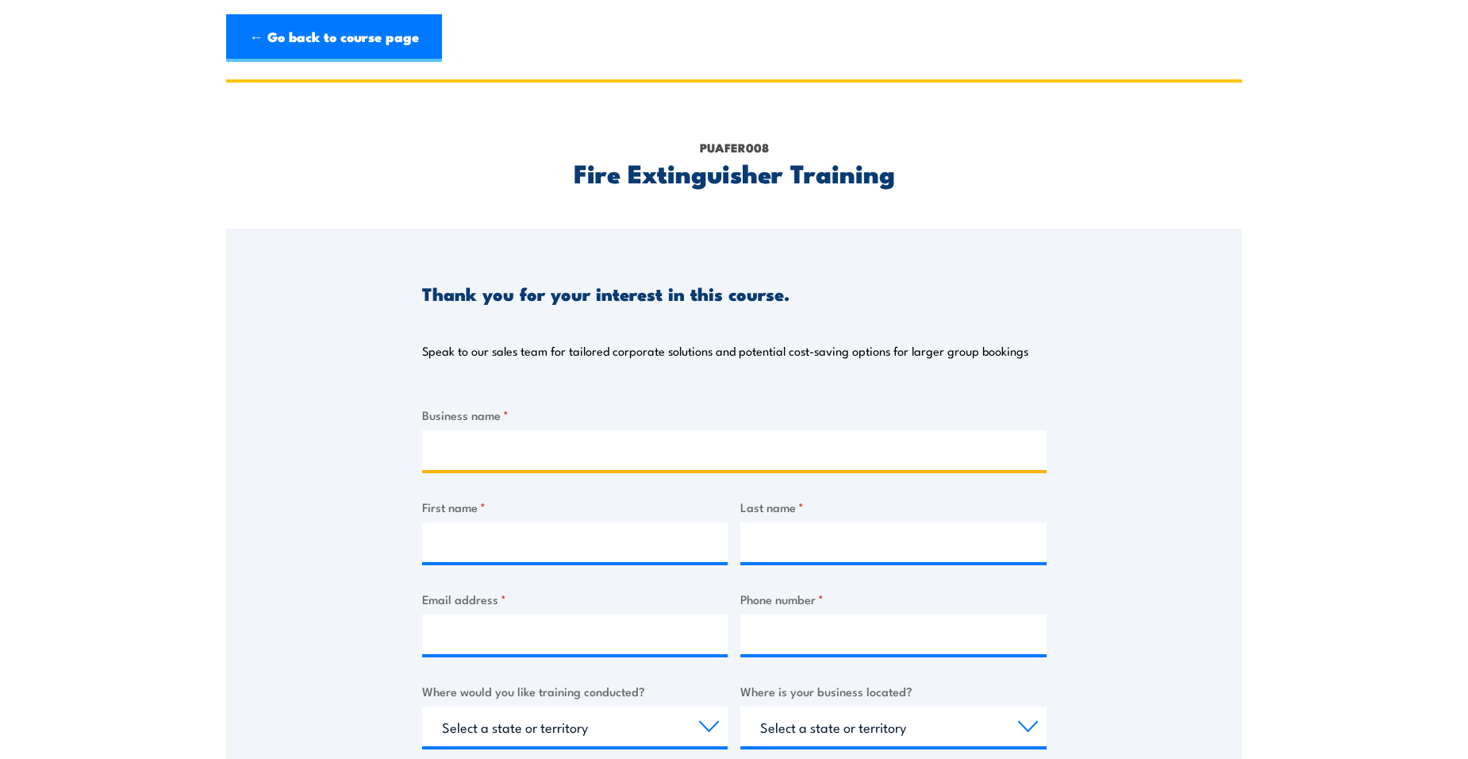
click at [621, 435] on input "Business name *" at bounding box center [734, 450] width 625 height 40
type input "fc709f836f03590077816f571e3ee4d8"
type input "[PERSON_NAME]"
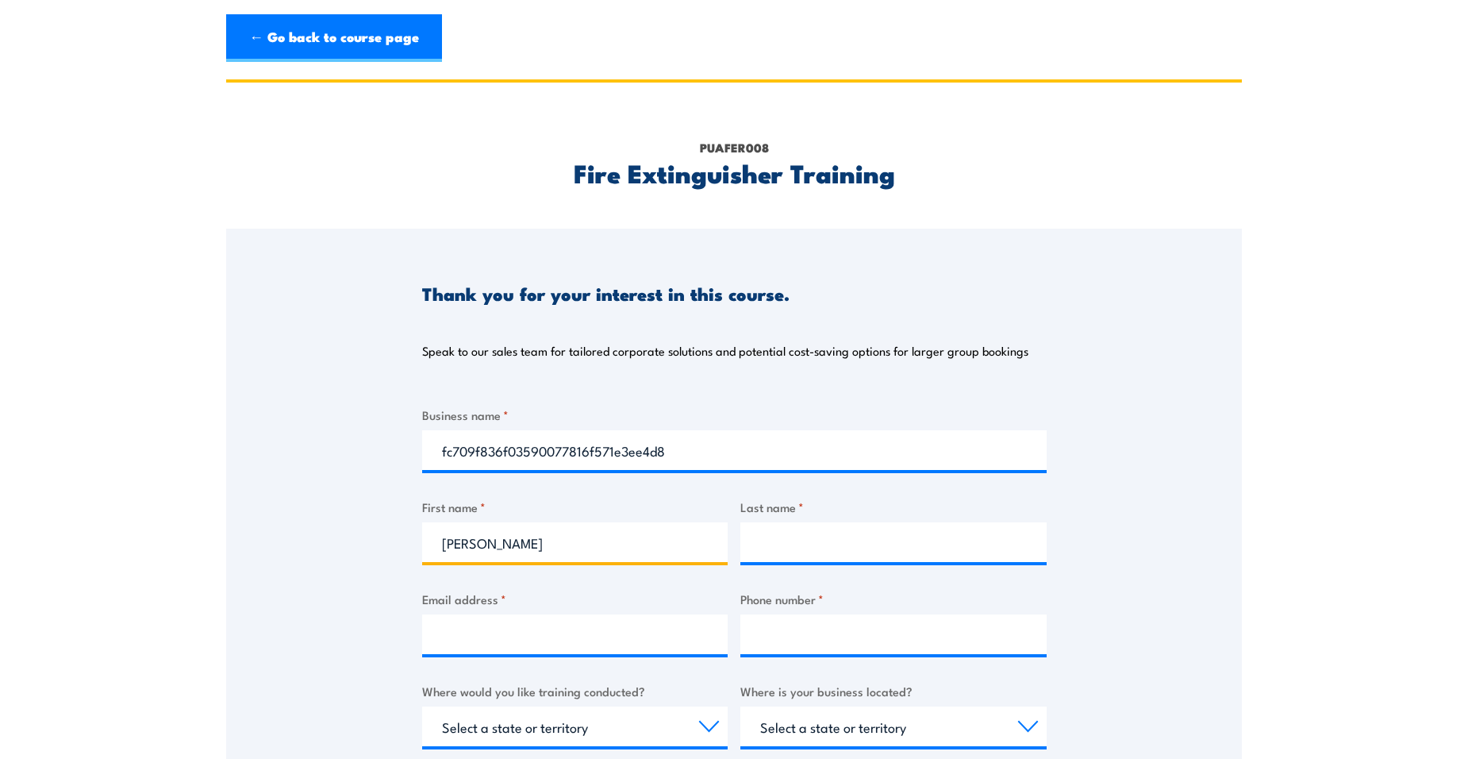
type input "[PERSON_NAME]"
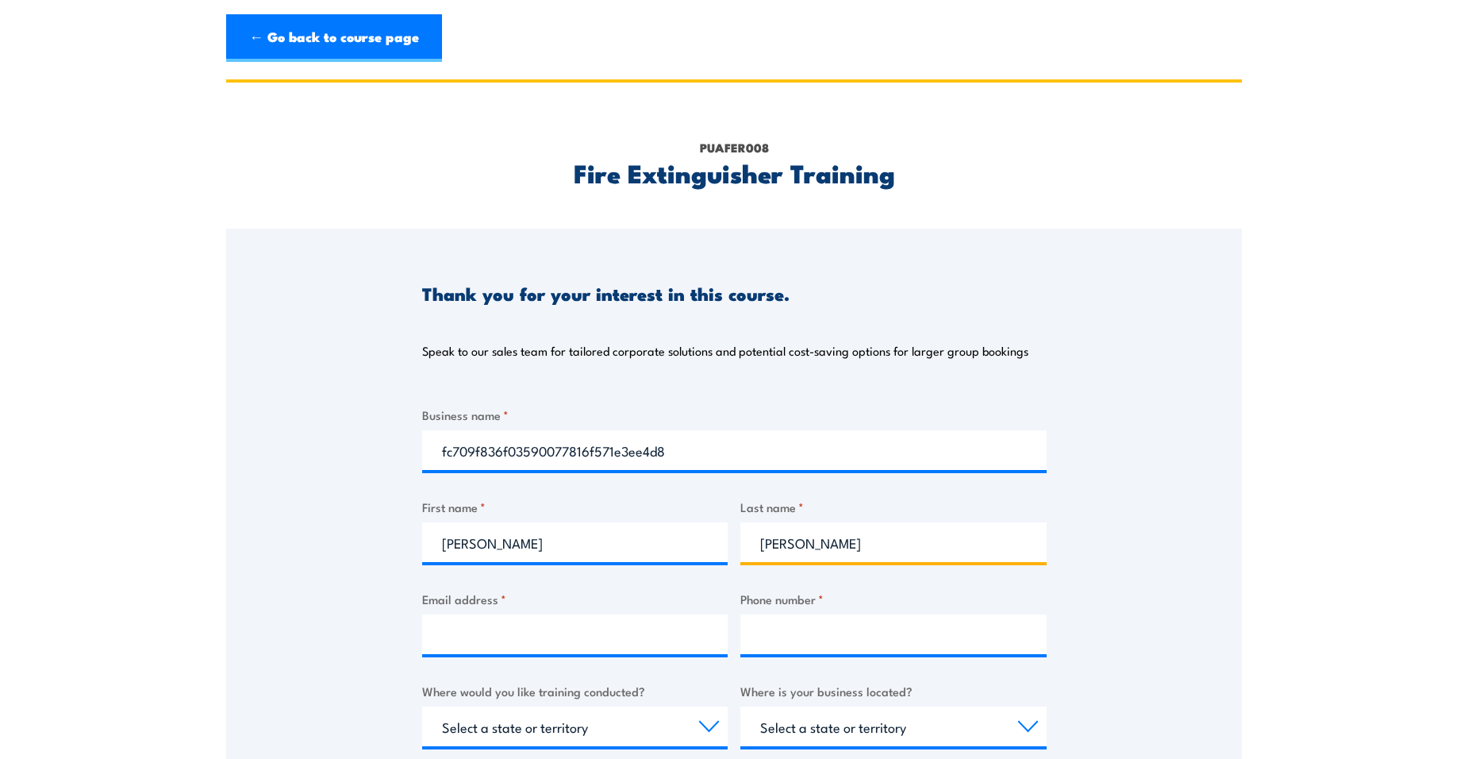
type input "[PERSON_NAME][EMAIL_ADDRESS][PERSON_NAME][DOMAIN_NAME]"
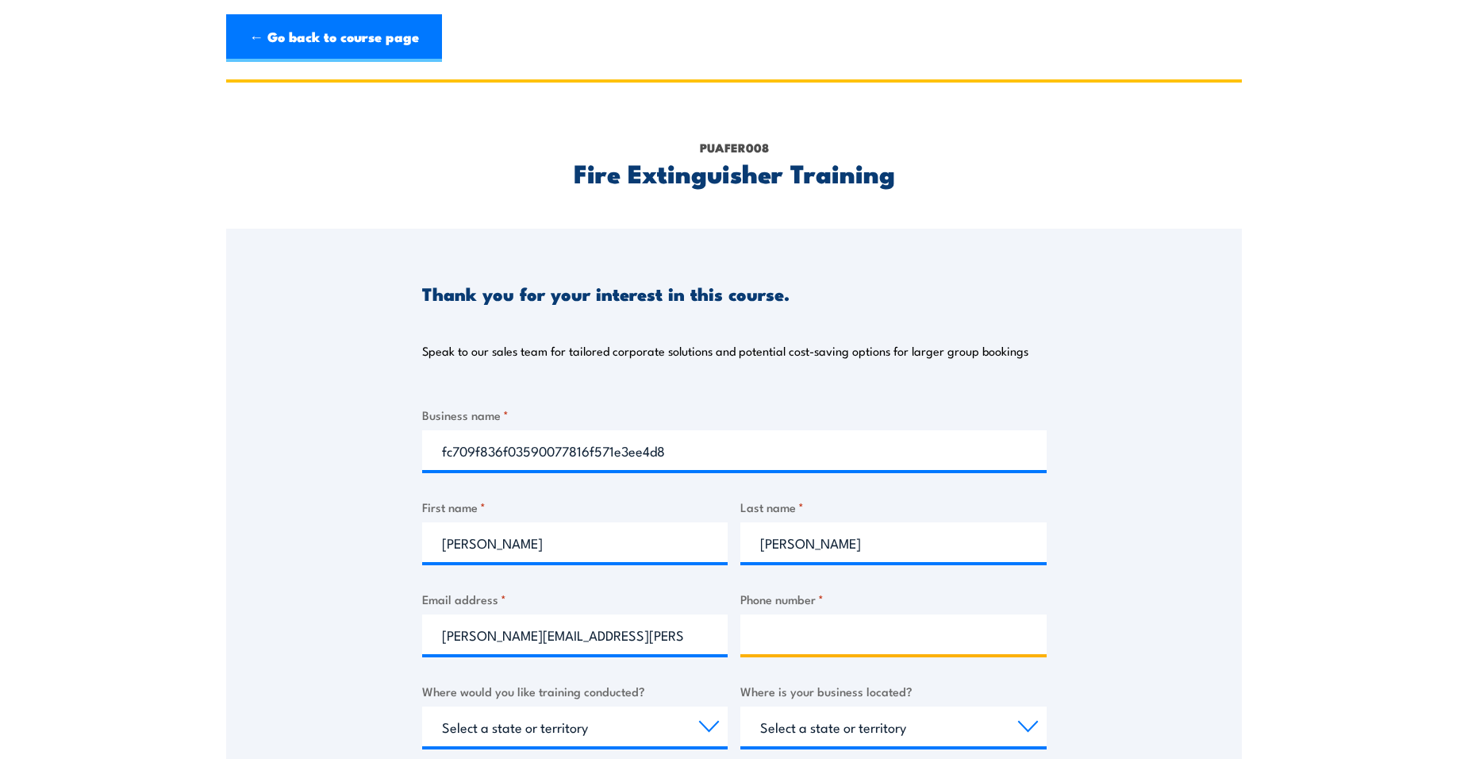
type input "0424839285"
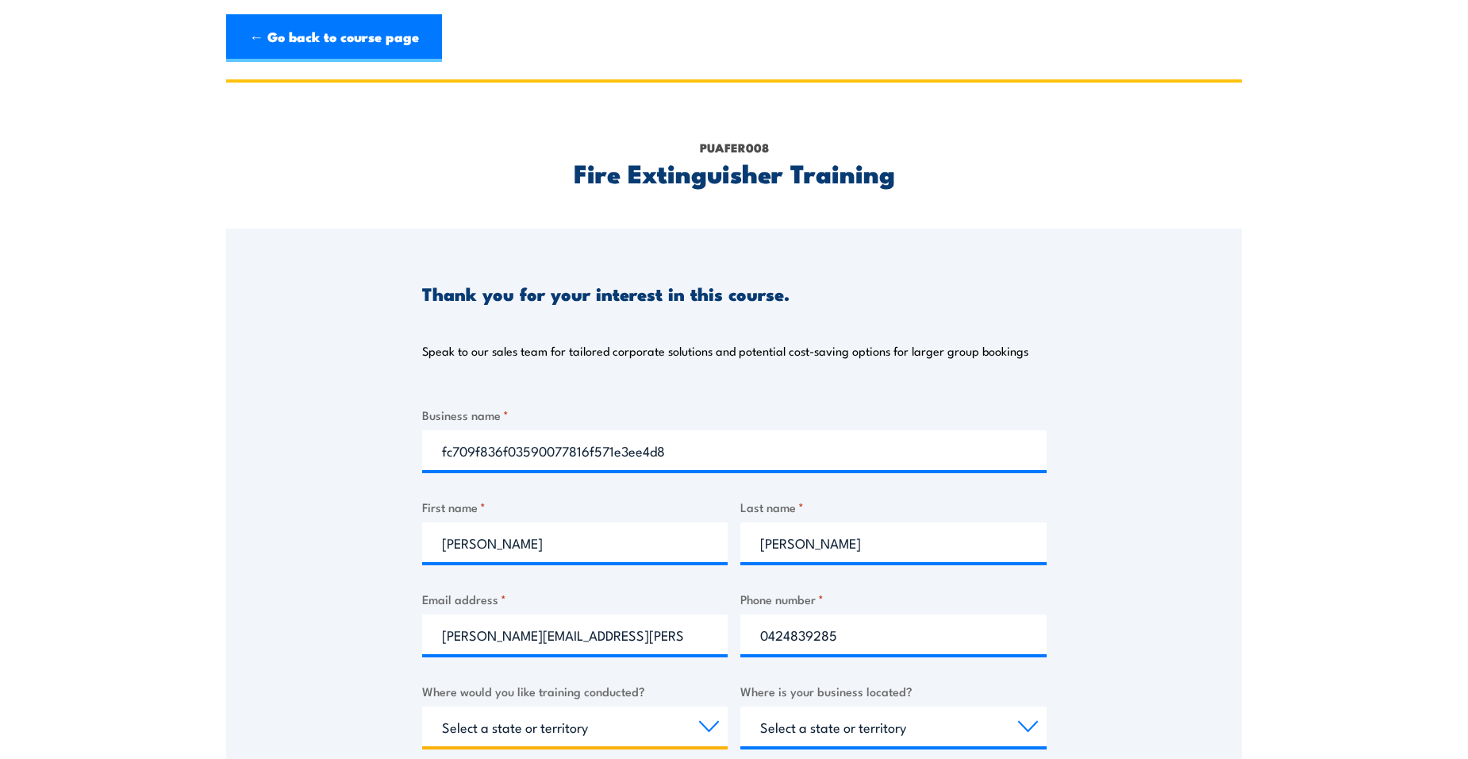
select select "[GEOGRAPHIC_DATA]"
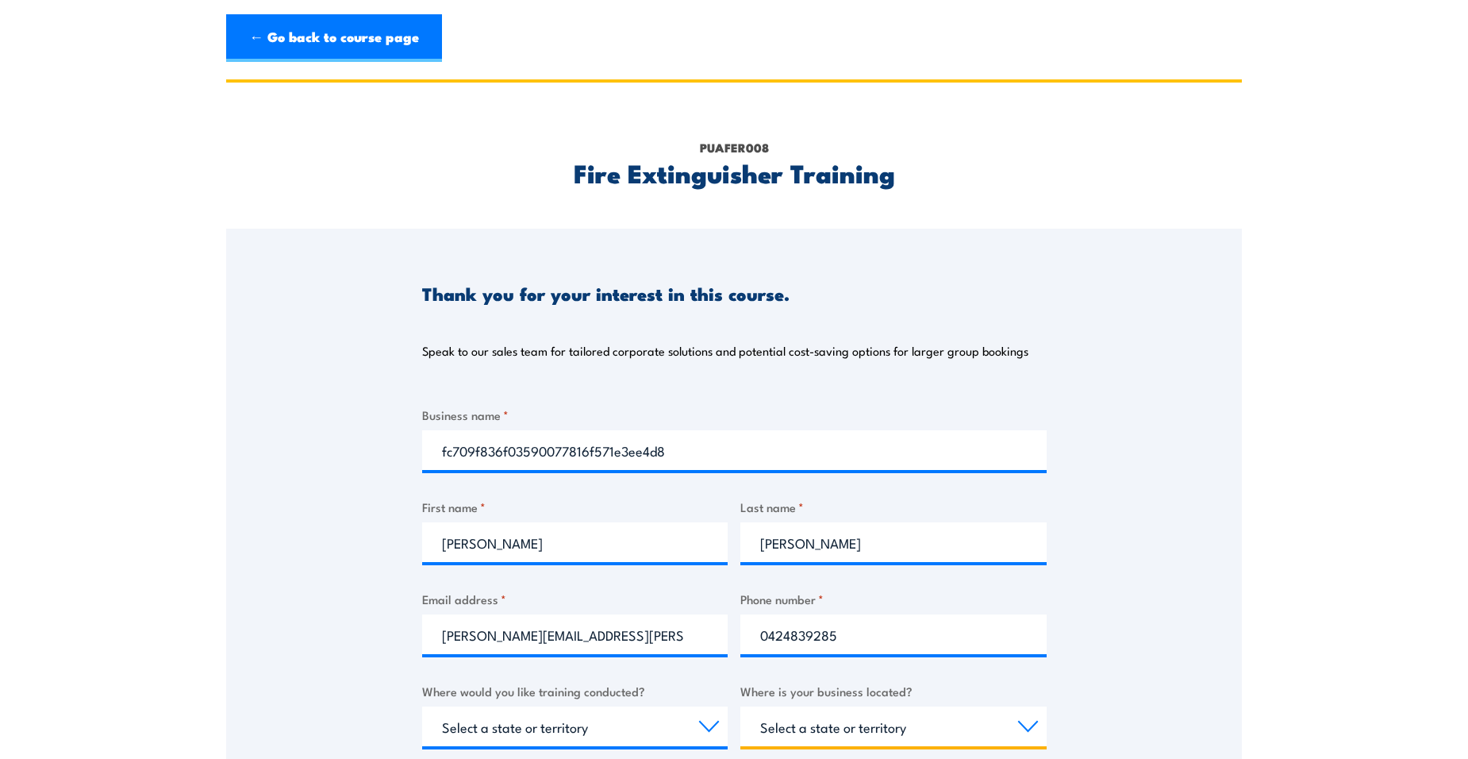
select select "[GEOGRAPHIC_DATA]"
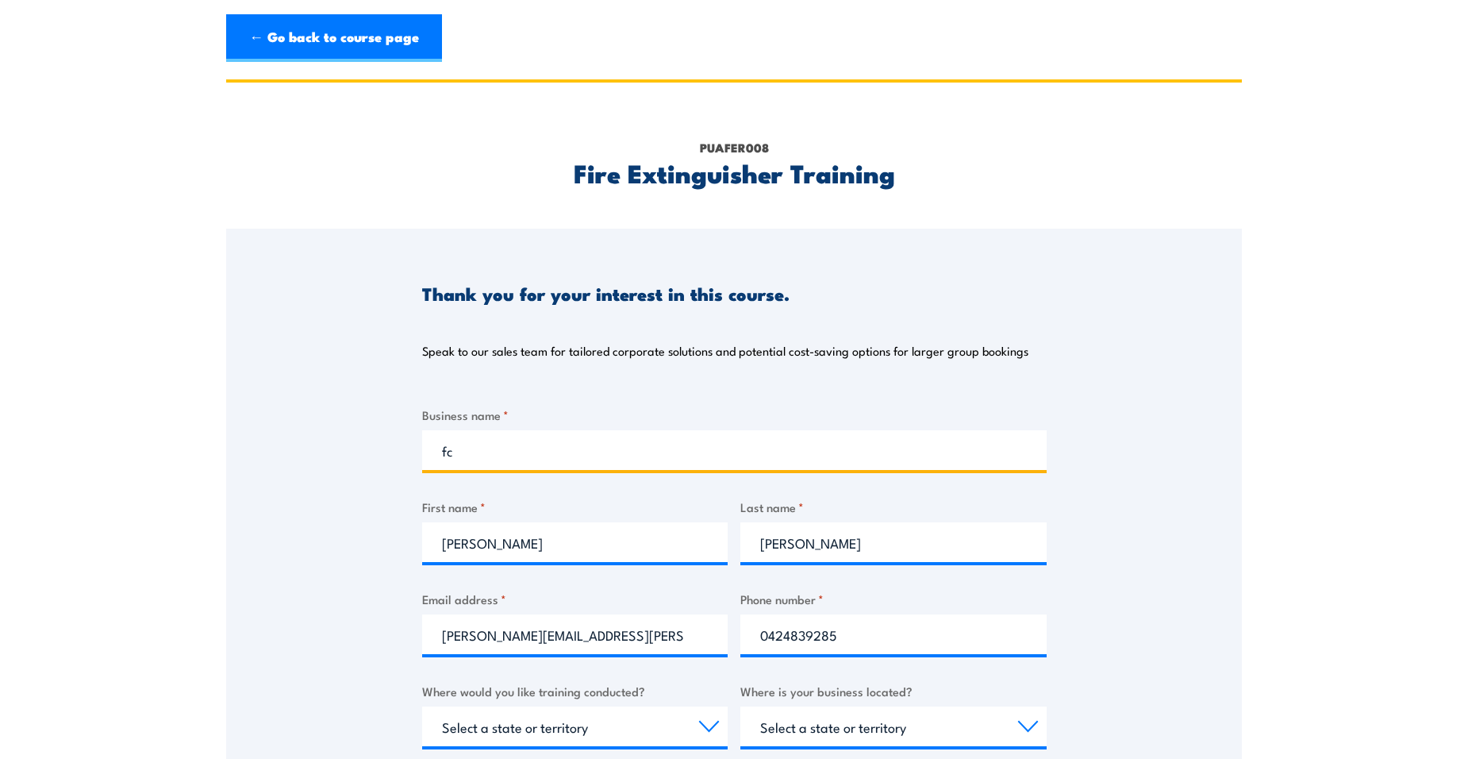
type input "f"
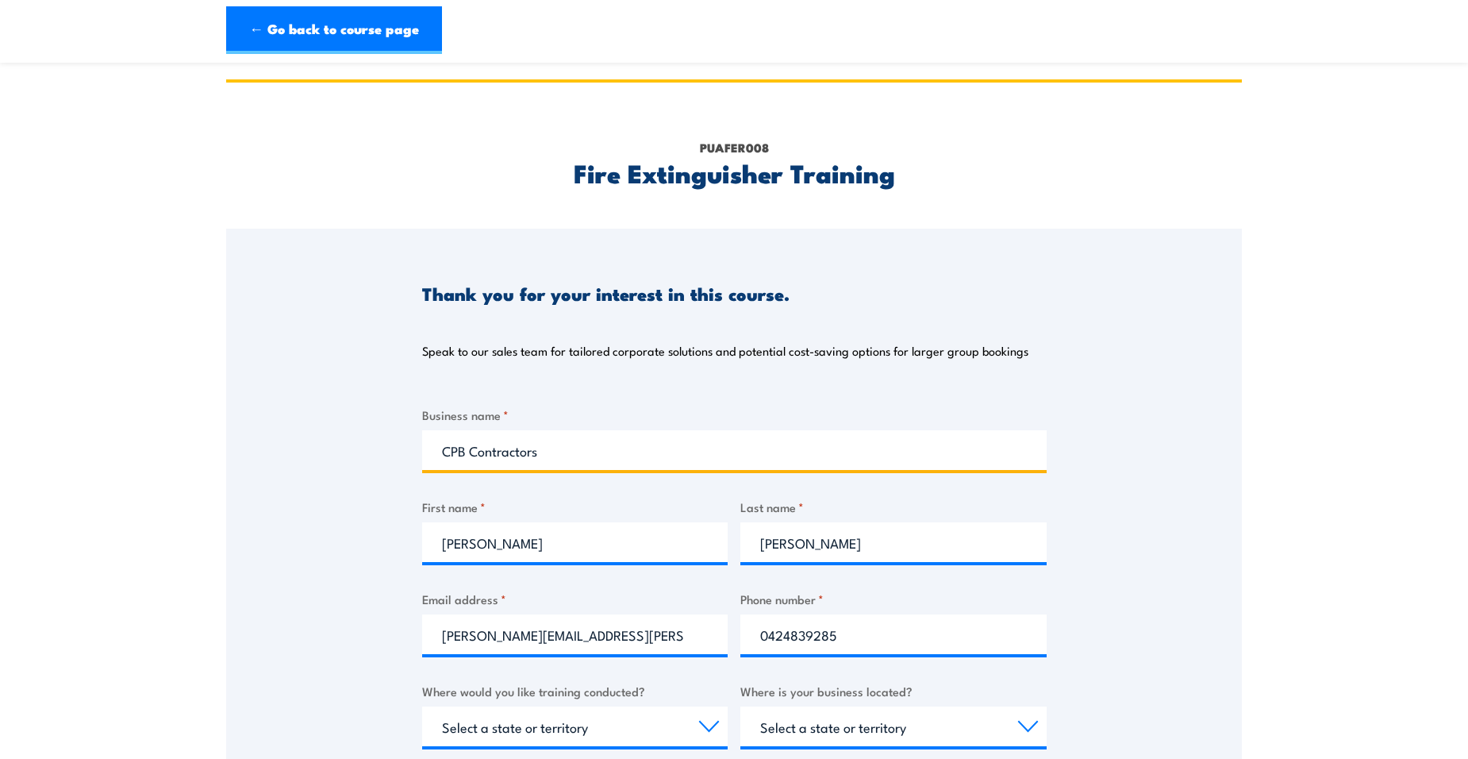
scroll to position [79, 0]
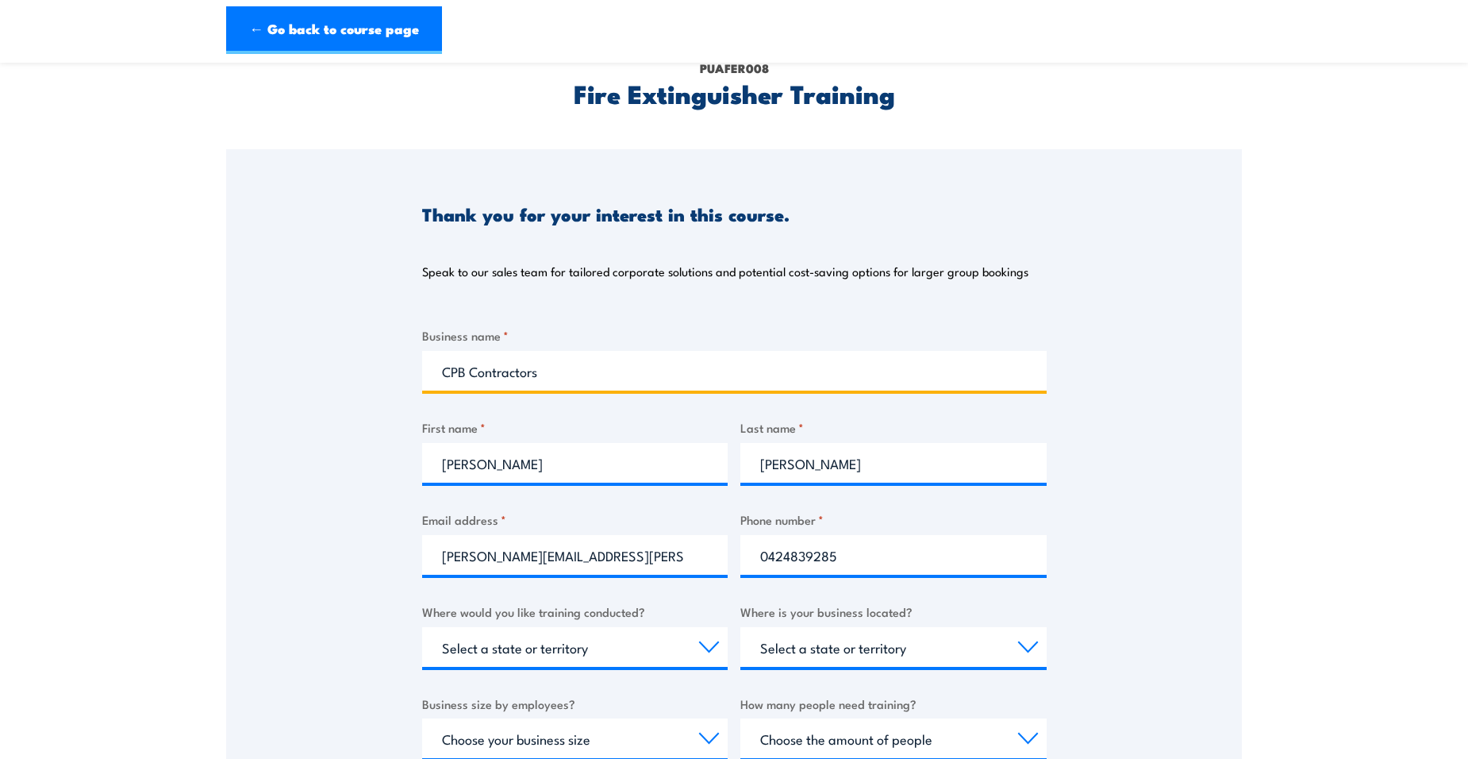
type input "CPB Contractors"
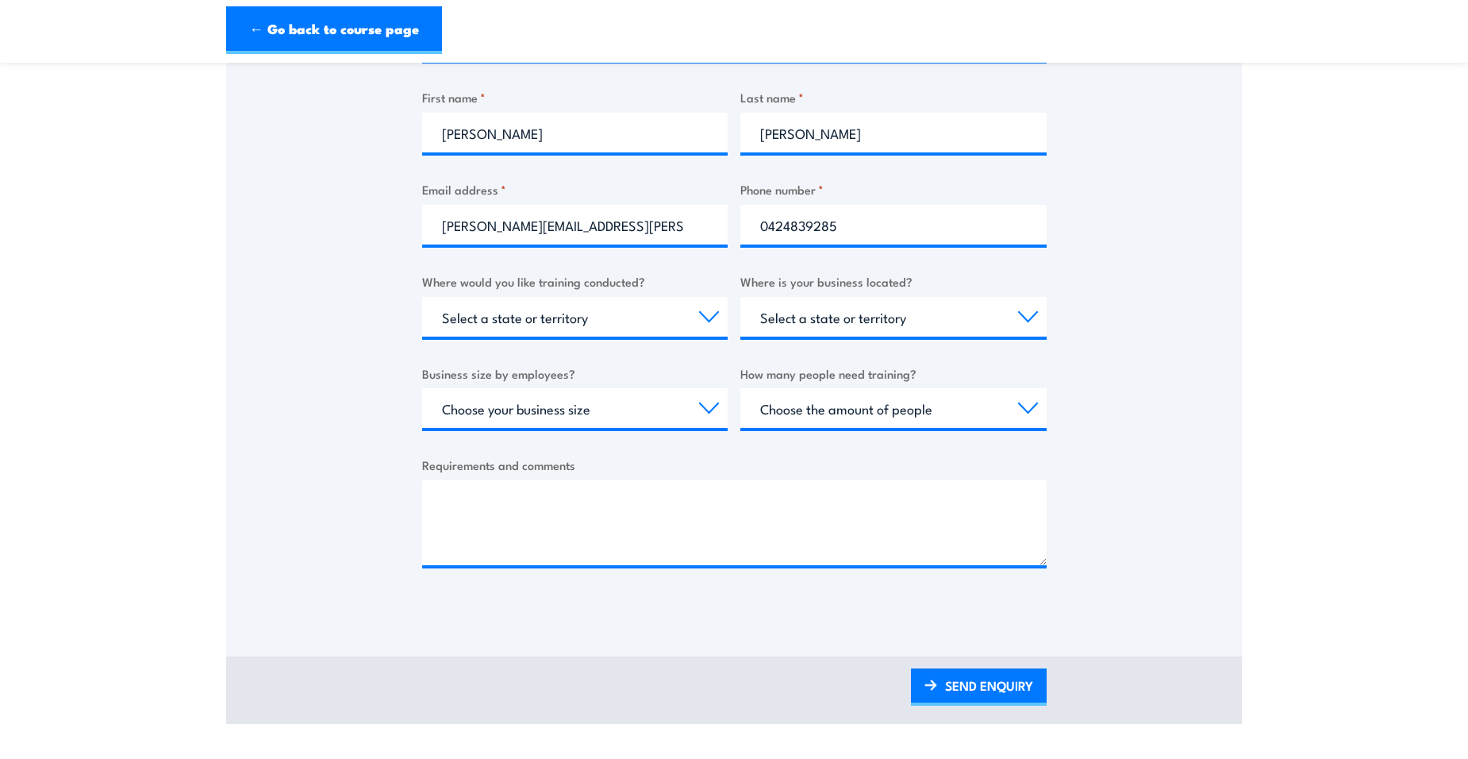
scroll to position [476, 0]
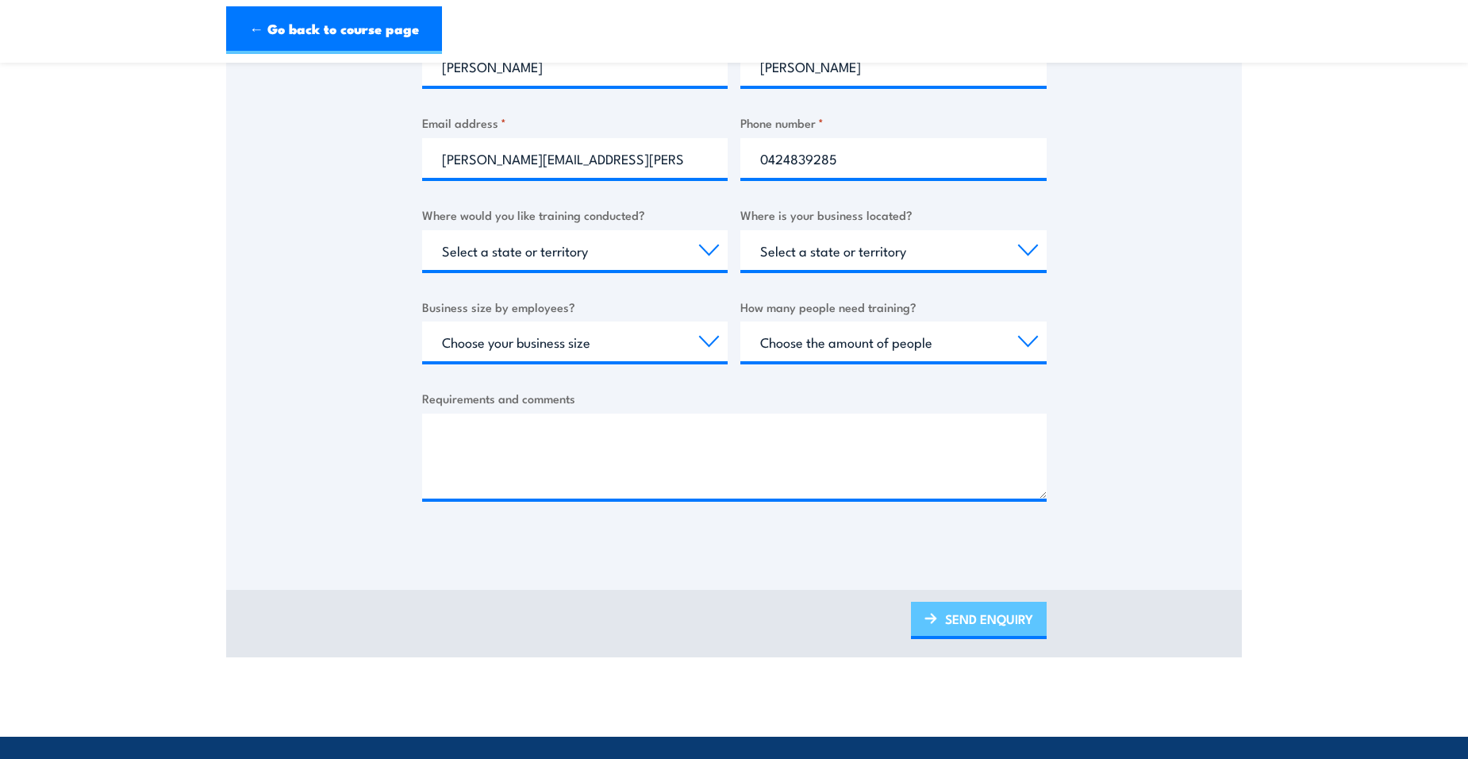
drag, startPoint x: 1015, startPoint y: 637, endPoint x: 1009, endPoint y: 621, distance: 17.8
click at [1015, 637] on link "SEND ENQUIRY" at bounding box center [979, 620] width 136 height 37
click at [962, 617] on link "SEND ENQUIRY" at bounding box center [979, 620] width 136 height 37
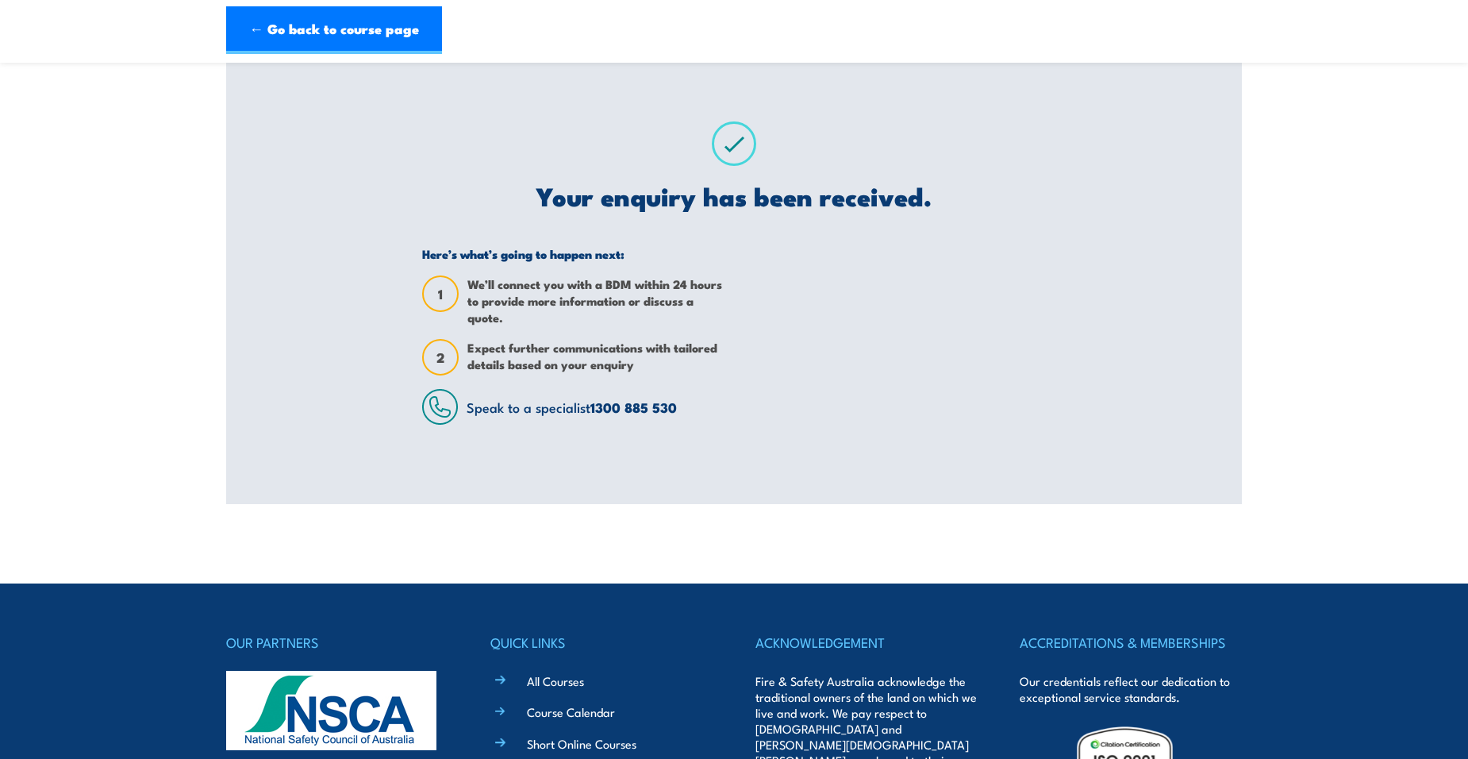
scroll to position [0, 0]
